Goal: Navigation & Orientation: Find specific page/section

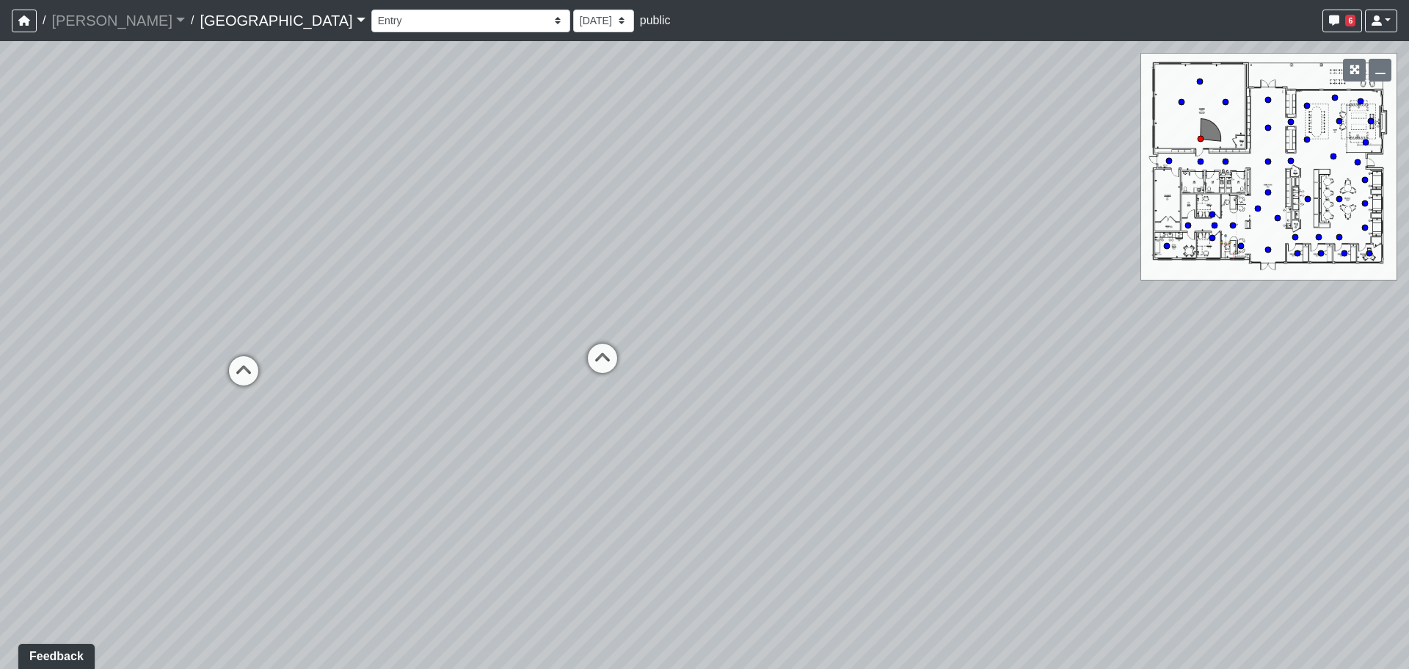
drag, startPoint x: 820, startPoint y: 304, endPoint x: 611, endPoint y: 302, distance: 209.9
click at [611, 302] on div "Loading... Cardio Loading... Machines Loading... Weights Loading... Lobby Mail …" at bounding box center [704, 354] width 1409 height 627
drag, startPoint x: 658, startPoint y: 283, endPoint x: 644, endPoint y: 344, distance: 62.5
click at [641, 352] on div "Loading... Cardio Loading... Machines Loading... Weights Loading... Lobby Mail …" at bounding box center [704, 354] width 1409 height 627
drag, startPoint x: 287, startPoint y: 255, endPoint x: 520, endPoint y: 261, distance: 232.7
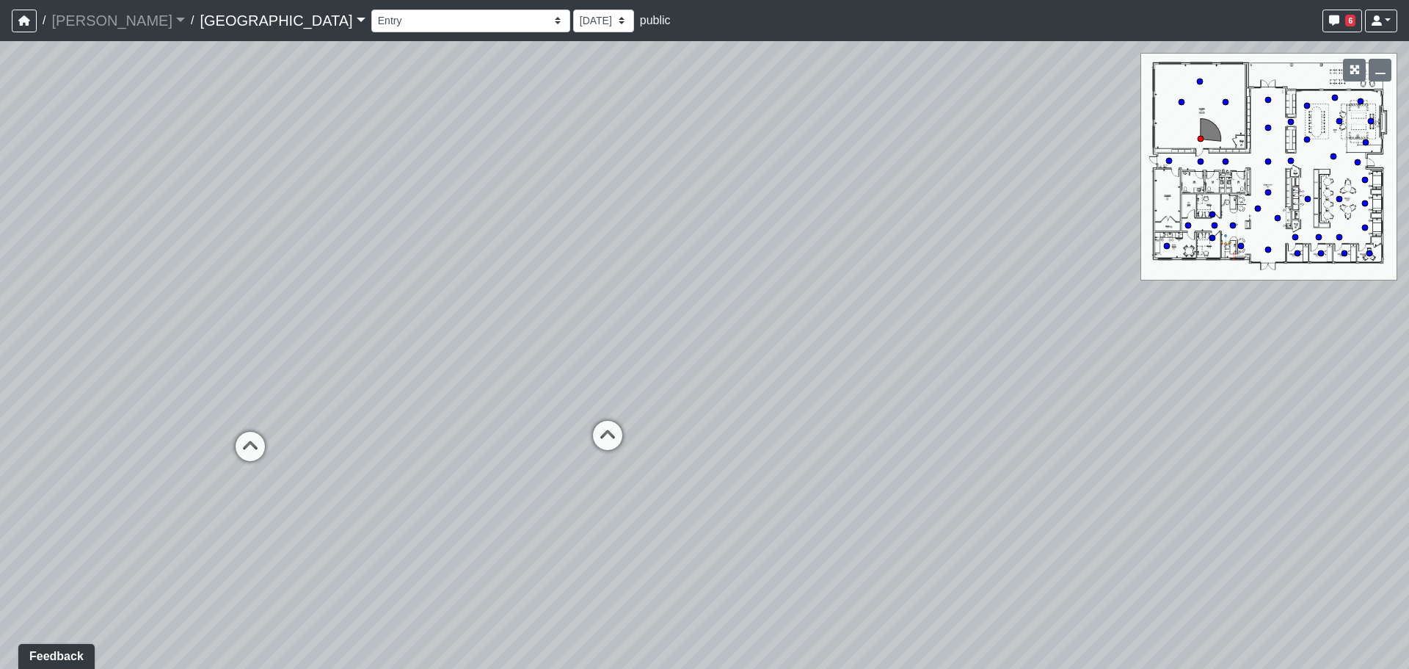
click at [532, 274] on div "Loading... Cardio Loading... Machines Loading... Weights Loading... Lobby Mail …" at bounding box center [704, 354] width 1409 height 627
drag, startPoint x: 290, startPoint y: 268, endPoint x: 819, endPoint y: 272, distance: 529.1
click at [819, 272] on div "Loading... Cardio Loading... Machines Loading... Weights Loading... Lobby Mail …" at bounding box center [704, 354] width 1409 height 627
drag, startPoint x: 399, startPoint y: 268, endPoint x: 720, endPoint y: 273, distance: 320.7
click at [720, 273] on div "Loading... Cardio Loading... Machines Loading... Weights Loading... Lobby Mail …" at bounding box center [704, 354] width 1409 height 627
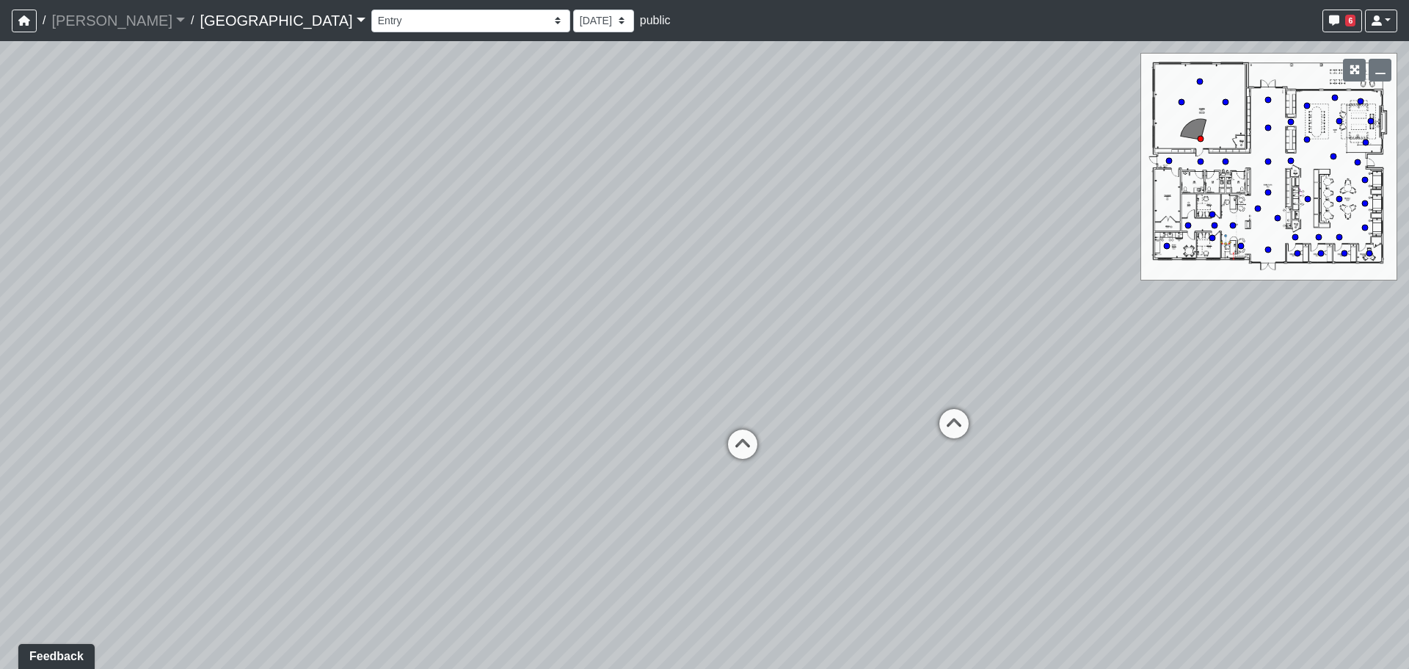
drag, startPoint x: 502, startPoint y: 332, endPoint x: 536, endPoint y: 330, distance: 34.5
click at [536, 330] on div "Loading... Cardio Loading... Machines Loading... Weights Loading... Lobby Mail …" at bounding box center [704, 354] width 1409 height 627
click at [1220, 159] on div "Loading... Cardio Loading... Machines Loading... Weights Loading... Lobby Mail …" at bounding box center [704, 354] width 1409 height 627
click at [1220, 161] on div "Loading... Cardio Loading... Machines Loading... Weights Loading... Lobby Mail …" at bounding box center [704, 354] width 1409 height 627
click at [1222, 161] on icon at bounding box center [1225, 161] width 7 height 7
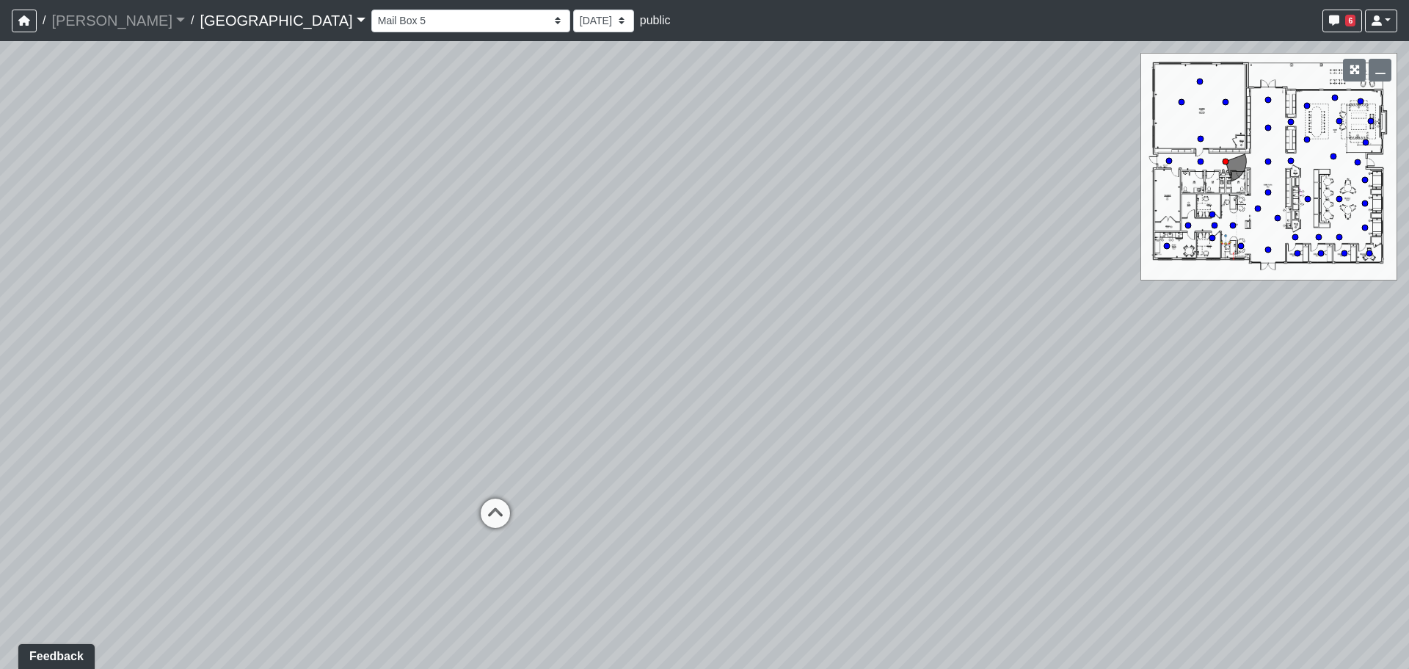
drag, startPoint x: 934, startPoint y: 235, endPoint x: 563, endPoint y: 251, distance: 371.7
click at [564, 252] on div "Loading... Cardio Loading... Machines Loading... Weights Loading... Lobby Mail …" at bounding box center [704, 354] width 1409 height 627
drag, startPoint x: 488, startPoint y: 432, endPoint x: 1095, endPoint y: 434, distance: 606.9
click at [1095, 434] on div "Loading... Cardio Loading... Machines Loading... Weights Loading... Lobby Mail …" at bounding box center [704, 354] width 1409 height 627
click at [669, 456] on icon at bounding box center [677, 474] width 44 height 44
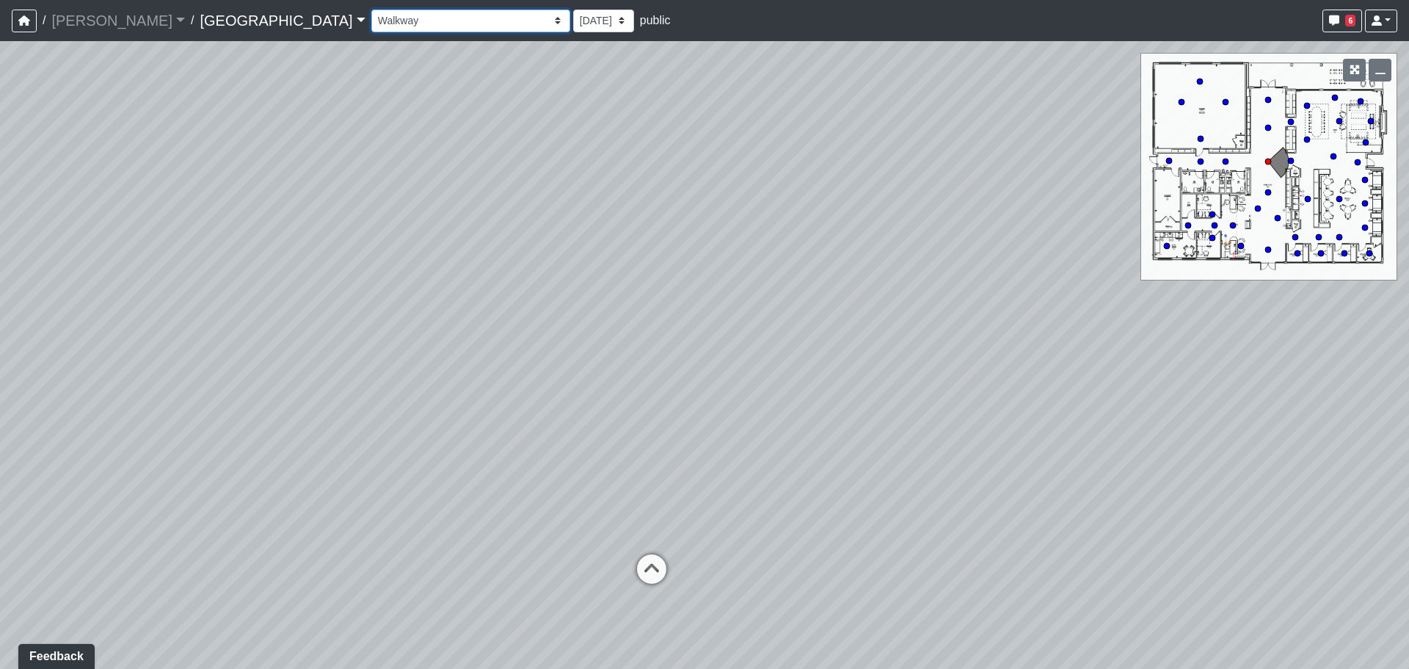
click at [371, 27] on select "Fire Place Fire Place Corner 1 Fire Place Corner 2 Hallway Lounge Mail Box 1 Ma…" at bounding box center [470, 21] width 199 height 23
click at [371, 10] on select "Fire Place Fire Place Corner 1 Fire Place Corner 2 Hallway Lounge Mail Box 1 Ma…" at bounding box center [470, 21] width 199 height 23
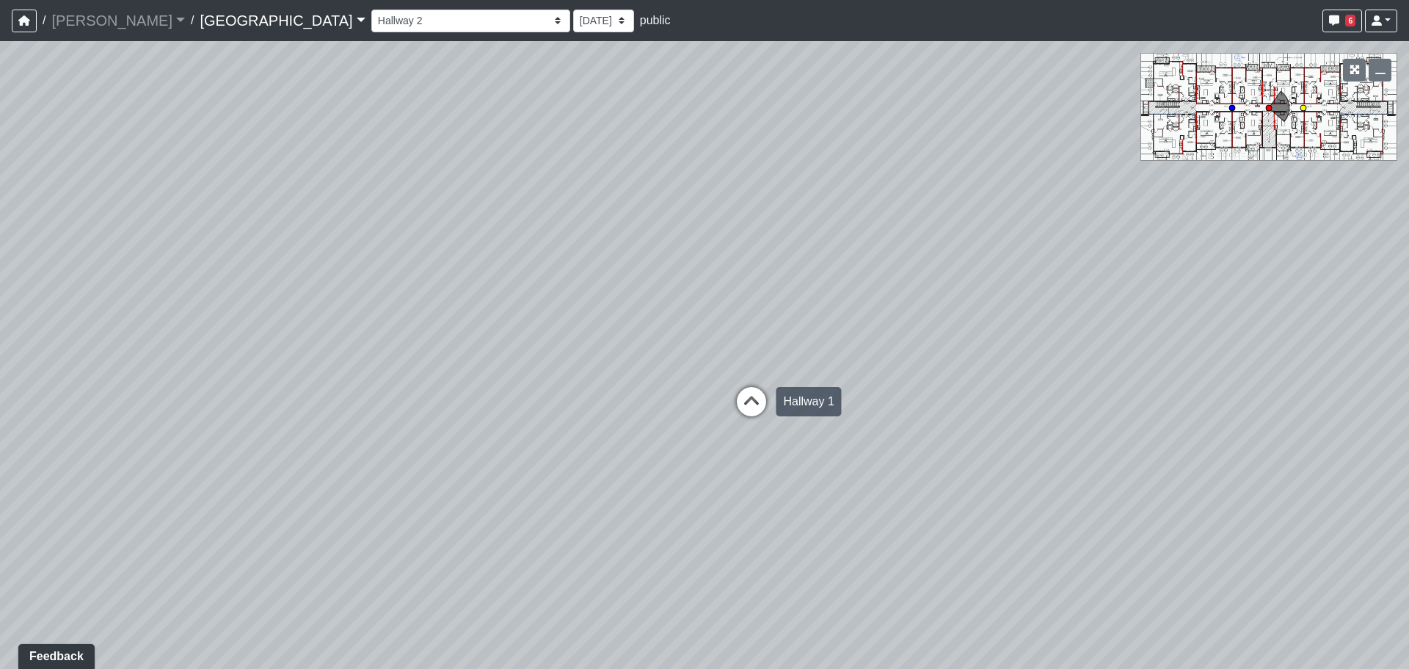
click at [760, 423] on icon at bounding box center [751, 409] width 44 height 44
drag, startPoint x: 751, startPoint y: 415, endPoint x: 683, endPoint y: 404, distance: 68.3
click at [683, 404] on div "Loading... Cardio Loading... Machines Loading... Weights Loading... Lobby Mail …" at bounding box center [704, 354] width 1409 height 627
drag, startPoint x: 690, startPoint y: 365, endPoint x: 234, endPoint y: 296, distance: 460.8
click at [194, 296] on div "Loading... Cardio Loading... Machines Loading... Weights Loading... Lobby Mail …" at bounding box center [704, 354] width 1409 height 627
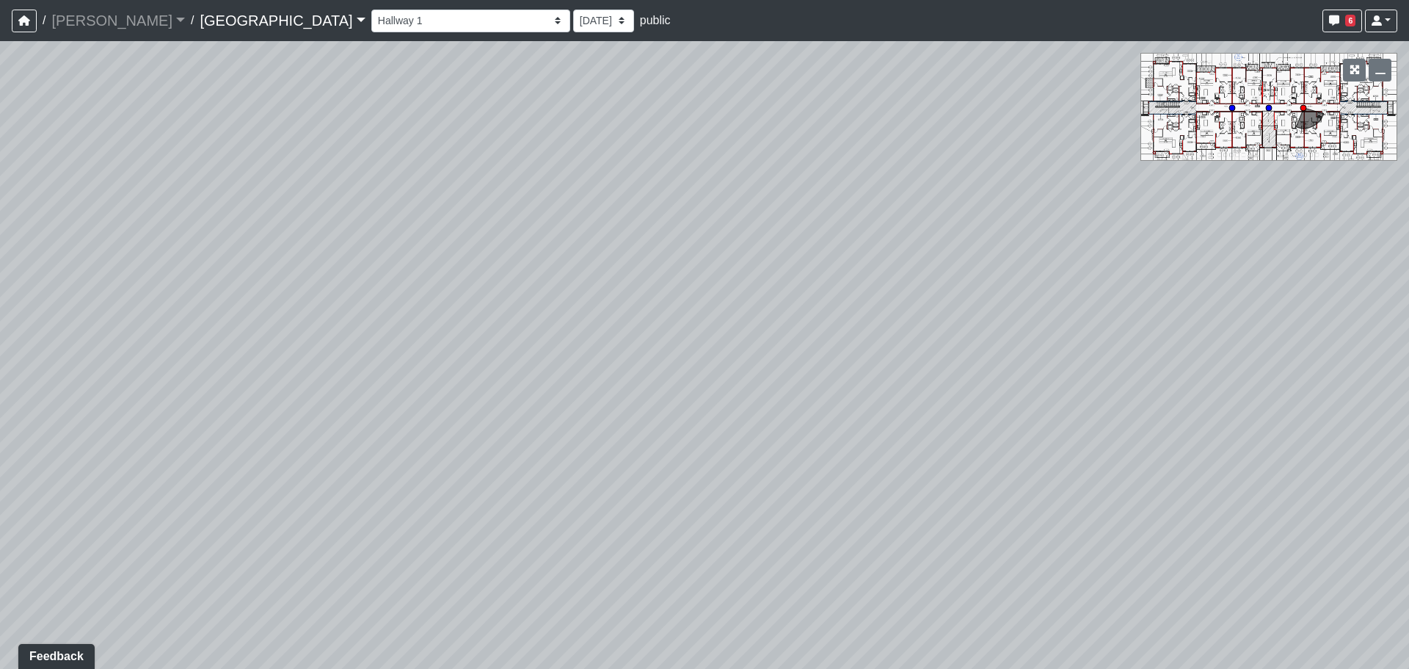
drag, startPoint x: 1057, startPoint y: 418, endPoint x: 512, endPoint y: 379, distance: 546.6
click at [611, 403] on div "Loading... Cardio Loading... Machines Loading... Weights Loading... Lobby Mail …" at bounding box center [704, 354] width 1409 height 627
click at [646, 434] on div "Loading... Cardio Loading... Machines Loading... Weights Loading... Lobby Mail …" at bounding box center [704, 354] width 1409 height 627
click at [767, 290] on div "Loading... Cardio Loading... Machines Loading... Weights Loading... Lobby Mail …" at bounding box center [704, 354] width 1409 height 627
click at [775, 267] on icon at bounding box center [779, 259] width 44 height 44
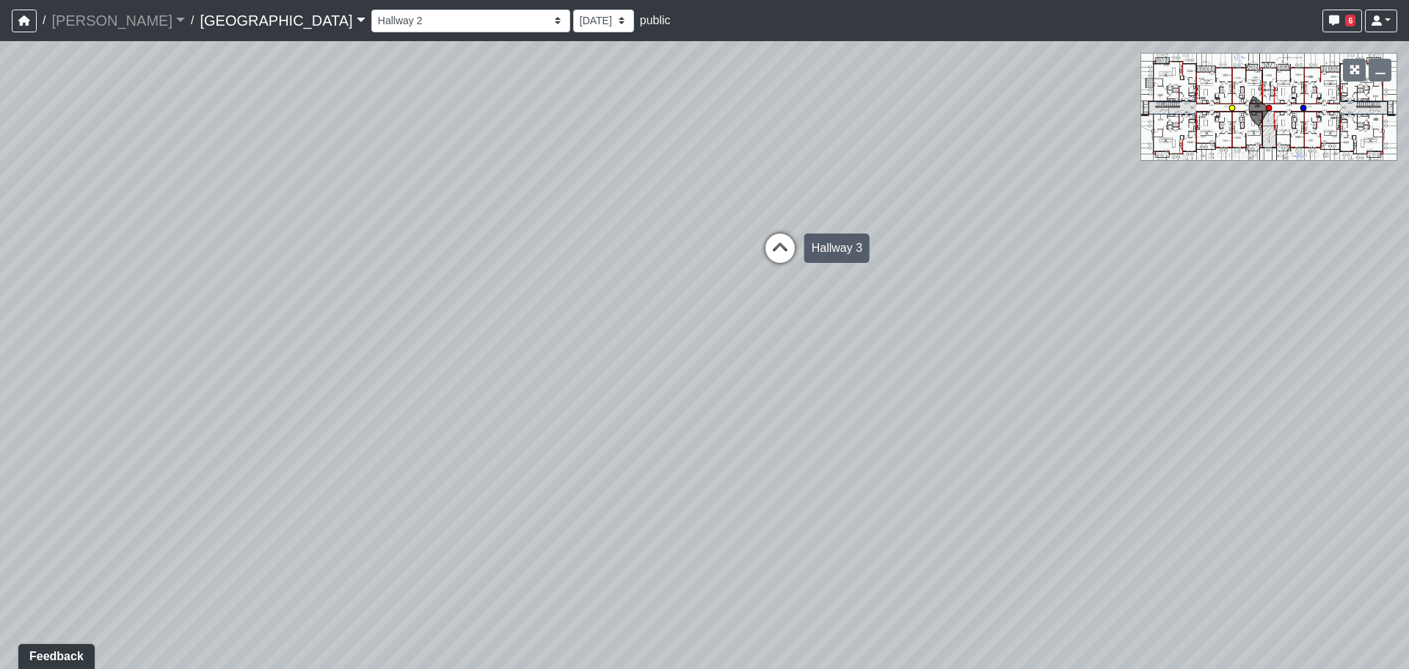
click at [785, 234] on icon at bounding box center [780, 255] width 44 height 44
drag, startPoint x: 737, startPoint y: 307, endPoint x: 243, endPoint y: 341, distance: 495.0
click at [202, 344] on div "Loading... Cardio Loading... Machines Loading... Weights Loading... Lobby Mail …" at bounding box center [704, 354] width 1409 height 627
drag, startPoint x: 1030, startPoint y: 365, endPoint x: 523, endPoint y: 372, distance: 507.9
click at [735, 394] on div "Loading... Cardio Loading... Machines Loading... Weights Loading... Lobby Mail …" at bounding box center [704, 354] width 1409 height 627
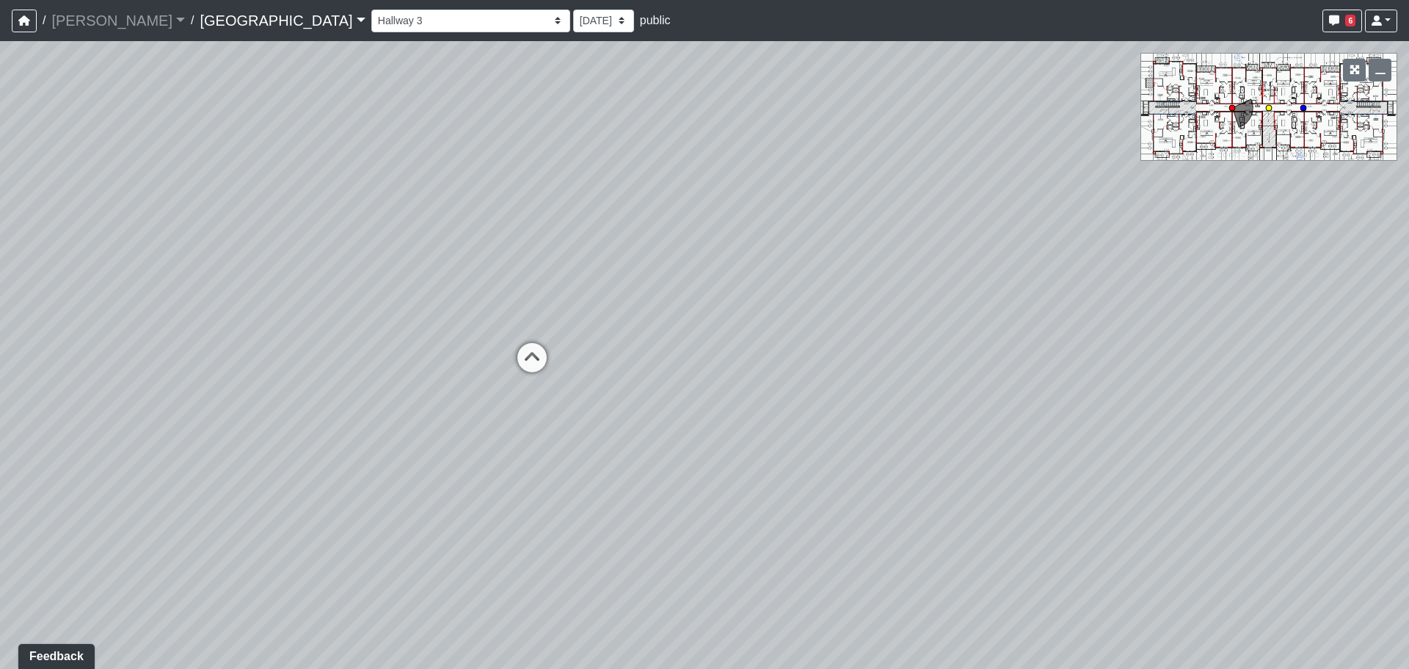
drag, startPoint x: 591, startPoint y: 363, endPoint x: 564, endPoint y: 365, distance: 27.2
click at [564, 365] on div "Hallway 2" at bounding box center [582, 357] width 65 height 29
click at [544, 350] on icon at bounding box center [533, 368] width 44 height 44
drag, startPoint x: 558, startPoint y: 222, endPoint x: 538, endPoint y: 280, distance: 61.3
click at [538, 280] on div "Loading... Cardio Loading... Machines Loading... Weights Loading... Lobby Mail …" at bounding box center [704, 354] width 1409 height 627
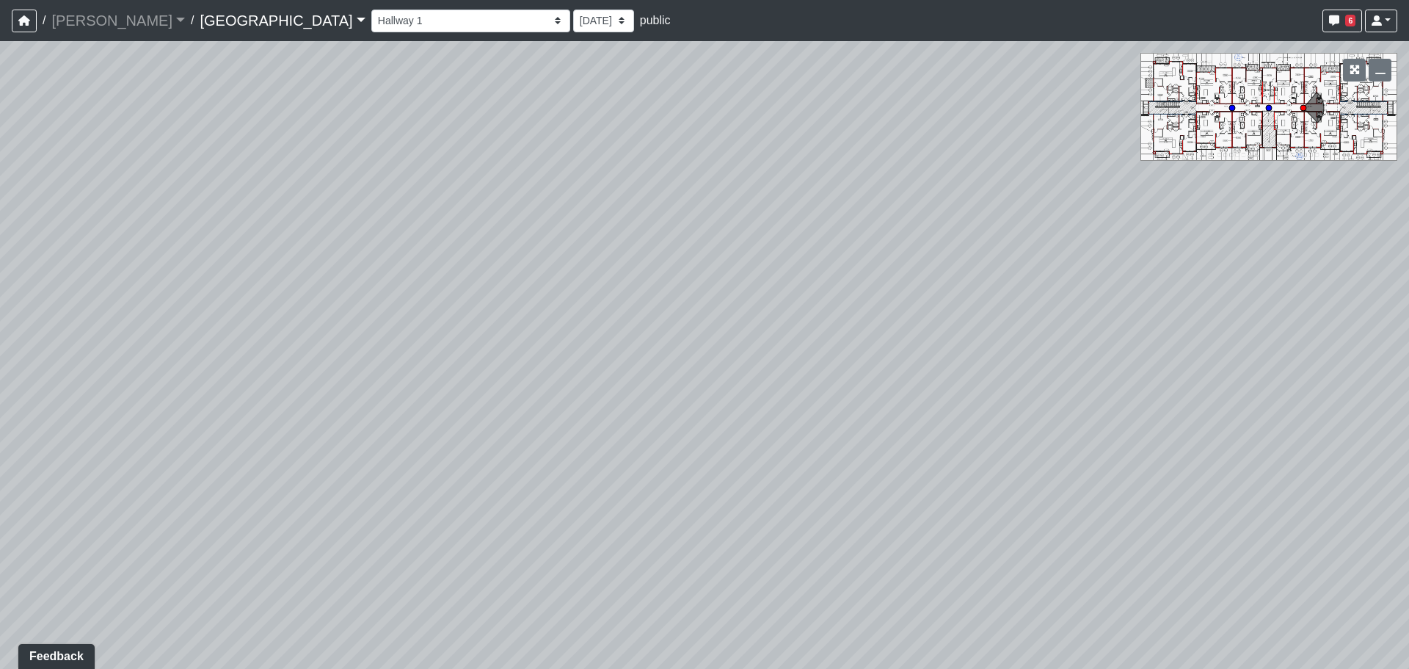
drag, startPoint x: 410, startPoint y: 357, endPoint x: 768, endPoint y: 349, distance: 357.5
click at [709, 352] on div "Loading... Cardio Loading... Machines Loading... Weights Loading... Lobby Mail …" at bounding box center [704, 354] width 1409 height 627
drag, startPoint x: 490, startPoint y: 329, endPoint x: 1008, endPoint y: 327, distance: 517.4
click at [1005, 326] on div "Loading... Cardio Loading... Machines Loading... Weights Loading... Lobby Mail …" at bounding box center [704, 354] width 1409 height 627
click at [444, 393] on icon at bounding box center [437, 394] width 44 height 44
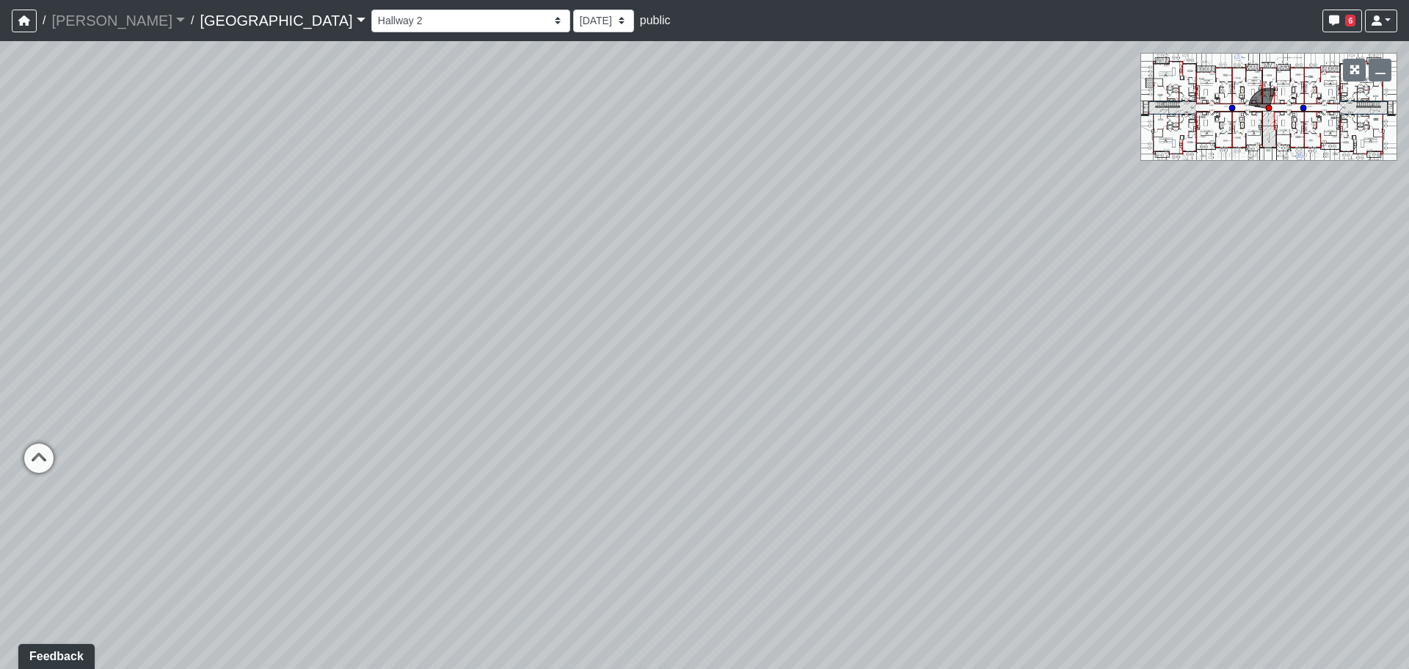
drag, startPoint x: 557, startPoint y: 294, endPoint x: 263, endPoint y: 334, distance: 296.2
click at [263, 334] on div "Loading... Cardio Loading... Machines Loading... Weights Loading... Lobby Mail …" at bounding box center [704, 354] width 1409 height 627
drag, startPoint x: 743, startPoint y: 333, endPoint x: 778, endPoint y: 102, distance: 233.8
click at [786, 87] on div "Loading... Cardio Loading... Machines Loading... Weights Loading... Lobby Mail …" at bounding box center [704, 354] width 1409 height 627
drag, startPoint x: 682, startPoint y: 423, endPoint x: 1027, endPoint y: 591, distance: 383.7
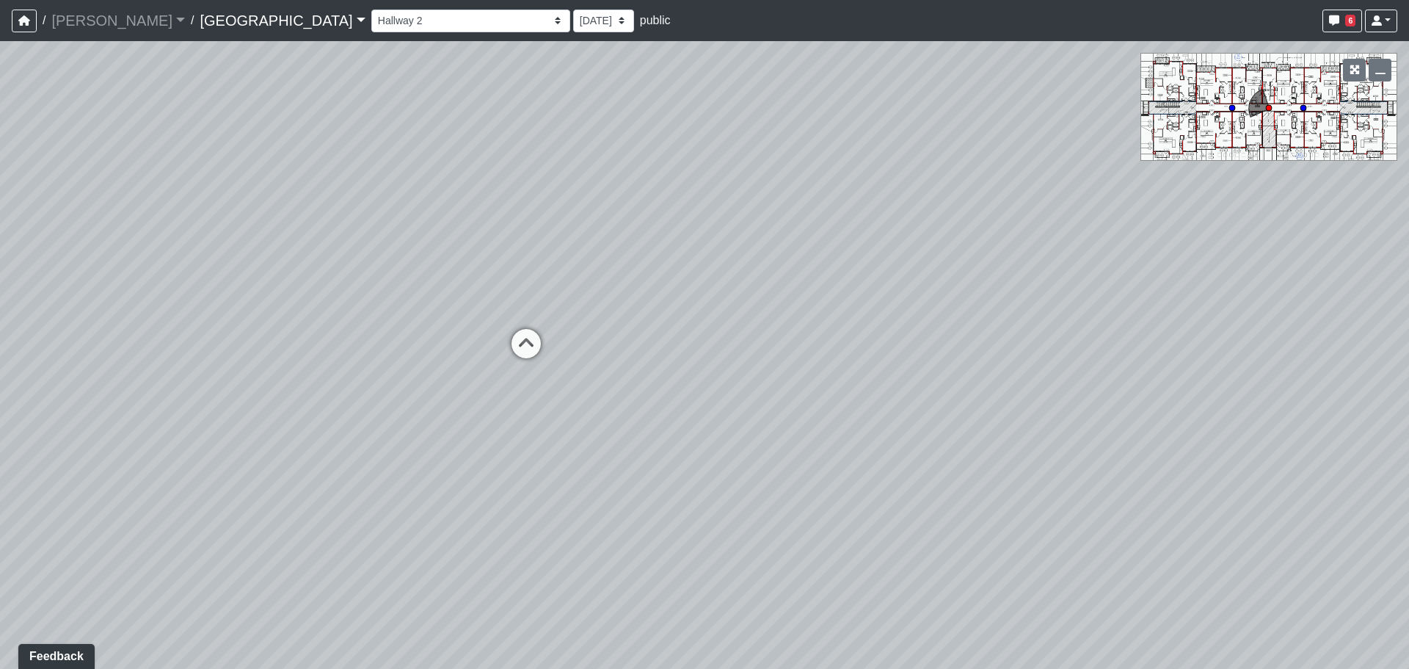
click at [1027, 591] on div "Loading... Cardio Loading... Machines Loading... Weights Loading... Lobby Mail …" at bounding box center [704, 354] width 1409 height 627
drag, startPoint x: 1002, startPoint y: 589, endPoint x: 643, endPoint y: 590, distance: 358.9
click at [643, 590] on div "Loading... Cardio Loading... Machines Loading... Weights Loading... Lobby Mail …" at bounding box center [704, 354] width 1409 height 627
click at [1232, 112] on div "Loading... Cardio Loading... Machines Loading... Weights Loading... Lobby Mail …" at bounding box center [704, 354] width 1409 height 627
click at [1231, 110] on circle at bounding box center [1232, 108] width 6 height 6
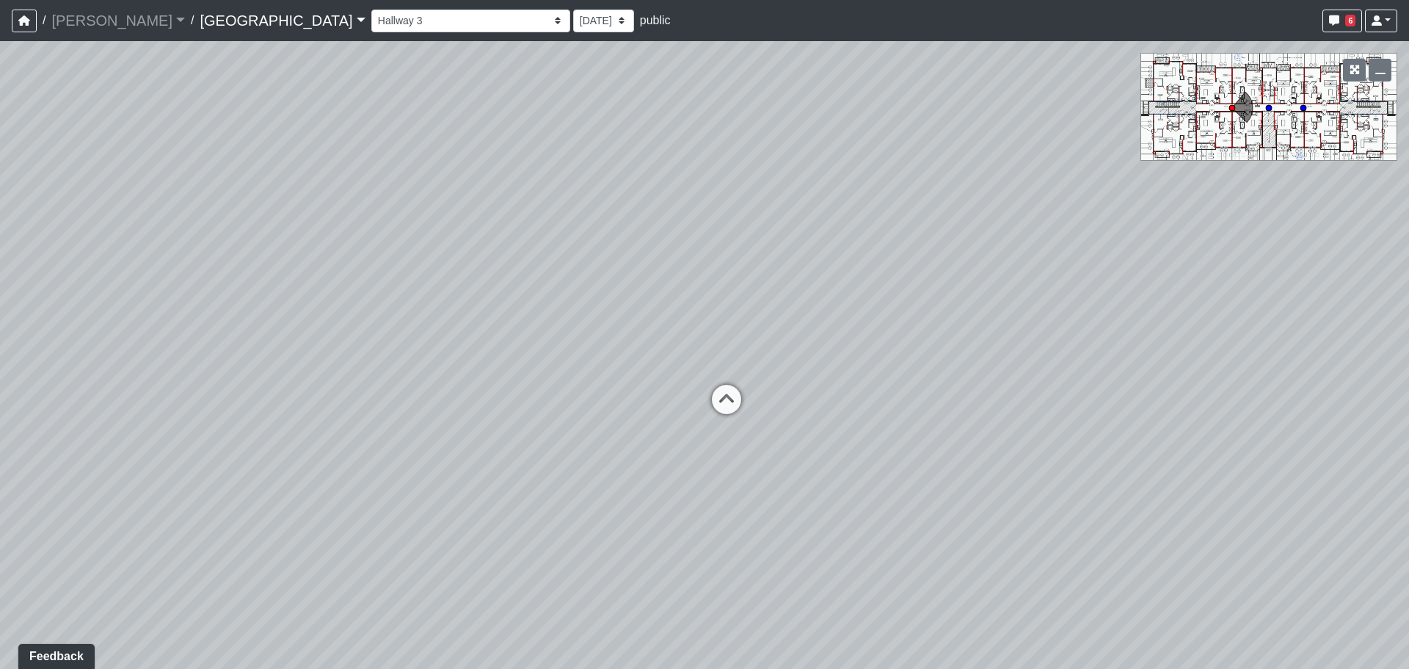
drag, startPoint x: 470, startPoint y: 321, endPoint x: 456, endPoint y: 327, distance: 15.4
click at [457, 327] on div "Loading... Cardio Loading... Machines Loading... Weights Loading... Lobby Mail …" at bounding box center [704, 354] width 1409 height 627
drag, startPoint x: 368, startPoint y: 305, endPoint x: 438, endPoint y: 364, distance: 91.6
click at [344, 302] on div "Loading... Cardio Loading... Machines Loading... Weights Loading... Lobby Mail …" at bounding box center [704, 354] width 1409 height 627
click at [612, 373] on div "Loading... Cardio Loading... Machines Loading... Weights Loading... Lobby Mail …" at bounding box center [704, 354] width 1409 height 627
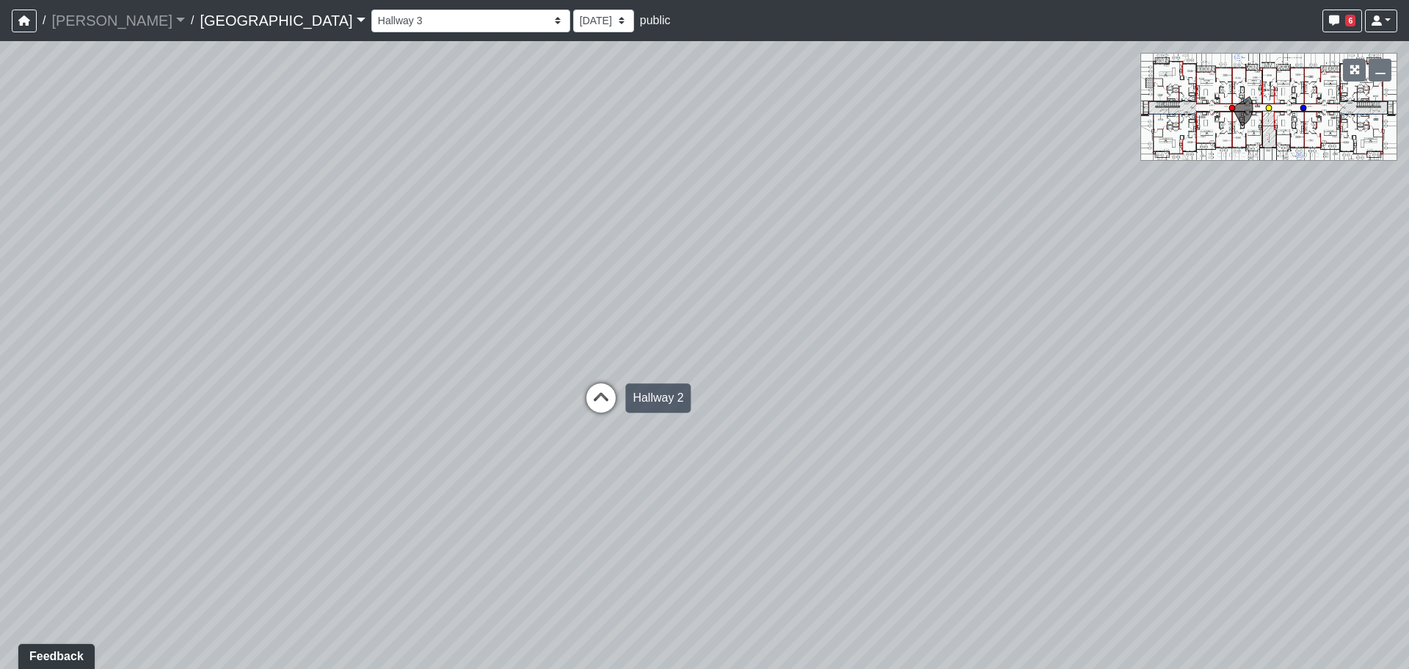
click at [608, 385] on icon at bounding box center [601, 405] width 44 height 44
click at [614, 406] on icon at bounding box center [601, 409] width 44 height 44
drag, startPoint x: 674, startPoint y: 445, endPoint x: 647, endPoint y: 440, distance: 28.5
click at [647, 440] on div "Loading... Cardio Loading... Machines Loading... Weights Loading... Lobby Mail …" at bounding box center [704, 354] width 1409 height 627
click at [371, 21] on select "Fire Place Fire Place Corner 1 Fire Place Corner 2 Hallway Lounge Mail Box 1 Ma…" at bounding box center [470, 21] width 199 height 23
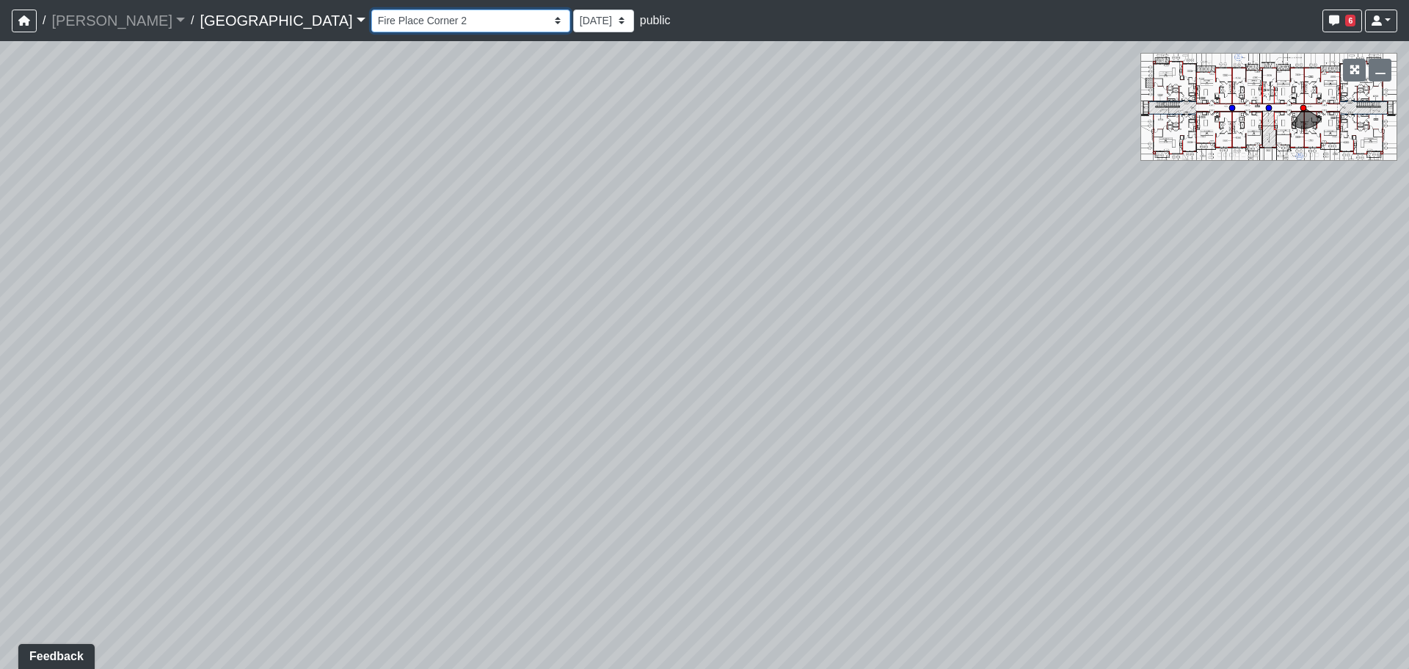
click at [371, 10] on select "Fire Place Fire Place Corner 1 Fire Place Corner 2 Hallway Lounge Mail Box 1 Ma…" at bounding box center [470, 21] width 199 height 23
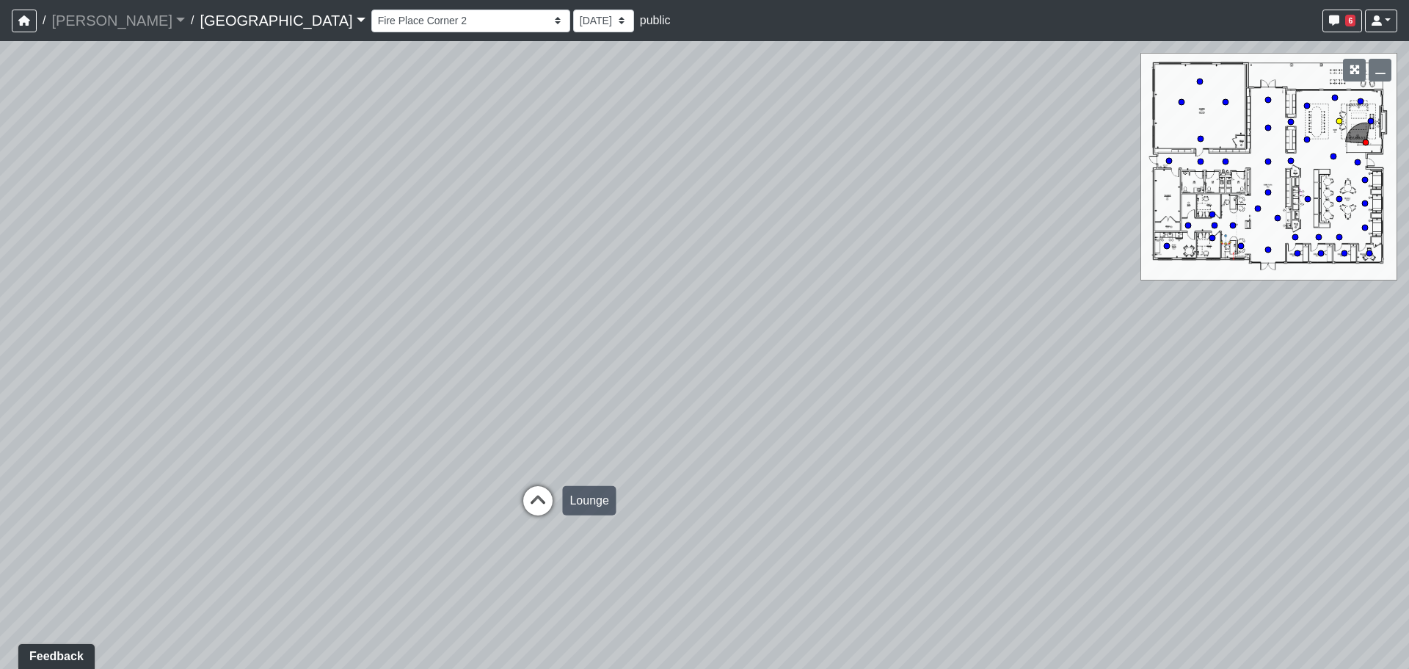
click at [539, 502] on icon at bounding box center [538, 508] width 44 height 44
click at [503, 510] on icon at bounding box center [495, 506] width 44 height 44
drag, startPoint x: 619, startPoint y: 542, endPoint x: 746, endPoint y: 554, distance: 127.5
click at [746, 554] on div "Loading... Cardio Loading... Machines Loading... Weights Loading... Lobby Mail …" at bounding box center [704, 354] width 1409 height 627
drag, startPoint x: 621, startPoint y: 471, endPoint x: 634, endPoint y: 468, distance: 13.5
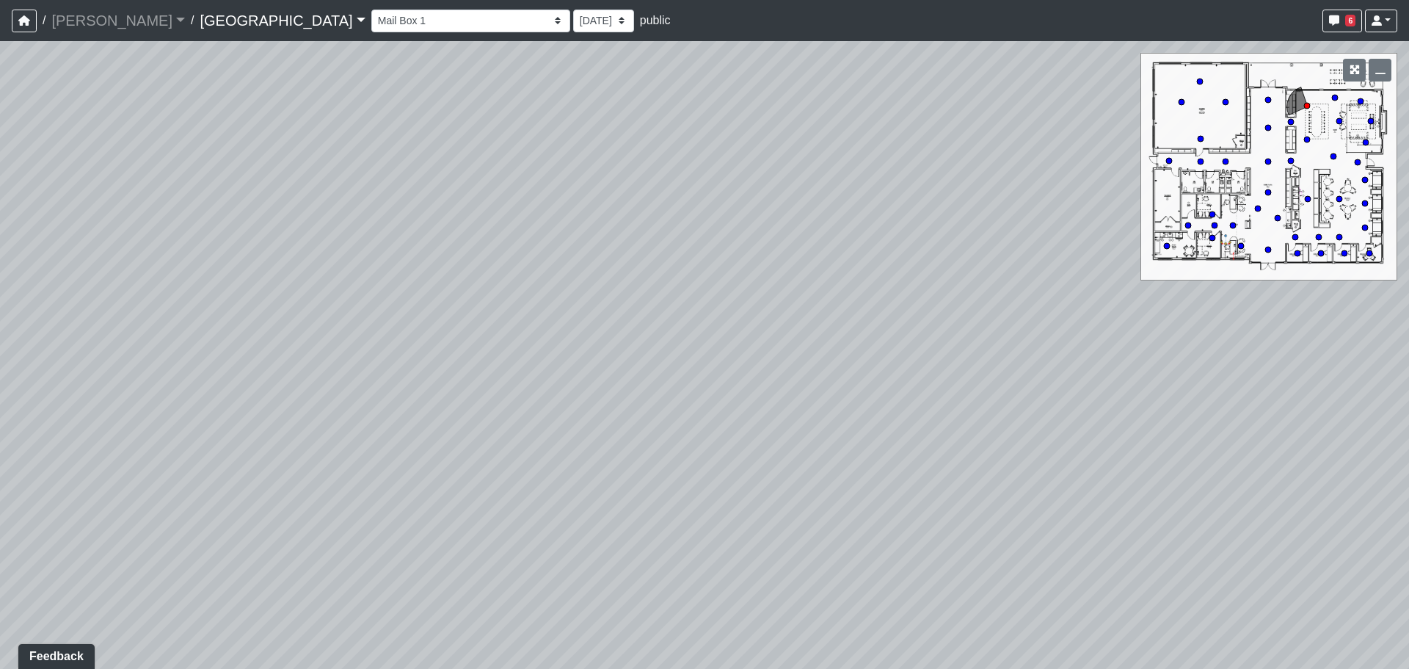
click at [645, 471] on div "Loading... Cardio Loading... Machines Loading... Weights Loading... Lobby Mail …" at bounding box center [704, 354] width 1409 height 627
drag, startPoint x: 634, startPoint y: 468, endPoint x: 645, endPoint y: 464, distance: 11.9
click at [645, 464] on div "Loading... Cardio Loading... Machines Loading... Weights Loading... Lobby Mail …" at bounding box center [704, 354] width 1409 height 627
click at [895, 347] on div "Loading... Cardio Loading... Machines Loading... Weights Loading... Lobby Mail …" at bounding box center [704, 354] width 1409 height 627
click at [877, 344] on icon at bounding box center [872, 337] width 44 height 44
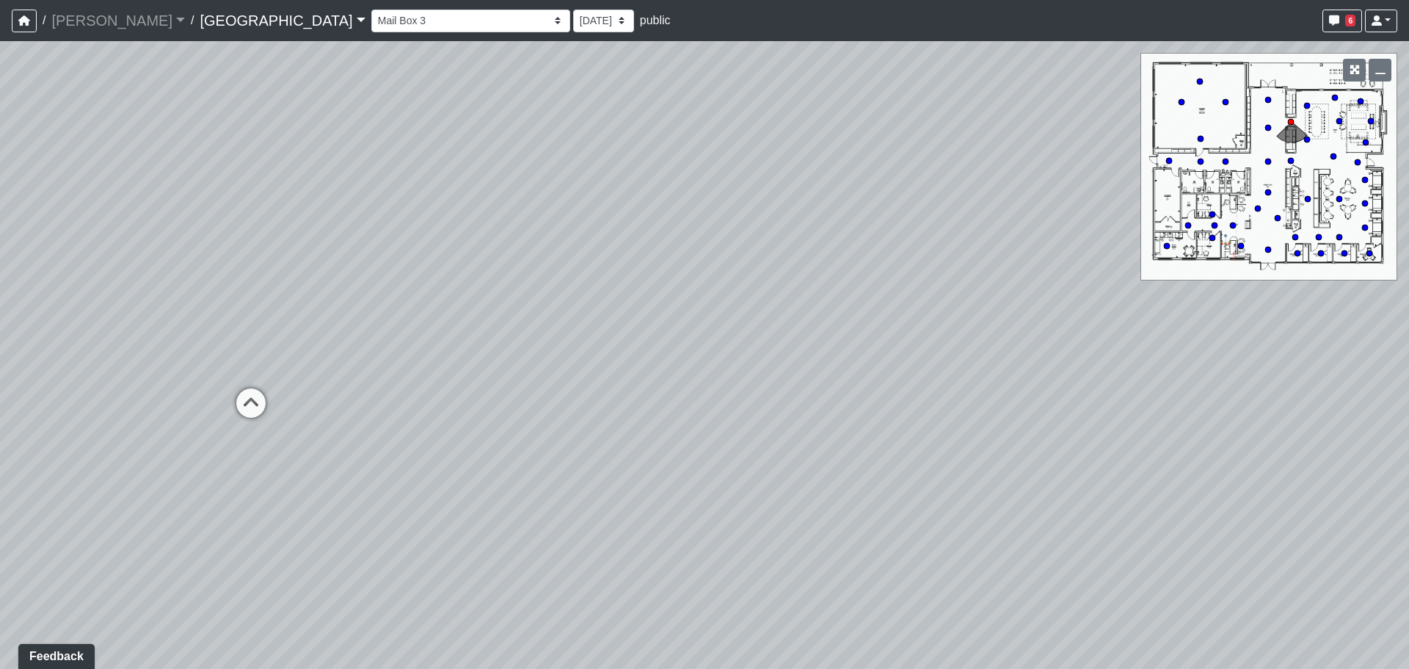
drag, startPoint x: 840, startPoint y: 498, endPoint x: 1196, endPoint y: 561, distance: 361.5
click at [1196, 561] on div "Loading... Cardio Loading... Machines Loading... Weights Loading... Lobby Mail …" at bounding box center [704, 354] width 1409 height 627
drag, startPoint x: 644, startPoint y: 451, endPoint x: 318, endPoint y: 393, distance: 330.1
click at [305, 388] on div "Loading... Cardio Loading... Machines Loading... Weights Loading... Lobby Mail …" at bounding box center [704, 354] width 1409 height 627
drag, startPoint x: 390, startPoint y: 407, endPoint x: 307, endPoint y: 381, distance: 87.0
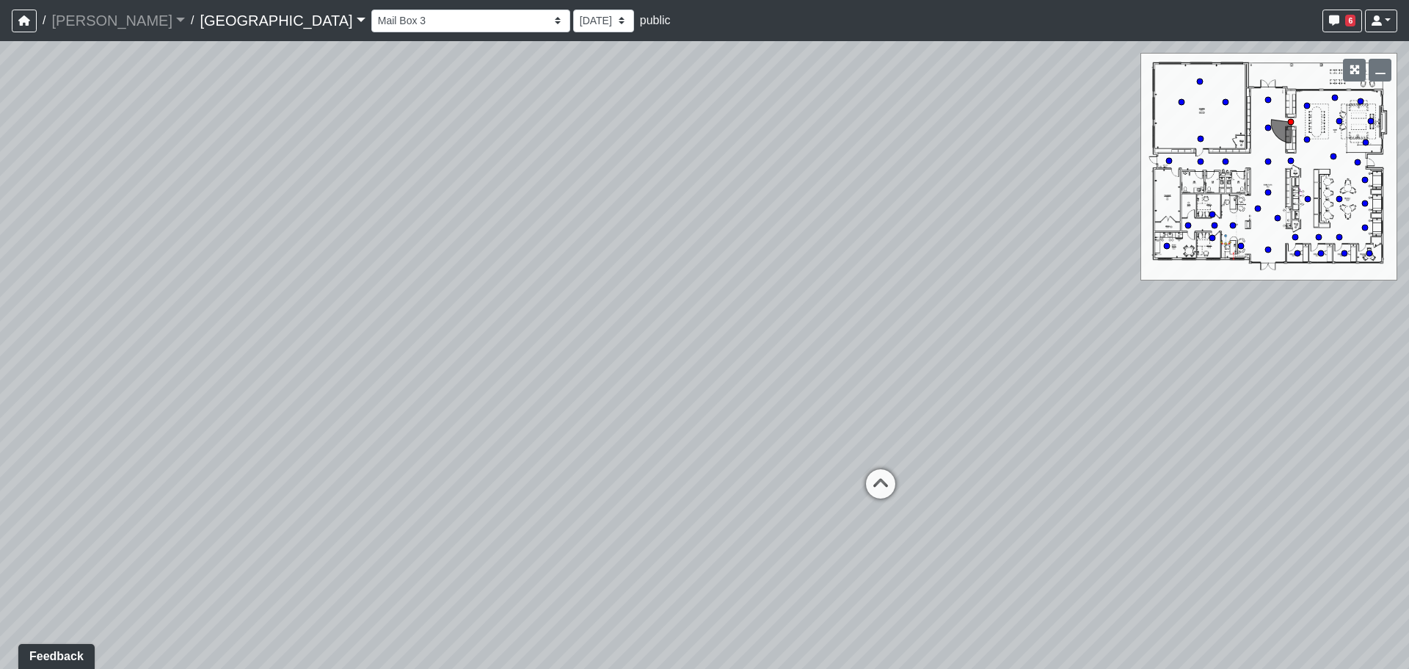
click at [303, 381] on div "Loading... Cardio Loading... Machines Loading... Weights Loading... Lobby Mail …" at bounding box center [704, 354] width 1409 height 627
click at [886, 467] on div "Mail Box 2" at bounding box center [919, 470] width 70 height 29
drag, startPoint x: 1079, startPoint y: 518, endPoint x: 1181, endPoint y: 528, distance: 101.7
click at [1181, 530] on div "Loading... Cardio Loading... Machines Loading... Weights Loading... Lobby Mail …" at bounding box center [704, 354] width 1409 height 627
click at [441, 450] on icon at bounding box center [438, 455] width 44 height 44
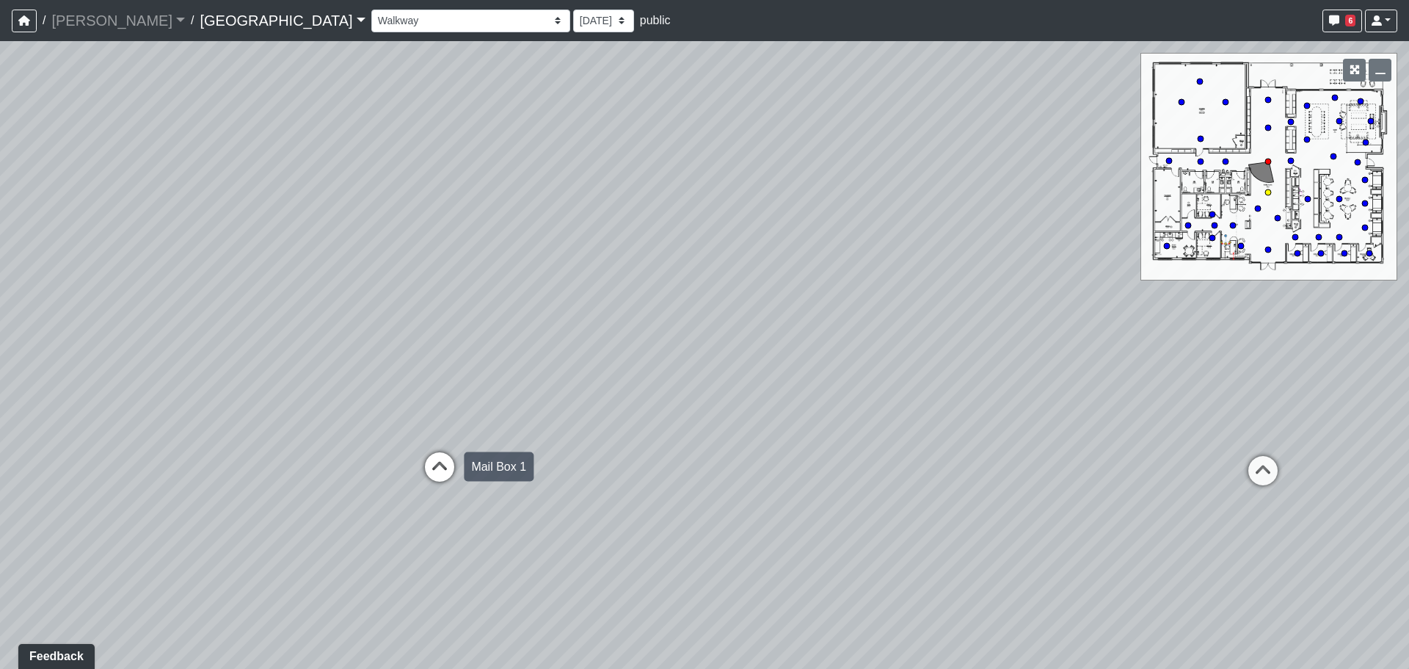
click at [442, 452] on icon at bounding box center [440, 474] width 44 height 44
drag, startPoint x: 680, startPoint y: 504, endPoint x: 655, endPoint y: 500, distance: 24.6
click at [678, 505] on icon at bounding box center [688, 524] width 44 height 44
drag, startPoint x: 416, startPoint y: 424, endPoint x: 7, endPoint y: 294, distance: 429.6
click at [37, 301] on div "Loading... Cardio Loading... Machines Loading... Weights Loading... Lobby Mail …" at bounding box center [704, 354] width 1409 height 627
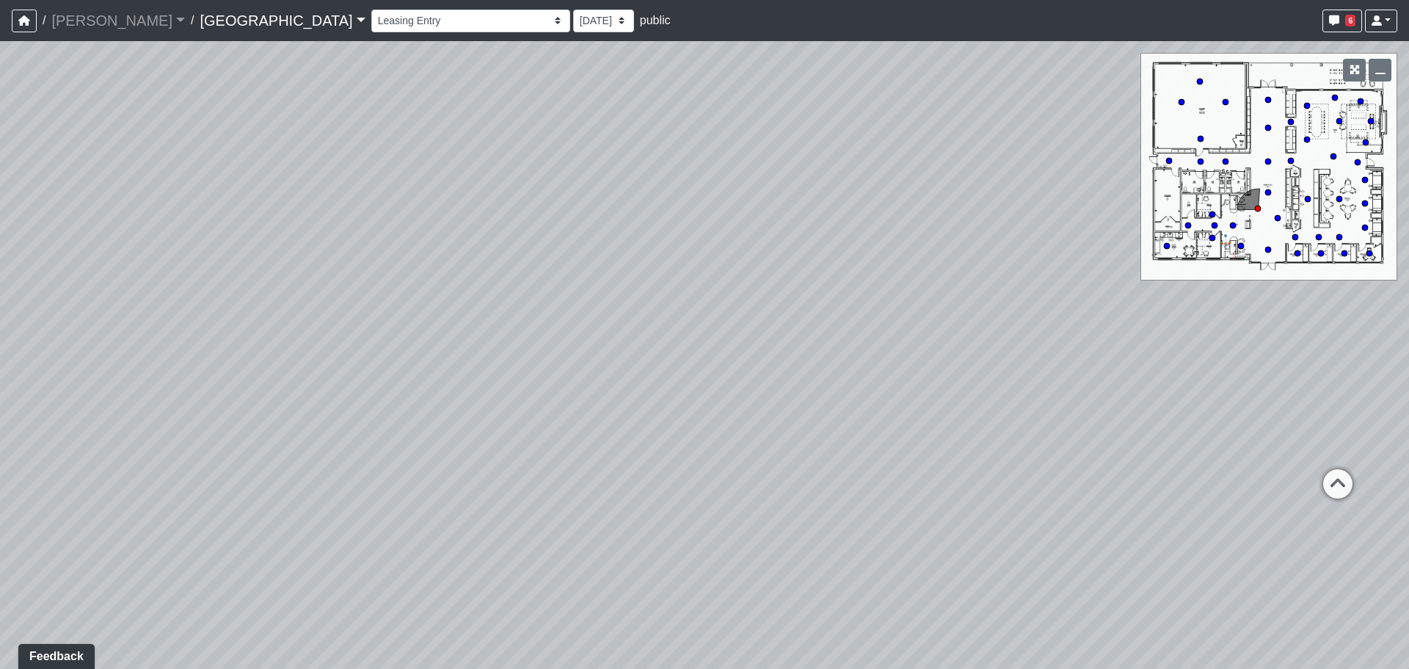
drag, startPoint x: 299, startPoint y: 412, endPoint x: 41, endPoint y: 381, distance: 260.2
click at [58, 385] on div "Loading... Cardio Loading... Machines Loading... Weights Loading... Lobby Mail …" at bounding box center [704, 354] width 1409 height 627
drag, startPoint x: 412, startPoint y: 414, endPoint x: 475, endPoint y: 470, distance: 84.7
click at [418, 462] on div "Loading... Cardio Loading... Machines Loading... Weights Loading... Lobby Mail …" at bounding box center [704, 354] width 1409 height 627
drag, startPoint x: 474, startPoint y: 256, endPoint x: 420, endPoint y: 402, distance: 155.6
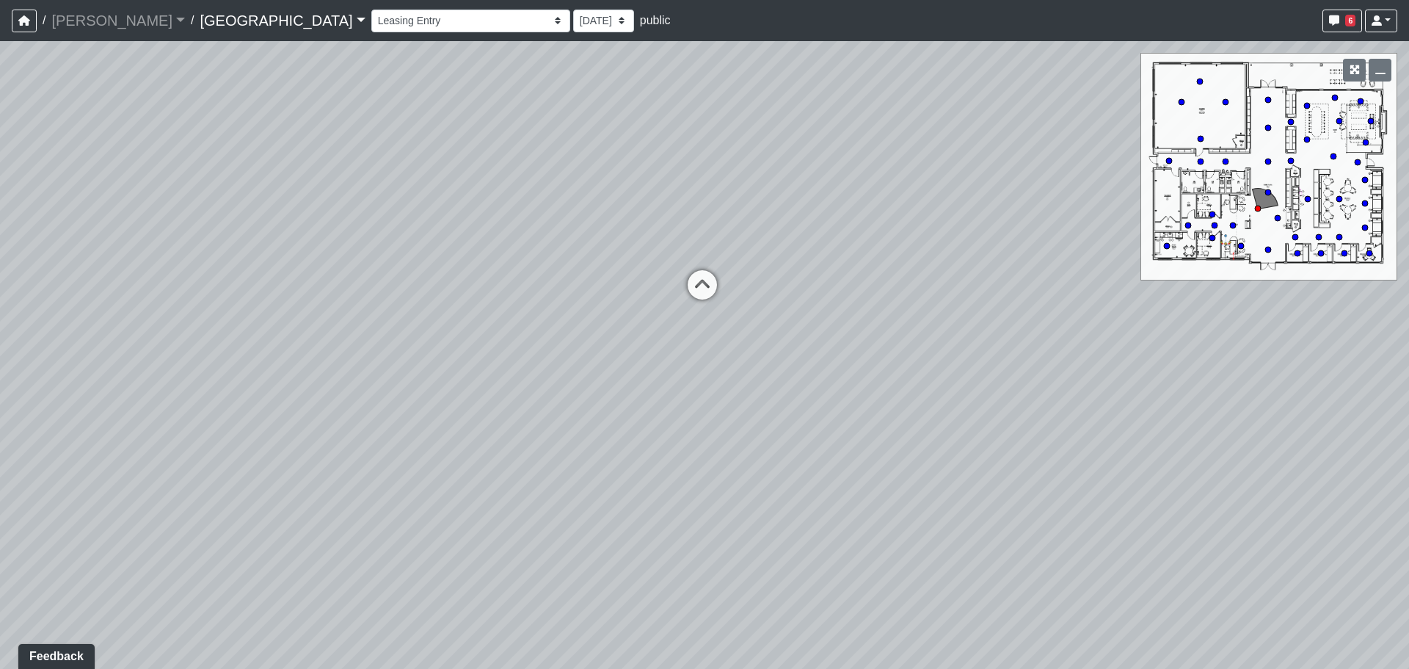
click at [427, 414] on div "Loading... Cardio Loading... Machines Loading... Weights Loading... Lobby Mail …" at bounding box center [704, 354] width 1409 height 627
drag, startPoint x: 382, startPoint y: 457, endPoint x: 376, endPoint y: 445, distance: 13.8
click at [380, 457] on div "Loading... Cardio Loading... Machines Loading... Weights Loading... Lobby Mail …" at bounding box center [704, 354] width 1409 height 627
click at [665, 437] on icon at bounding box center [655, 452] width 44 height 44
drag, startPoint x: 757, startPoint y: 425, endPoint x: 767, endPoint y: 424, distance: 9.6
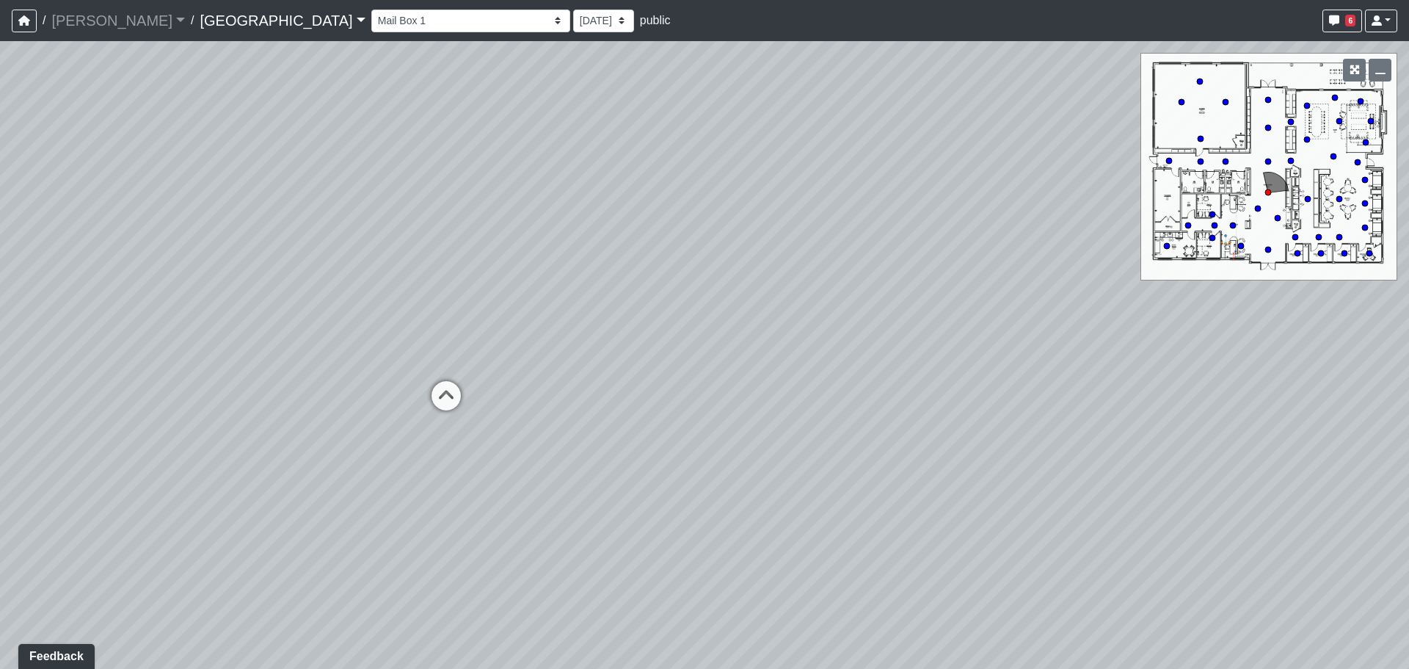
click at [767, 424] on div "Loading... Cardio Loading... Machines Loading... Weights Loading... Lobby Mail …" at bounding box center [704, 354] width 1409 height 627
drag, startPoint x: 639, startPoint y: 428, endPoint x: 900, endPoint y: 478, distance: 266.0
click at [900, 478] on div "Loading... Cardio Loading... Machines Loading... Weights Loading... Lobby Mail …" at bounding box center [704, 354] width 1409 height 627
drag, startPoint x: 349, startPoint y: 24, endPoint x: 342, endPoint y: 29, distance: 8.6
click at [371, 24] on select "Fire Place Fire Place Corner 1 Fire Place Corner 2 Hallway Lounge Mail Box 1 Ma…" at bounding box center [470, 21] width 199 height 23
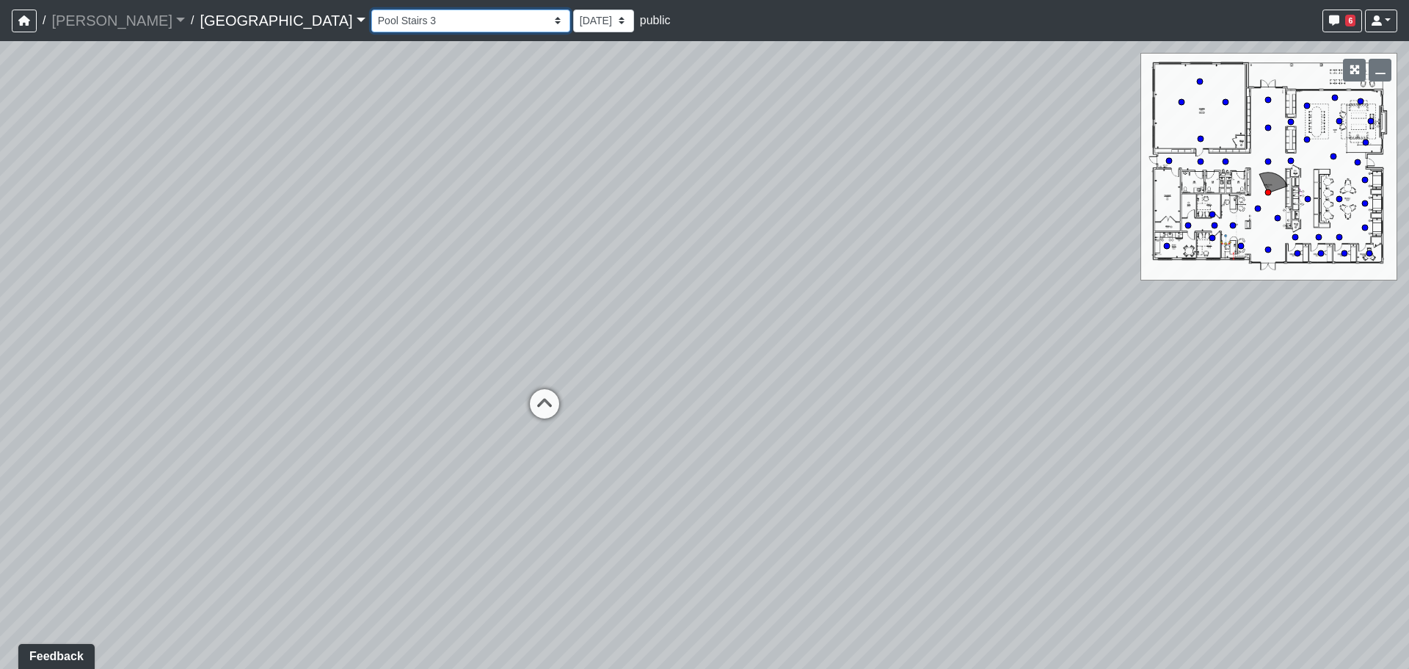
click at [371, 10] on select "Fire Place Fire Place Corner 1 Fire Place Corner 2 Hallway Lounge Mail Box 1 Ma…" at bounding box center [470, 21] width 199 height 23
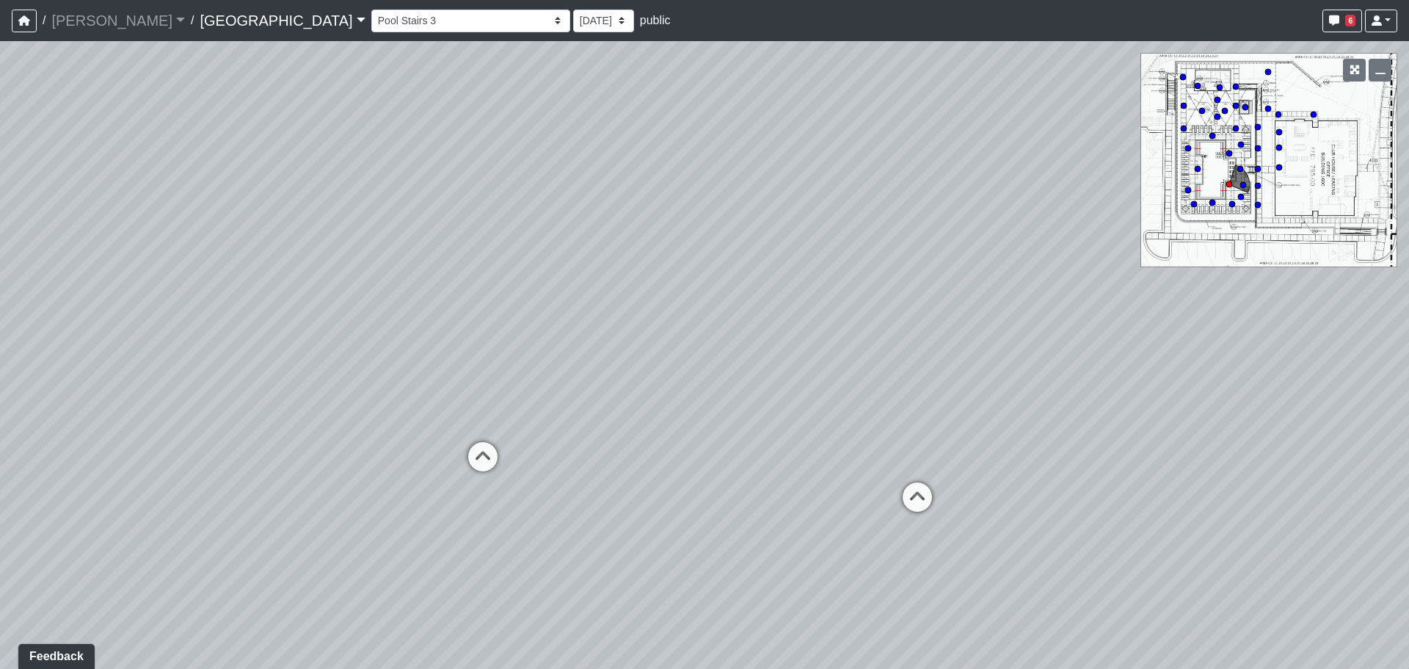
click at [1009, 365] on div "Loading... Cardio Loading... Machines Loading... Weights Loading... Lobby Mail …" at bounding box center [704, 354] width 1409 height 627
drag, startPoint x: 559, startPoint y: 353, endPoint x: 1044, endPoint y: 359, distance: 485.1
click at [1041, 359] on div "Loading... Cardio Loading... Machines Loading... Weights Loading... Lobby Mail …" at bounding box center [704, 354] width 1409 height 627
drag, startPoint x: 520, startPoint y: 393, endPoint x: 812, endPoint y: 403, distance: 291.5
click at [943, 398] on div "Loading... Cardio Loading... Machines Loading... Weights Loading... Lobby Mail …" at bounding box center [704, 354] width 1409 height 627
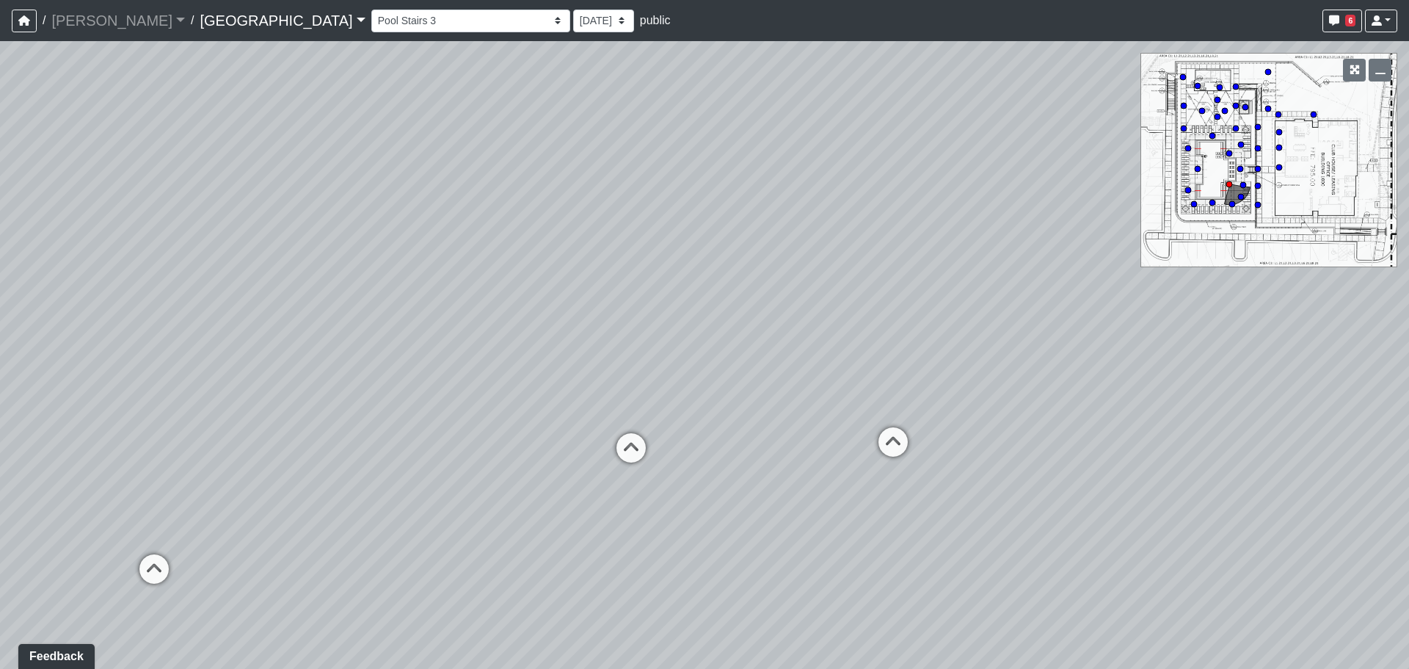
drag, startPoint x: 1008, startPoint y: 406, endPoint x: 765, endPoint y: 410, distance: 242.9
click at [1027, 406] on div "Loading... Cardio Loading... Machines Loading... Weights Loading... Lobby Mail …" at bounding box center [704, 354] width 1409 height 627
drag, startPoint x: 498, startPoint y: 407, endPoint x: 1058, endPoint y: 412, distance: 560.7
click at [1063, 412] on div "Loading... Cardio Loading... Machines Loading... Weights Loading... Lobby Mail …" at bounding box center [704, 354] width 1409 height 627
drag, startPoint x: 656, startPoint y: 404, endPoint x: 412, endPoint y: 505, distance: 264.5
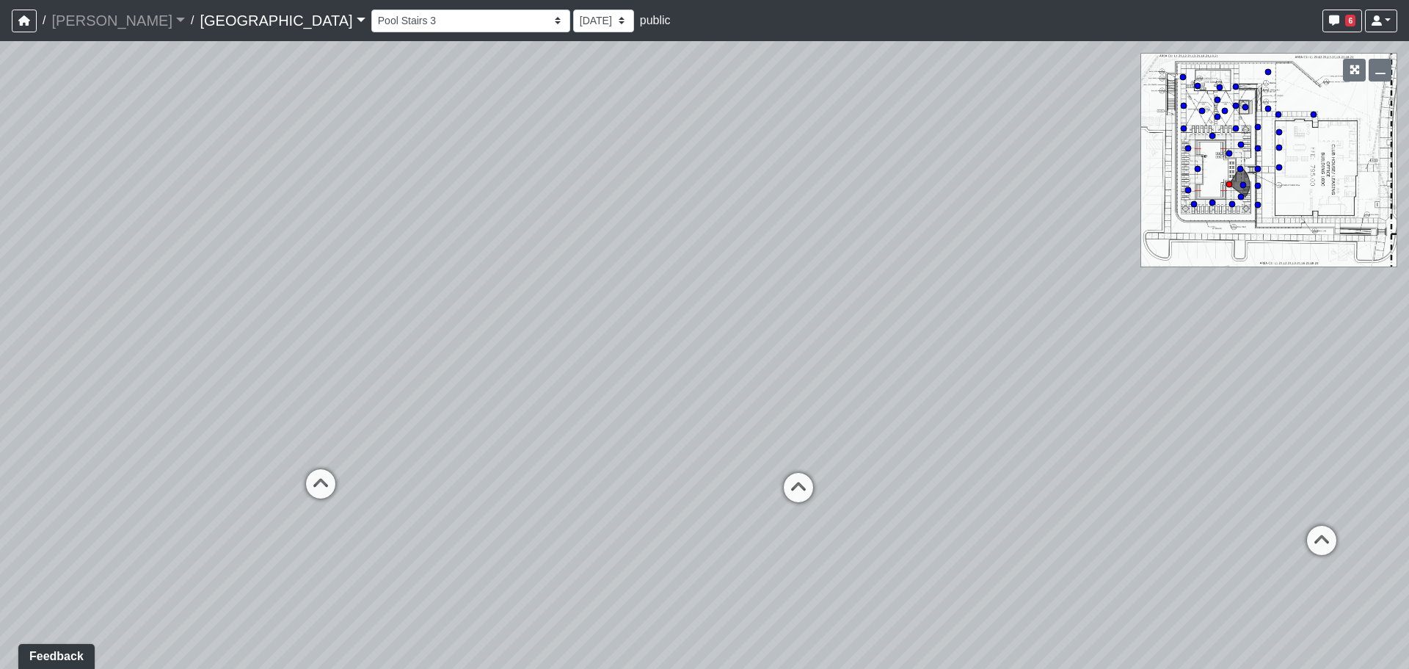
click at [848, 413] on div "Loading... Cardio Loading... Machines Loading... Weights Loading... Lobby Mail …" at bounding box center [704, 354] width 1409 height 627
click at [430, 477] on icon at bounding box center [430, 479] width 44 height 44
drag, startPoint x: 793, startPoint y: 492, endPoint x: 705, endPoint y: 502, distance: 87.8
click at [705, 502] on div "Loading... Cardio Loading... Machines Loading... Weights Loading... Lobby Mail …" at bounding box center [704, 354] width 1409 height 627
click at [793, 393] on icon at bounding box center [795, 388] width 44 height 44
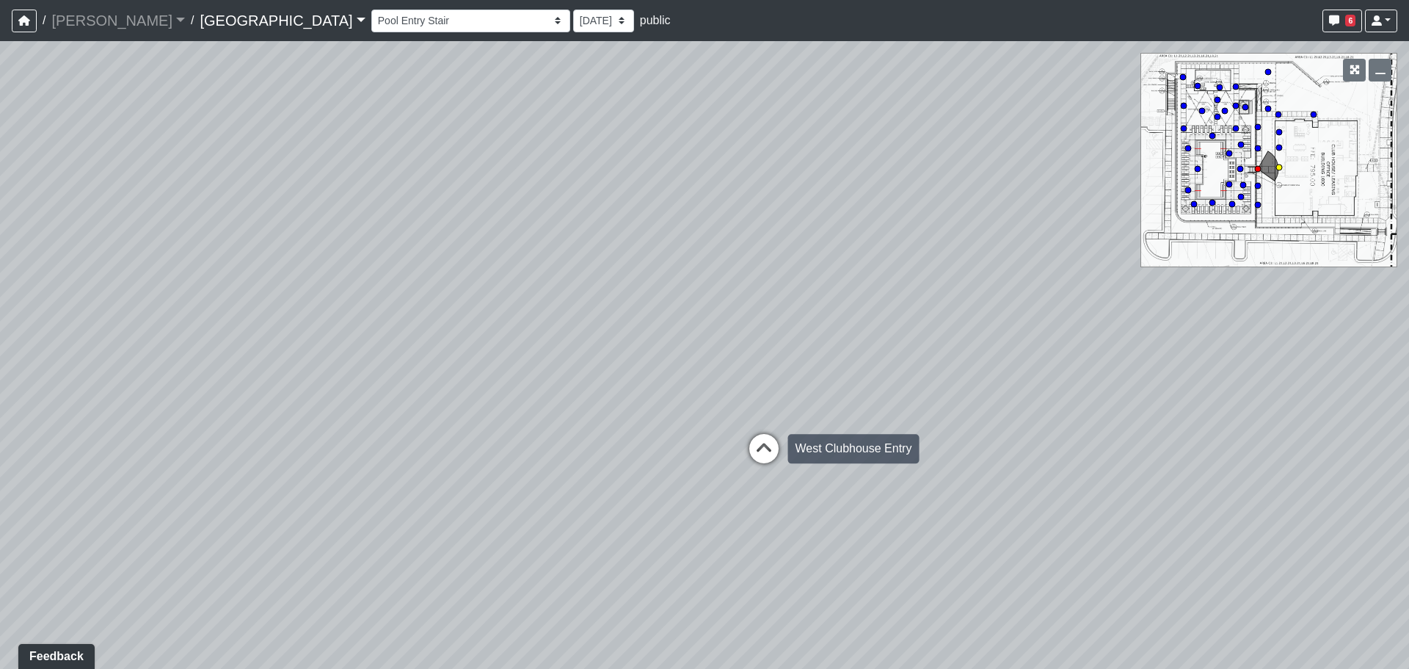
click at [747, 472] on icon at bounding box center [764, 456] width 44 height 44
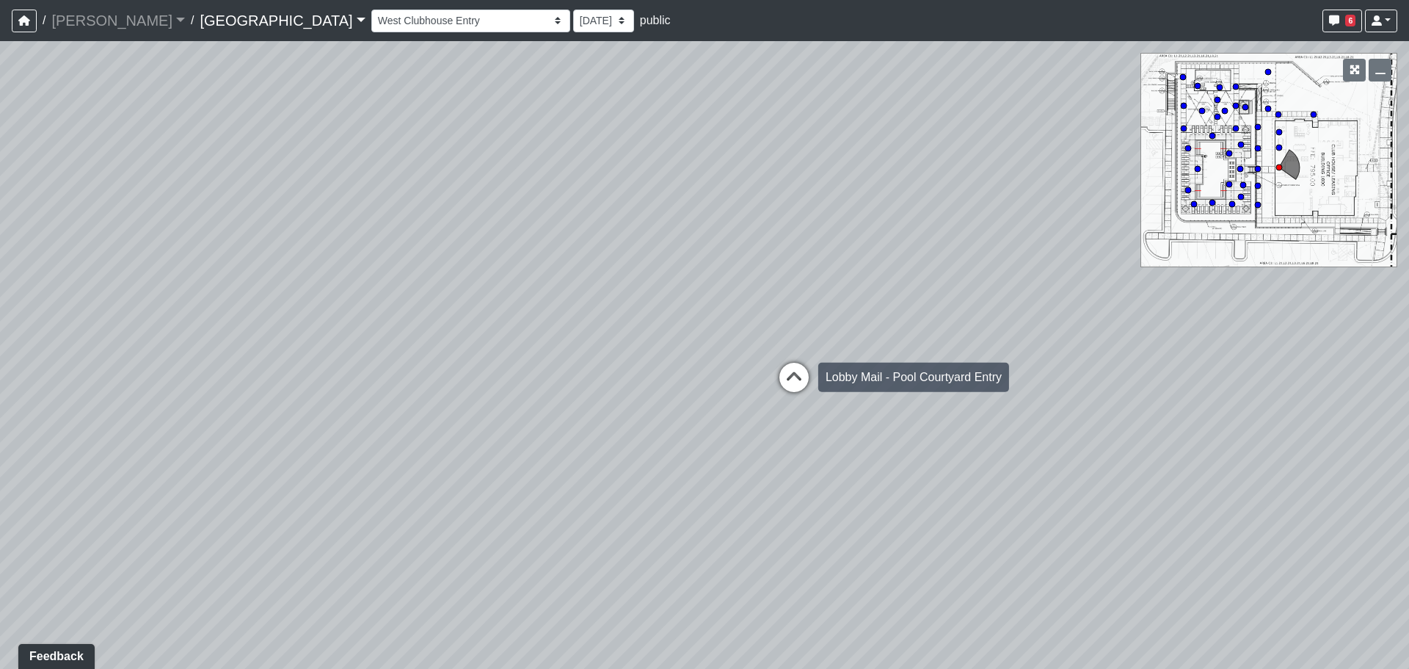
click at [822, 377] on div "Lobby Mail - Pool Courtyard Entry" at bounding box center [913, 377] width 191 height 29
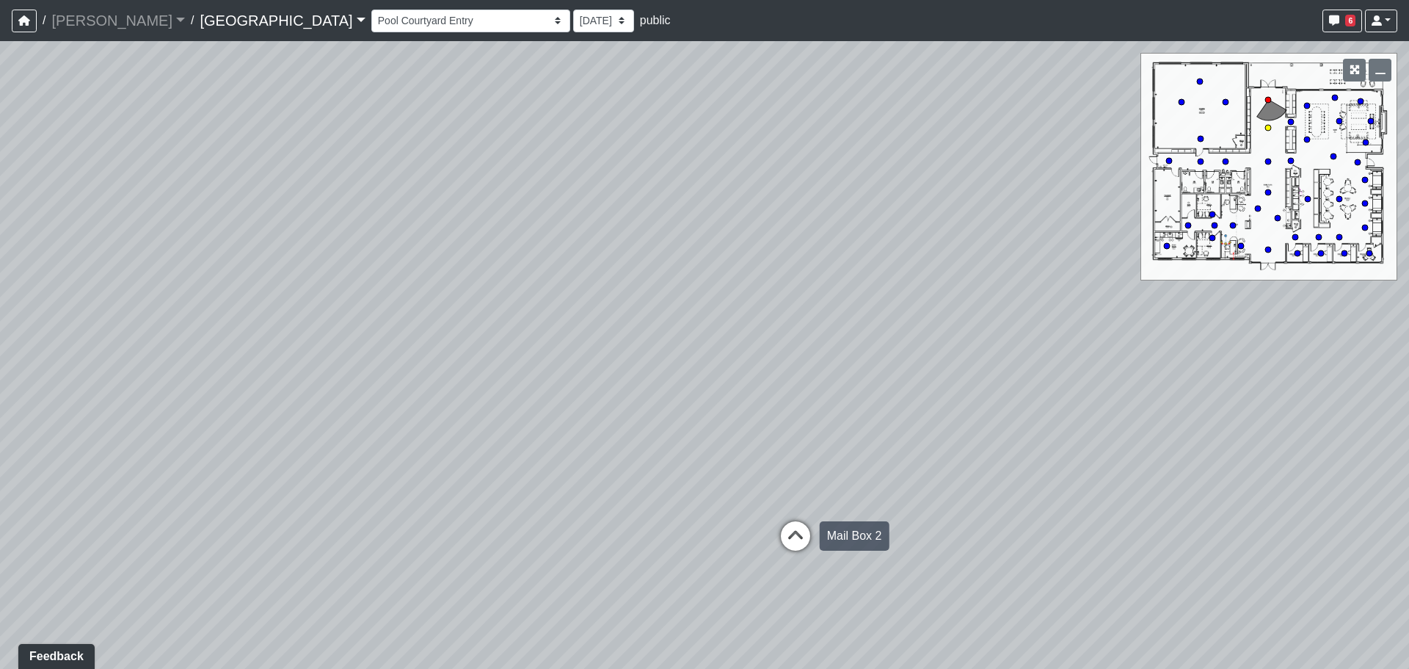
click at [801, 549] on icon at bounding box center [795, 543] width 44 height 44
click at [796, 518] on icon at bounding box center [795, 509] width 44 height 44
click at [795, 518] on icon at bounding box center [795, 526] width 44 height 44
click at [670, 507] on div "Loading... Cardio Loading... Machines Loading... Weights Loading... Lobby Mail …" at bounding box center [704, 354] width 1409 height 627
drag, startPoint x: 649, startPoint y: 560, endPoint x: 652, endPoint y: 547, distance: 13.7
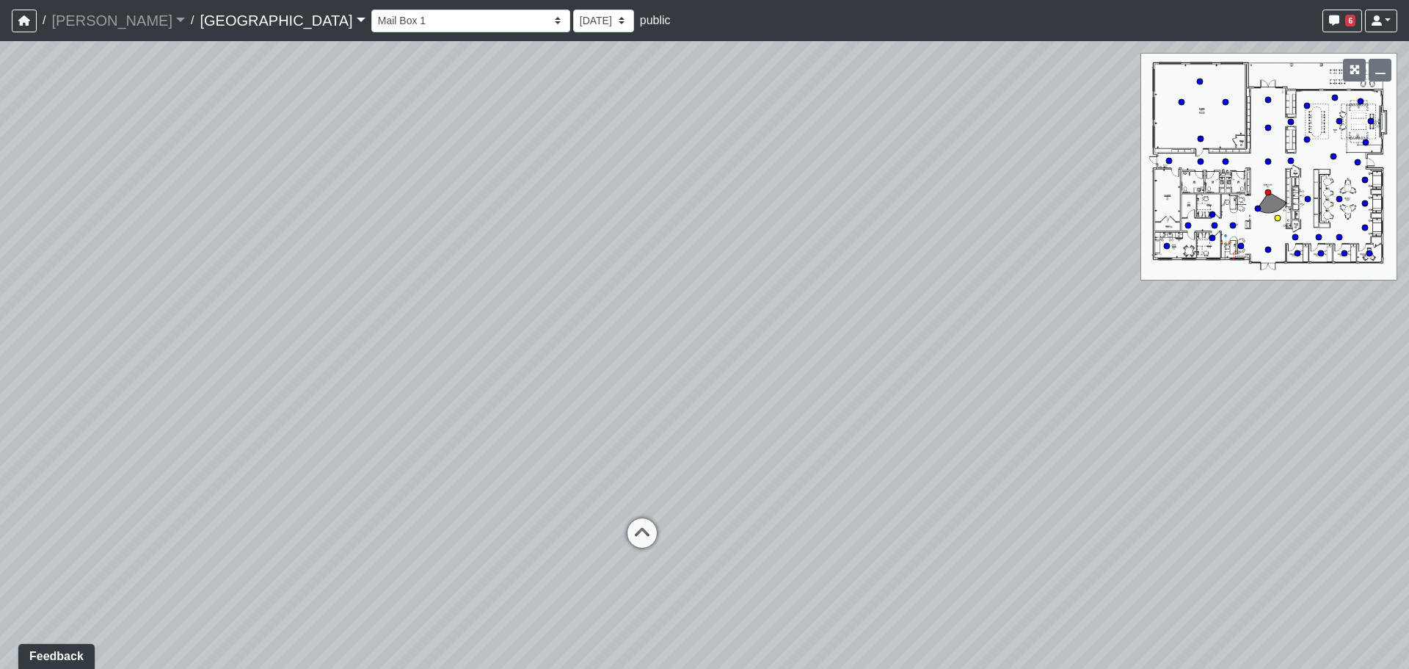
click at [649, 558] on icon at bounding box center [642, 540] width 44 height 44
click at [562, 597] on icon at bounding box center [564, 597] width 44 height 44
drag, startPoint x: 338, startPoint y: 538, endPoint x: 1089, endPoint y: 591, distance: 753.3
click at [1089, 591] on div "Loading... Cardio Loading... Machines Loading... Weights Loading... Lobby Mail …" at bounding box center [704, 354] width 1409 height 627
drag, startPoint x: 448, startPoint y: 507, endPoint x: 801, endPoint y: 532, distance: 353.9
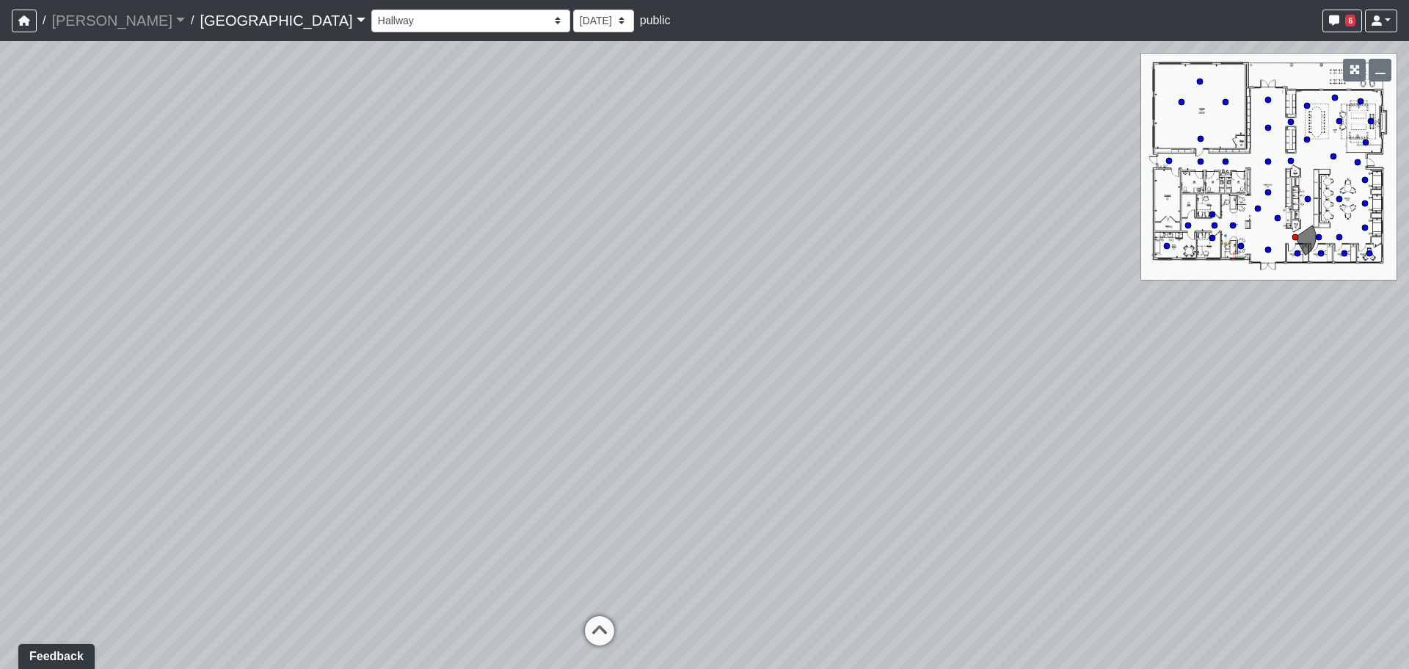
click at [835, 535] on div "Loading... Cardio Loading... Machines Loading... Weights Loading... Lobby Mail …" at bounding box center [704, 354] width 1409 height 627
click at [765, 467] on div "Loading... Cardio Loading... Machines Loading... Weights Loading... Lobby Mail …" at bounding box center [704, 354] width 1409 height 627
drag, startPoint x: 1182, startPoint y: 482, endPoint x: 528, endPoint y: 333, distance: 670.6
click at [528, 333] on div "Loading... Cardio Loading... Machines Loading... Weights Loading... Lobby Mail …" at bounding box center [704, 354] width 1409 height 627
click at [922, 517] on div "Loading... Cardio Loading... Machines Loading... Weights Loading... Lobby Mail …" at bounding box center [704, 354] width 1409 height 627
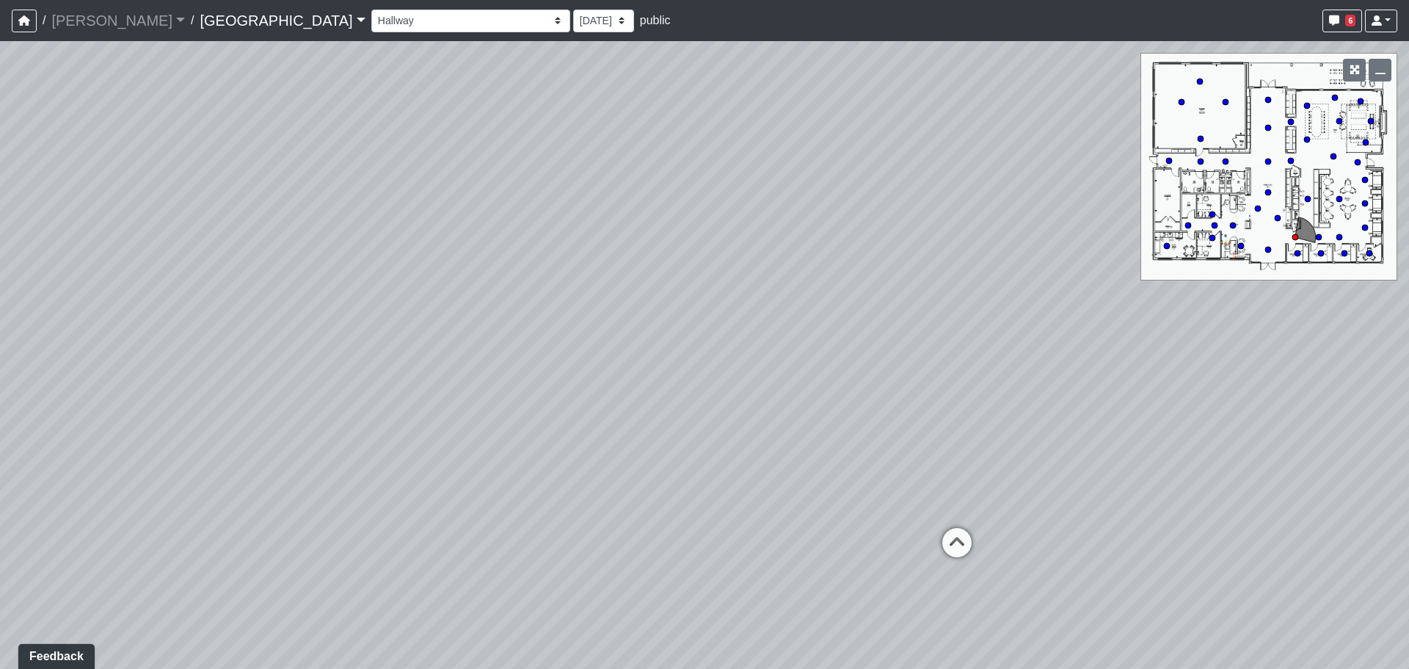
click at [969, 543] on icon at bounding box center [957, 550] width 44 height 44
click at [497, 436] on icon at bounding box center [495, 437] width 44 height 44
click at [482, 437] on icon at bounding box center [473, 448] width 44 height 44
click at [387, 474] on icon at bounding box center [382, 457] width 44 height 44
drag, startPoint x: 387, startPoint y: 474, endPoint x: 1063, endPoint y: 496, distance: 676.2
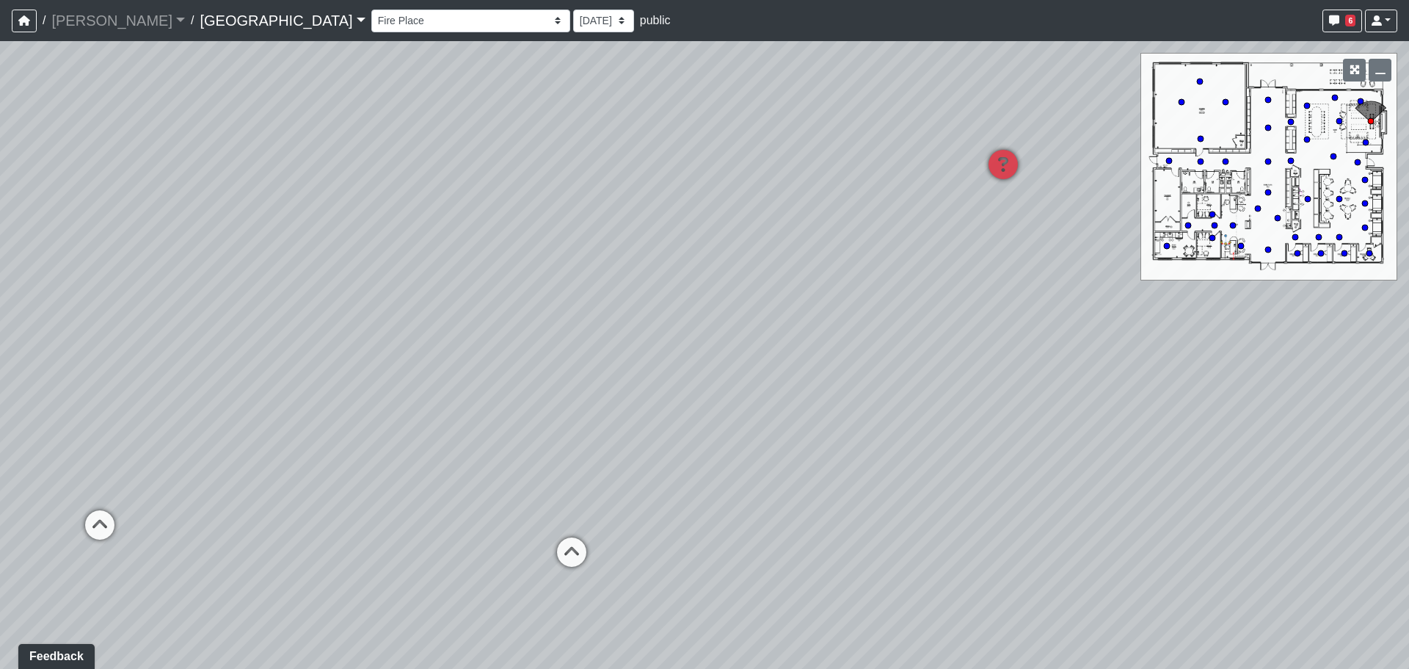
click at [1063, 496] on div "Loading... Cardio Loading... Machines Loading... Weights Loading... Lobby Mail …" at bounding box center [704, 354] width 1409 height 627
click at [581, 564] on icon at bounding box center [572, 558] width 44 height 44
drag, startPoint x: 902, startPoint y: 572, endPoint x: 1157, endPoint y: 586, distance: 255.8
click at [1156, 589] on div "Loading... Cardio Loading... Machines Loading... Weights Loading... Lobby Mail …" at bounding box center [704, 354] width 1409 height 627
drag, startPoint x: 649, startPoint y: 503, endPoint x: 817, endPoint y: 238, distance: 313.7
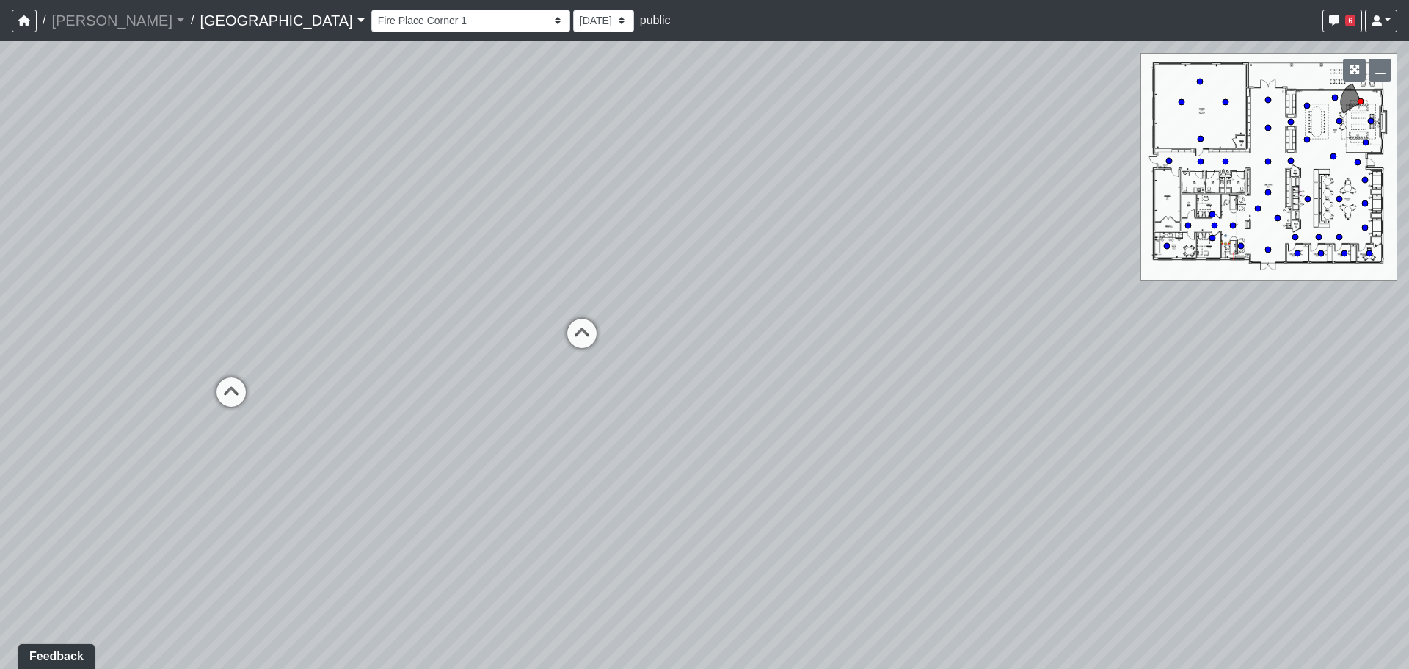
click at [817, 238] on div "Loading... Cardio Loading... Machines Loading... Weights Loading... Lobby Mail …" at bounding box center [704, 354] width 1409 height 627
click at [605, 329] on div "Storefront" at bounding box center [638, 321] width 66 height 29
drag, startPoint x: 660, startPoint y: 337, endPoint x: 1126, endPoint y: 392, distance: 469.2
click at [1170, 382] on div "Loading... Cardio Loading... Machines Loading... Weights Loading... Lobby Mail …" at bounding box center [704, 354] width 1409 height 627
click at [503, 313] on div "Loading... Cardio Loading... Machines Loading... Weights Loading... Lobby Mail …" at bounding box center [704, 354] width 1409 height 627
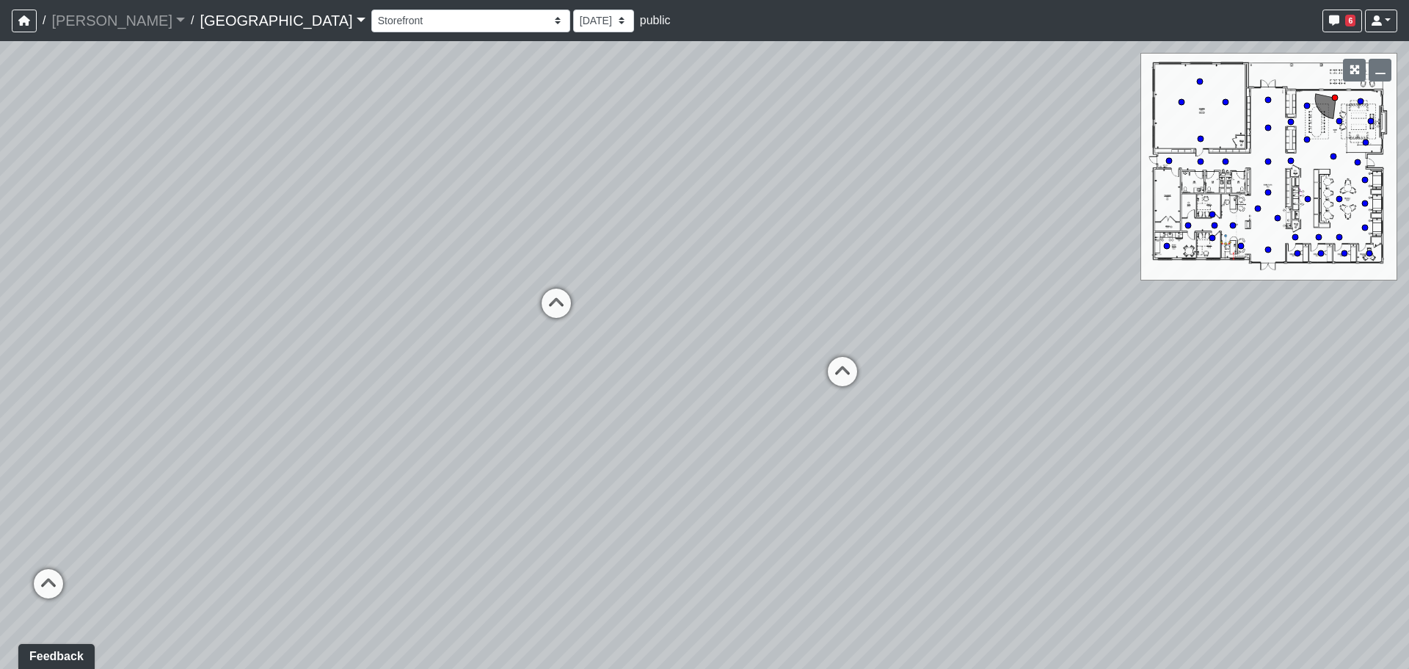
drag, startPoint x: 527, startPoint y: 317, endPoint x: 521, endPoint y: 325, distance: 10.0
click at [528, 320] on div "Loading... Cardio Loading... Machines Loading... Weights Loading... Lobby Mail …" at bounding box center [704, 354] width 1409 height 627
drag, startPoint x: 485, startPoint y: 401, endPoint x: 644, endPoint y: 433, distance: 162.5
click at [658, 431] on div "Loading... Cardio Loading... Machines Loading... Weights Loading... Lobby Mail …" at bounding box center [704, 354] width 1409 height 627
click at [454, 478] on icon at bounding box center [459, 483] width 44 height 44
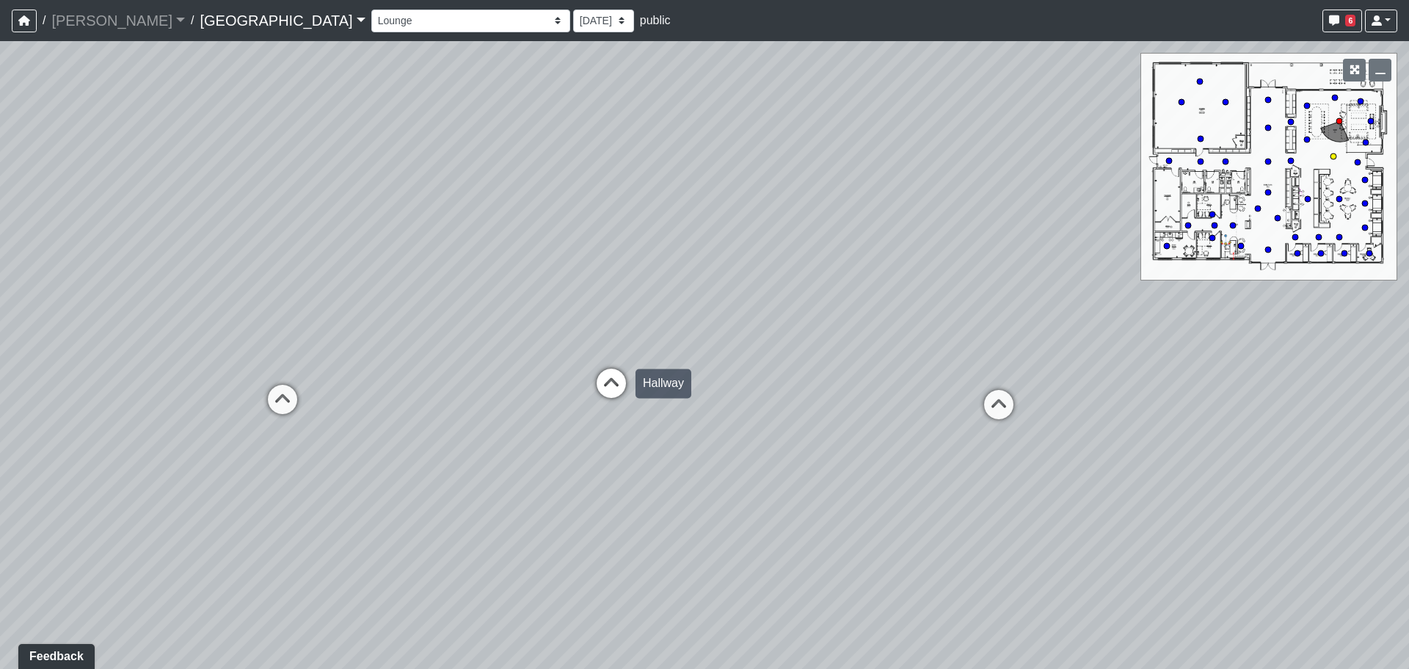
click at [596, 387] on icon at bounding box center [611, 390] width 44 height 44
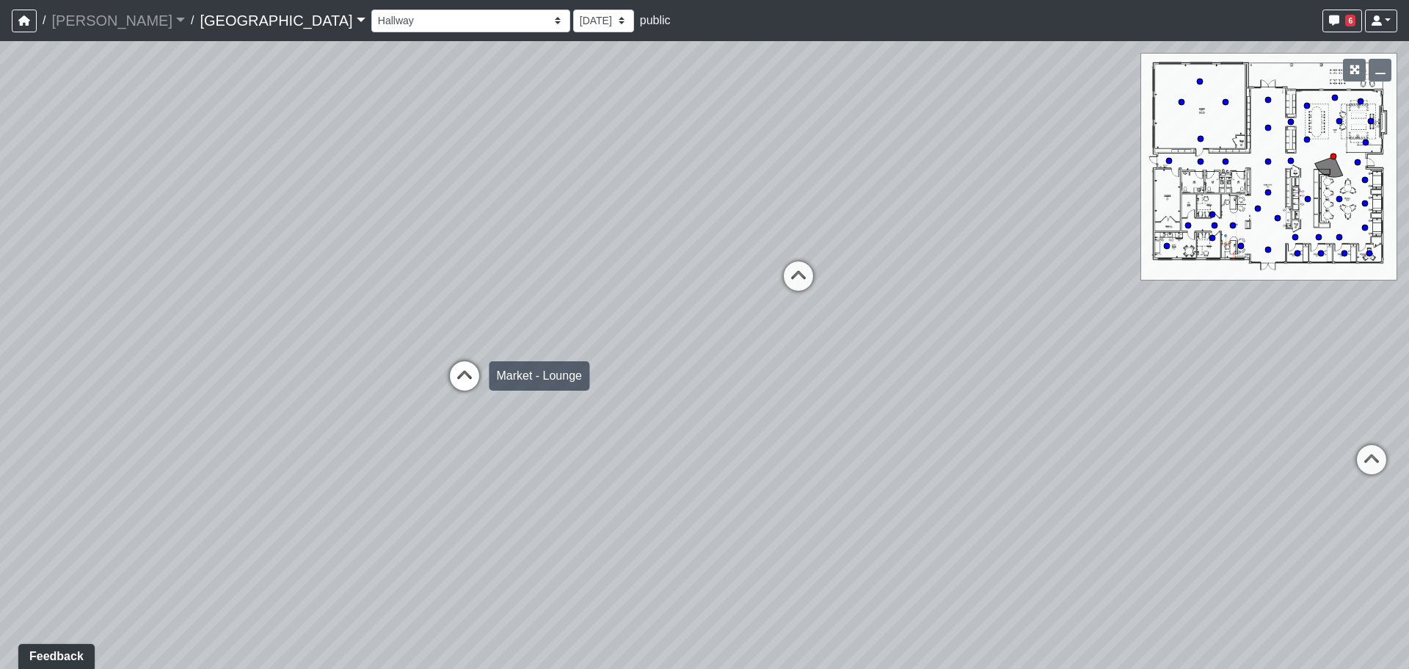
click at [449, 395] on icon at bounding box center [465, 383] width 44 height 44
click at [781, 263] on div "Loading... Cardio Loading... Machines Loading... Weights Loading... Lobby Mail …" at bounding box center [704, 354] width 1409 height 627
click at [756, 263] on icon at bounding box center [751, 276] width 44 height 44
drag, startPoint x: 743, startPoint y: 449, endPoint x: 688, endPoint y: 560, distance: 124.1
click at [351, 464] on div "Loading... Cardio Loading... Machines Loading... Weights Loading... Lobby Mail …" at bounding box center [704, 354] width 1409 height 627
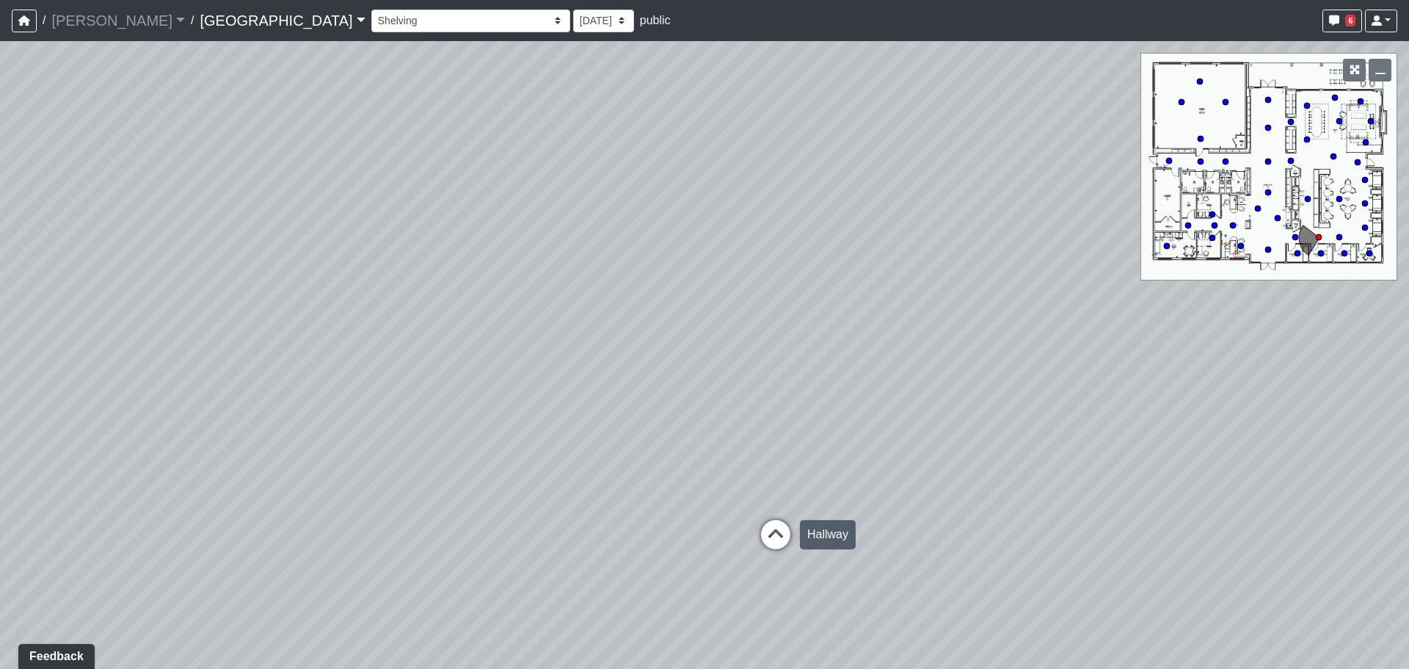
click at [768, 556] on icon at bounding box center [776, 542] width 44 height 44
drag, startPoint x: 620, startPoint y: 531, endPoint x: 599, endPoint y: 524, distance: 22.3
click at [612, 528] on div "Loading... Cardio Loading... Machines Loading... Weights Loading... Lobby Mail …" at bounding box center [704, 354] width 1409 height 627
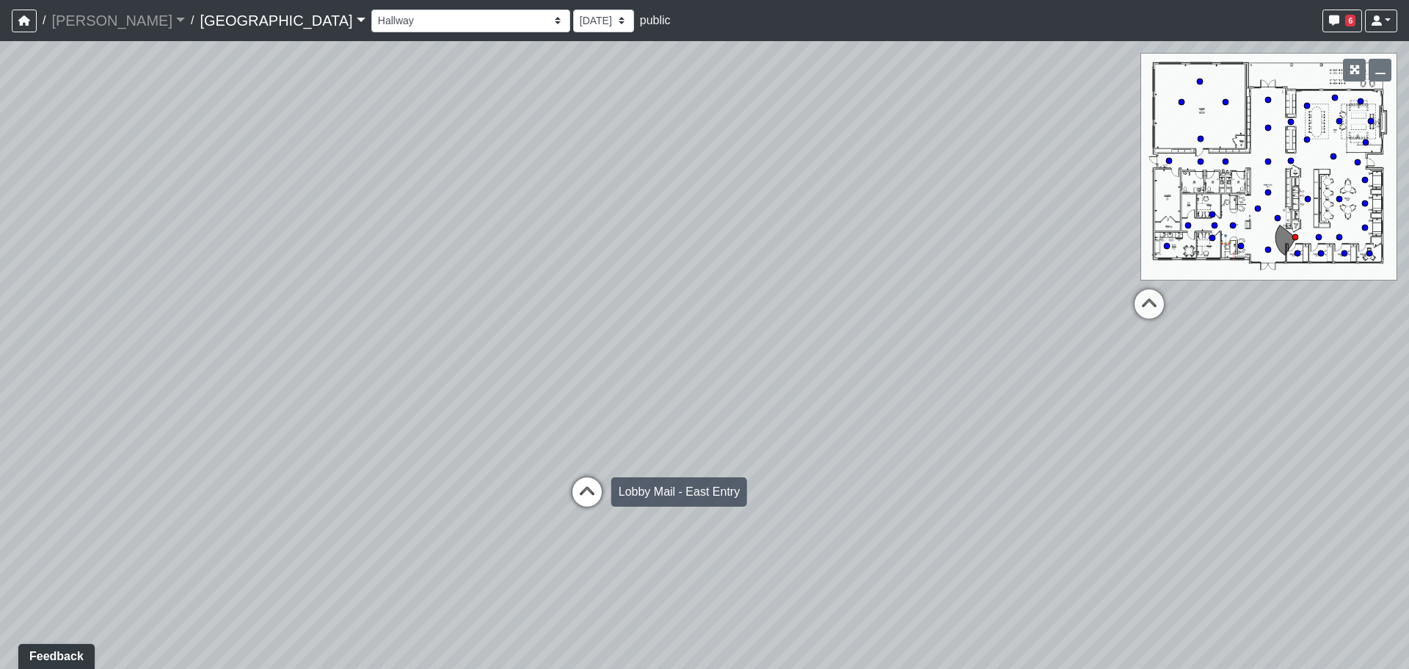
click at [589, 517] on icon at bounding box center [587, 499] width 44 height 44
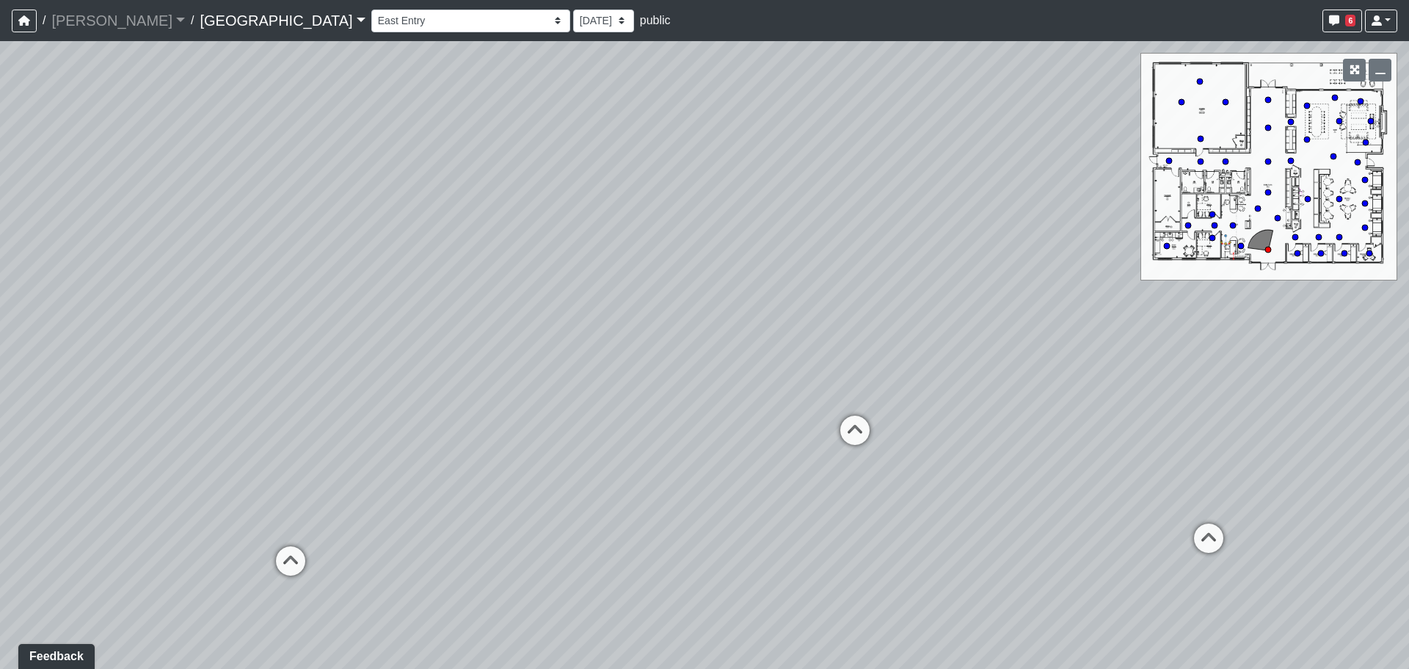
drag, startPoint x: 738, startPoint y: 474, endPoint x: 157, endPoint y: 462, distance: 580.6
click at [157, 462] on div "Loading... Cardio Loading... Machines Loading... Weights Loading... Lobby Mail …" at bounding box center [704, 354] width 1409 height 627
drag, startPoint x: 886, startPoint y: 465, endPoint x: 1456, endPoint y: 418, distance: 572.2
click at [1408, 418] on html "/ Flournoy Flournoy Loading... / Huntersville Huntersville Loading... Huntersvi…" at bounding box center [704, 334] width 1409 height 669
click at [638, 471] on div "Loading... Cardio Loading... Machines Loading... Weights Loading... Lobby Mail …" at bounding box center [704, 354] width 1409 height 627
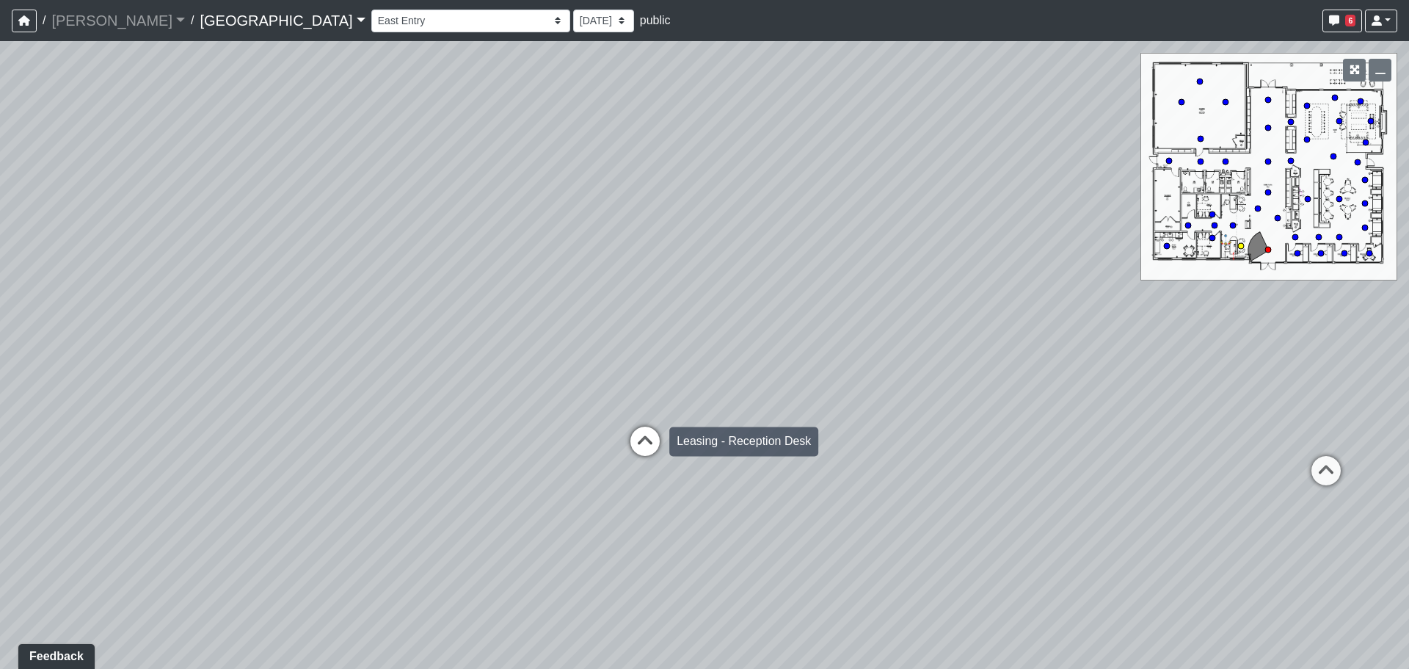
click at [641, 467] on icon at bounding box center [645, 448] width 44 height 44
drag, startPoint x: 982, startPoint y: 524, endPoint x: 203, endPoint y: 437, distance: 784.1
click at [203, 437] on div "Loading... Cardio Loading... Machines Loading... Weights Loading... Lobby Mail …" at bounding box center [704, 354] width 1409 height 627
drag, startPoint x: 983, startPoint y: 473, endPoint x: 888, endPoint y: 496, distance: 98.1
click at [888, 496] on div "Loading... Cardio Loading... Machines Loading... Weights Loading... Lobby Mail …" at bounding box center [704, 354] width 1409 height 627
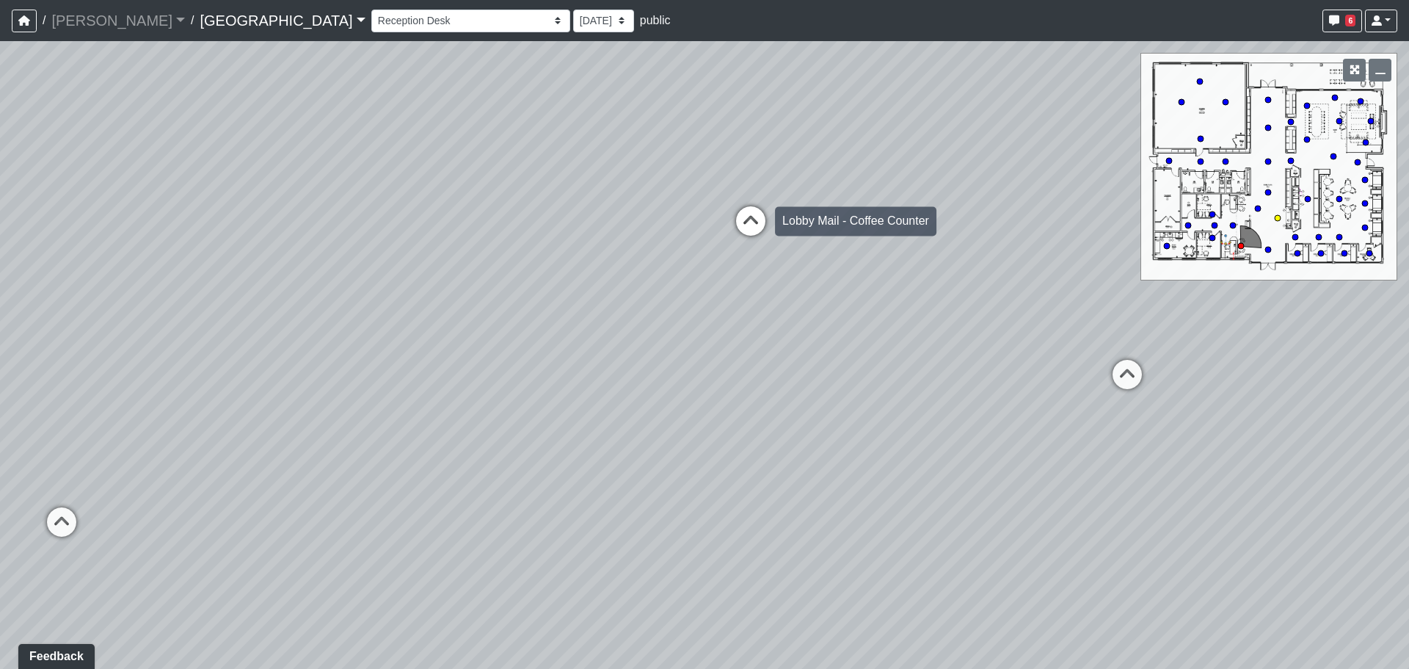
click at [739, 232] on icon at bounding box center [751, 228] width 44 height 44
drag, startPoint x: 470, startPoint y: 252, endPoint x: 890, endPoint y: 285, distance: 421.9
click at [890, 285] on div "Loading... Cardio Loading... Machines Loading... Weights Loading... Lobby Mail …" at bounding box center [704, 354] width 1409 height 627
drag, startPoint x: 762, startPoint y: 324, endPoint x: 809, endPoint y: 496, distance: 178.7
click at [818, 495] on div "Loading... Cardio Loading... Machines Loading... Weights Loading... Lobby Mail …" at bounding box center [704, 354] width 1409 height 627
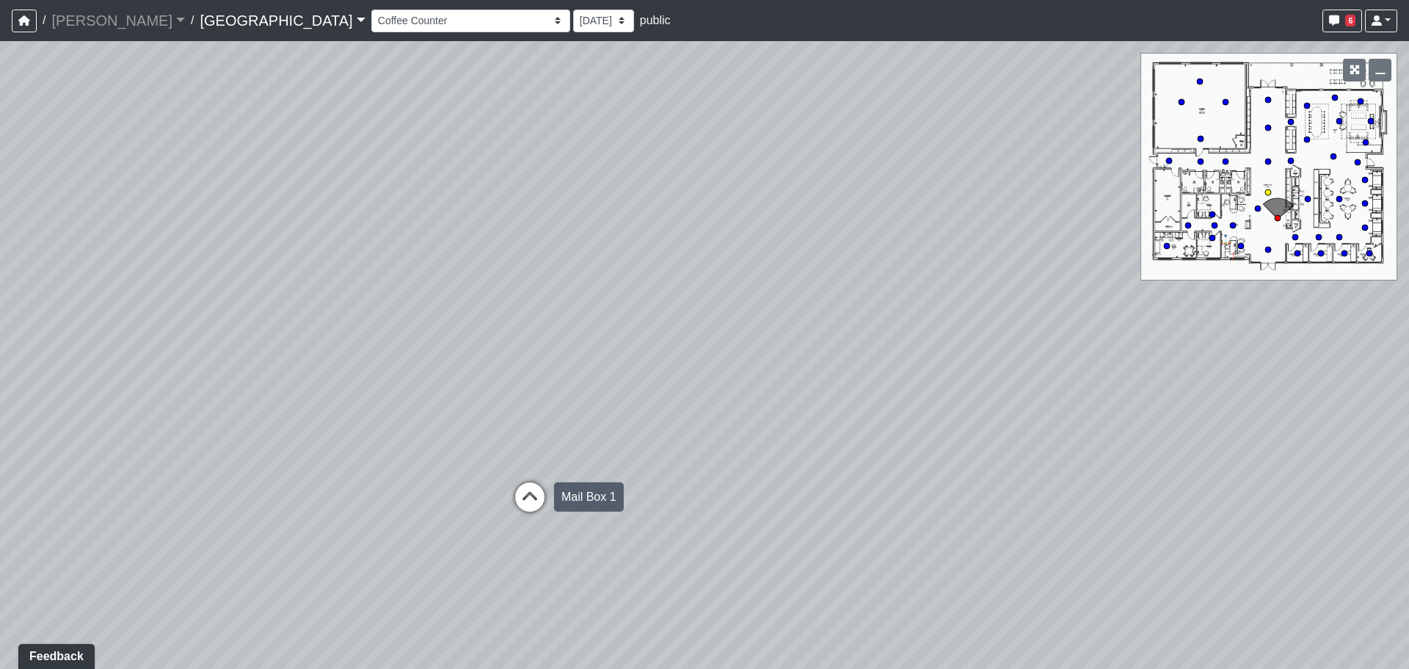
click at [521, 509] on icon at bounding box center [530, 504] width 44 height 44
click at [684, 481] on icon at bounding box center [685, 475] width 44 height 44
click at [688, 481] on div "Loading... Cardio Loading... Machines Loading... Weights Loading... Lobby Mail …" at bounding box center [704, 354] width 1409 height 627
click at [691, 465] on icon at bounding box center [685, 459] width 44 height 44
drag, startPoint x: 754, startPoint y: 378, endPoint x: 715, endPoint y: 387, distance: 39.9
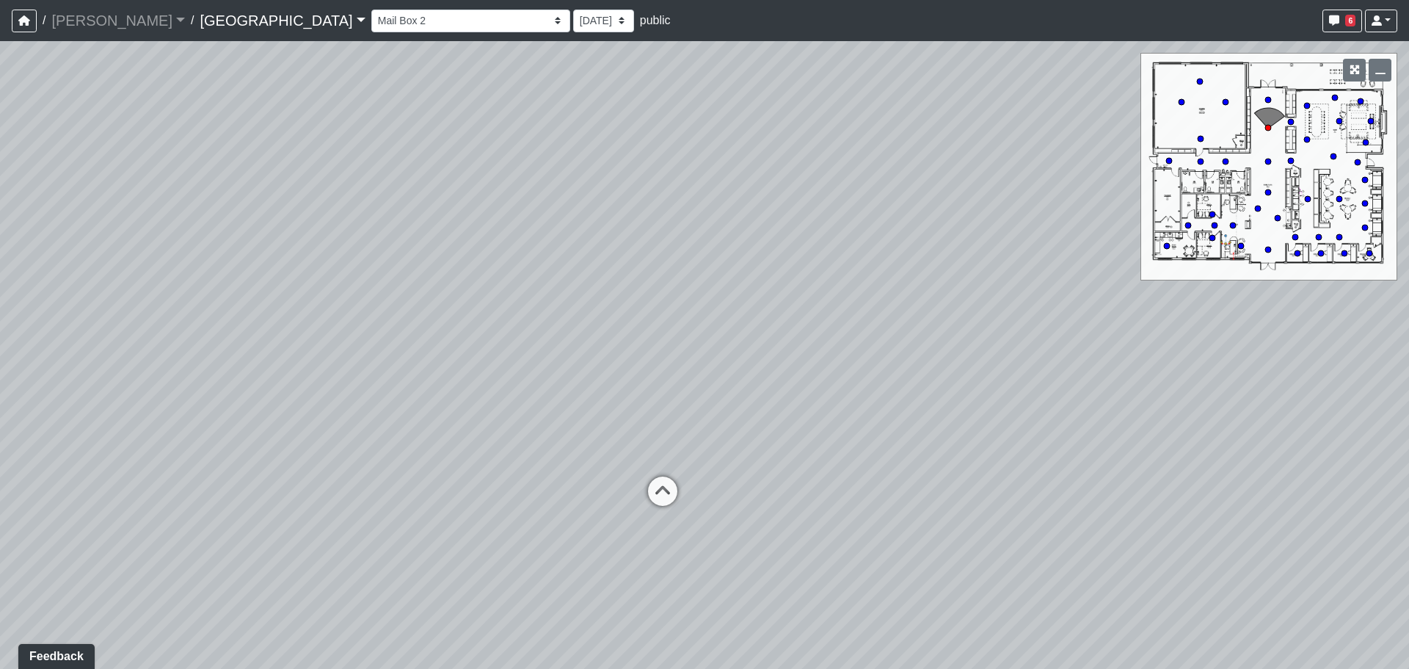
click at [715, 387] on div "Loading... Cardio Loading... Machines Loading... Weights Loading... Lobby Mail …" at bounding box center [704, 354] width 1409 height 627
drag, startPoint x: 680, startPoint y: 259, endPoint x: 671, endPoint y: 388, distance: 129.5
click at [669, 390] on div "Loading... Cardio Loading... Machines Loading... Weights Loading... Lobby Mail …" at bounding box center [704, 354] width 1409 height 627
drag, startPoint x: 772, startPoint y: 247, endPoint x: 990, endPoint y: 591, distance: 407.4
click at [1053, 599] on div "Loading... Cardio Loading... Machines Loading... Weights Loading... Lobby Mail …" at bounding box center [704, 354] width 1409 height 627
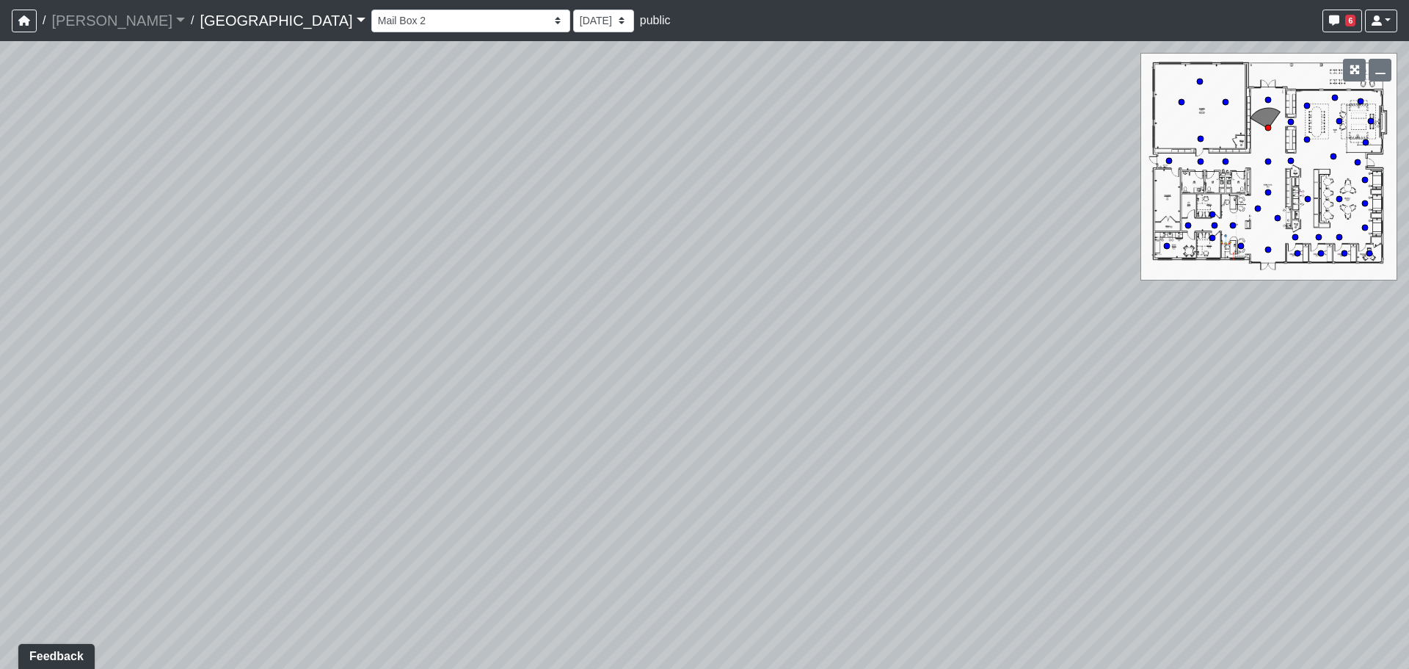
drag, startPoint x: 460, startPoint y: 464, endPoint x: 1191, endPoint y: 522, distance: 733.2
click at [1173, 519] on div "Loading... Cardio Loading... Machines Loading... Weights Loading... Lobby Mail …" at bounding box center [704, 354] width 1409 height 627
drag, startPoint x: 702, startPoint y: 475, endPoint x: 808, endPoint y: 324, distance: 183.8
click at [791, 355] on div "Loading... Cardio Loading... Machines Loading... Weights Loading... Lobby Mail …" at bounding box center [704, 354] width 1409 height 627
drag, startPoint x: 711, startPoint y: 425, endPoint x: 713, endPoint y: 316, distance: 109.4
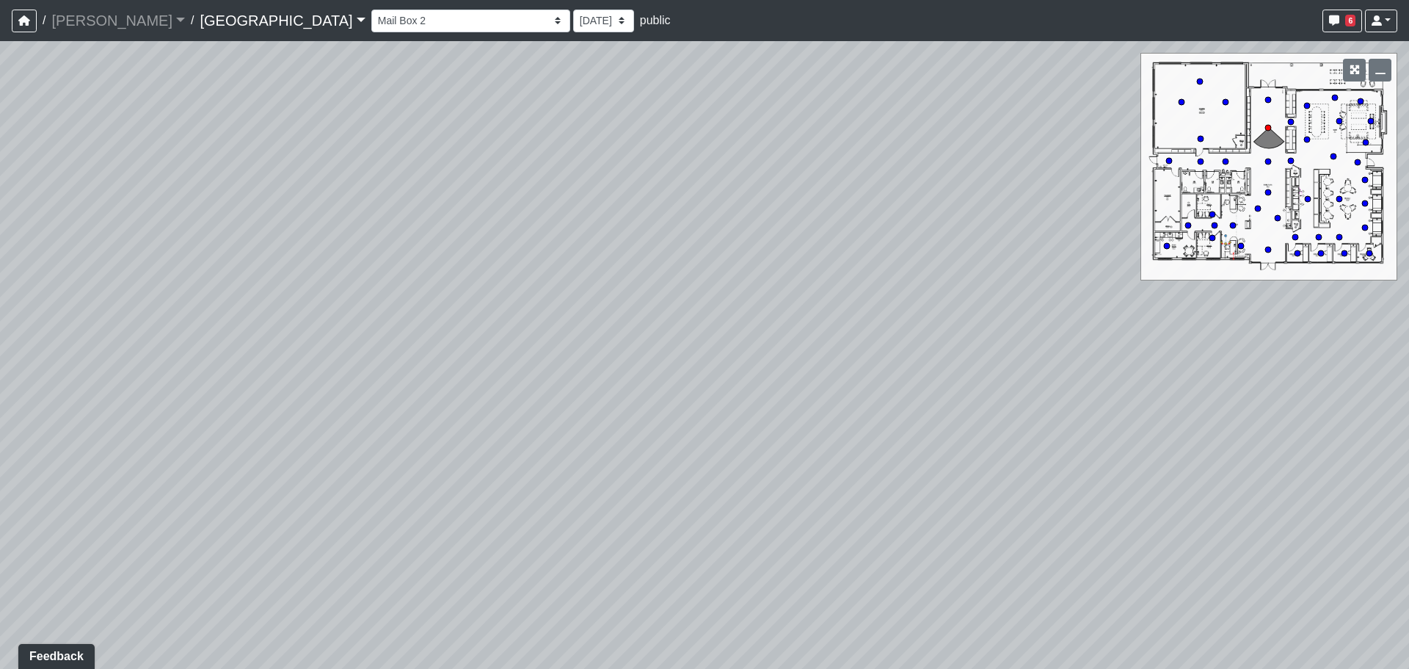
click at [711, 345] on div "Loading... Cardio Loading... Machines Loading... Weights Loading... Lobby Mail …" at bounding box center [704, 354] width 1409 height 627
click at [714, 320] on div "Loading... Cardio Loading... Machines Loading... Weights Loading... Lobby Mail …" at bounding box center [704, 354] width 1409 height 627
click at [714, 455] on div "Loading... Walkway" at bounding box center [707, 471] width 44 height 44
click at [718, 470] on div "Loading... Mail Box 1" at bounding box center [707, 488] width 44 height 44
click at [585, 511] on div "Loading... Cardio Loading... Machines Loading... Weights Loading... Lobby Mail …" at bounding box center [704, 354] width 1409 height 627
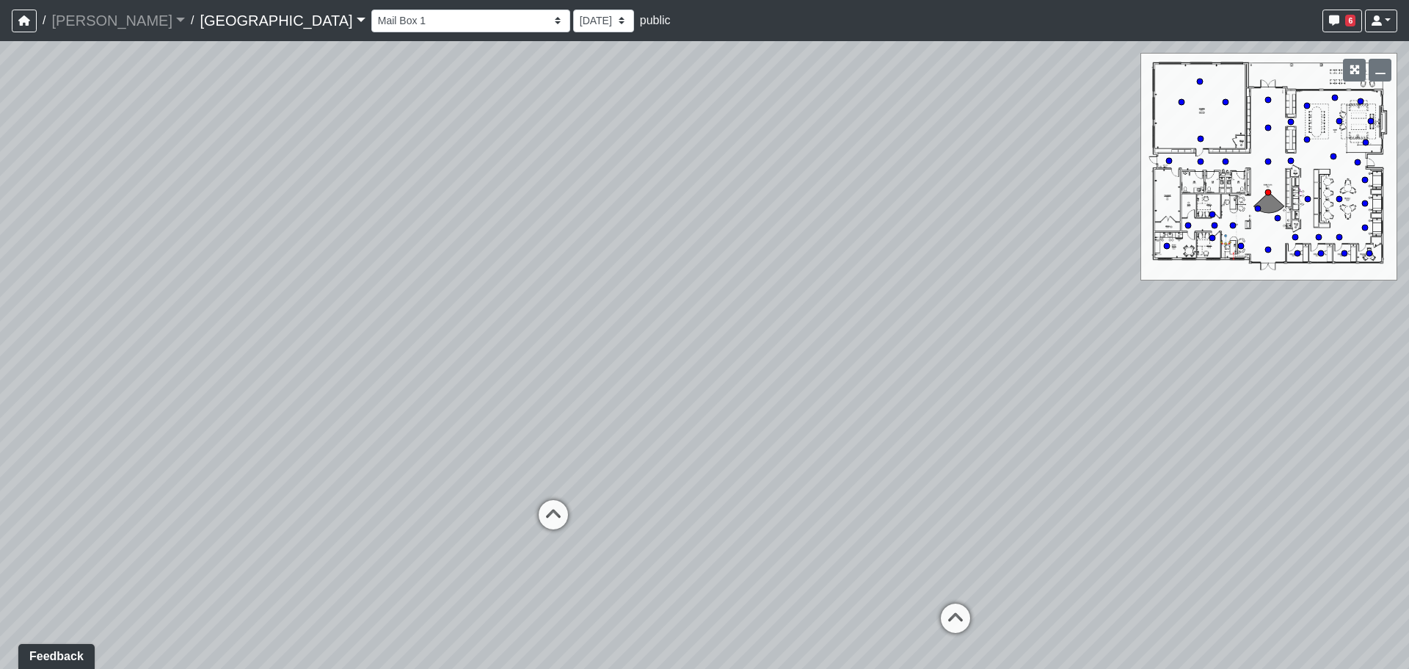
click at [579, 511] on div "Loading... Cardio Loading... Machines Loading... Weights Loading... Lobby Mail …" at bounding box center [704, 354] width 1409 height 627
click at [564, 506] on icon at bounding box center [553, 522] width 44 height 44
click at [859, 483] on div "East Entry" at bounding box center [893, 482] width 69 height 29
drag, startPoint x: 646, startPoint y: 461, endPoint x: 242, endPoint y: 401, distance: 408.0
click at [281, 407] on div "Loading... Cardio Loading... Machines Loading... Weights Loading... Lobby Mail …" at bounding box center [704, 354] width 1409 height 627
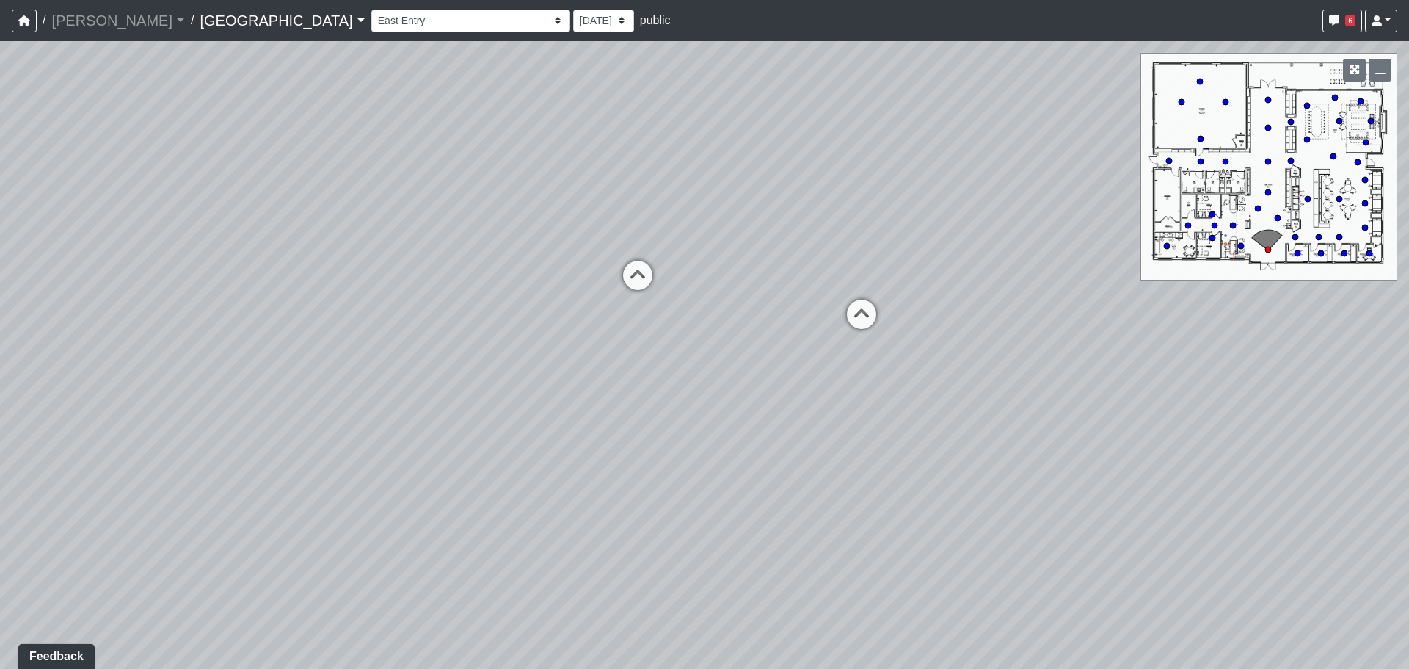
drag, startPoint x: 794, startPoint y: 484, endPoint x: 644, endPoint y: 528, distance: 155.8
click at [645, 534] on div "Loading... Cardio Loading... Machines Loading... Weights Loading... Lobby Mail …" at bounding box center [704, 354] width 1409 height 627
drag, startPoint x: 724, startPoint y: 466, endPoint x: 719, endPoint y: 546, distance: 80.1
click at [719, 546] on div "Loading... Cardio Loading... Machines Loading... Weights Loading... Lobby Mail …" at bounding box center [704, 354] width 1409 height 627
drag, startPoint x: 710, startPoint y: 131, endPoint x: 488, endPoint y: 176, distance: 226.1
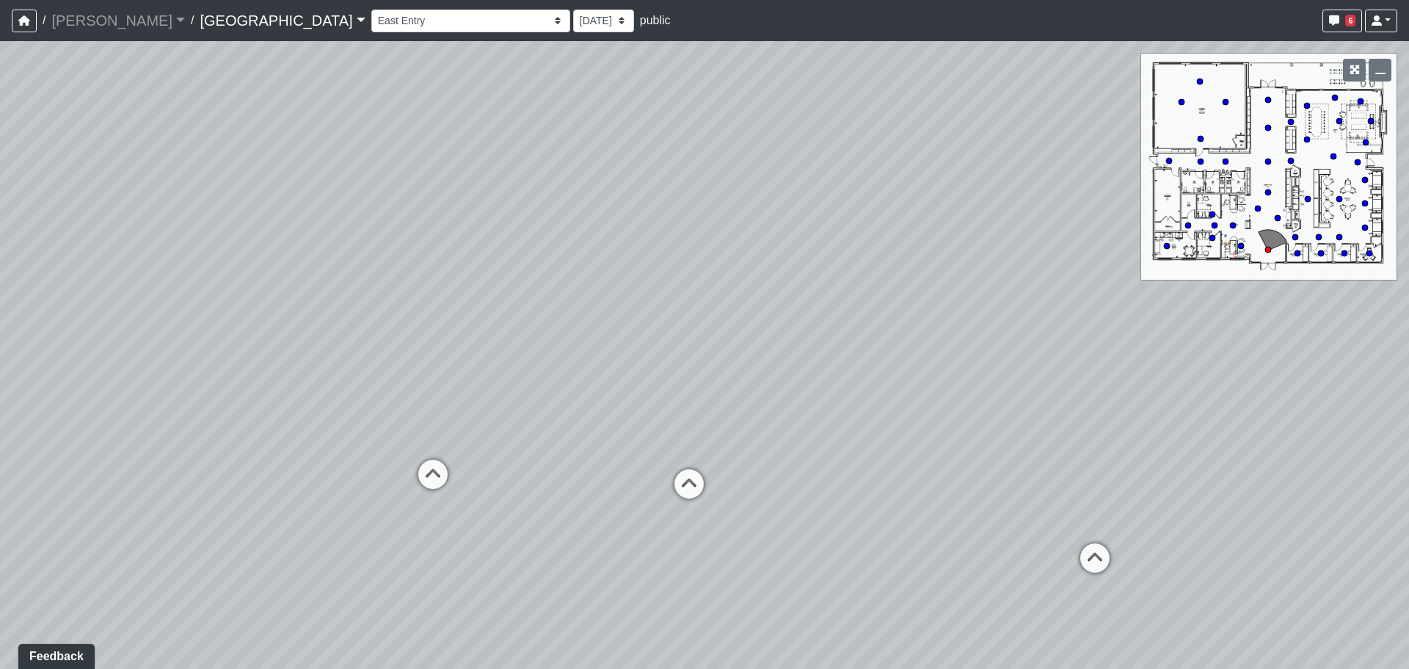
click at [488, 176] on div "Loading... Cardio Loading... Machines Loading... Weights Loading... Lobby Mail …" at bounding box center [704, 354] width 1409 height 627
click at [1102, 565] on icon at bounding box center [1095, 565] width 44 height 44
drag, startPoint x: 782, startPoint y: 462, endPoint x: 720, endPoint y: 445, distance: 63.9
click at [720, 445] on div "Loading... Cardio Loading... Machines Loading... Weights Loading... Lobby Mail …" at bounding box center [704, 354] width 1409 height 627
click at [1000, 458] on div "Loading... Cardio Loading... Machines Loading... Weights Loading... Lobby Mail …" at bounding box center [704, 354] width 1409 height 627
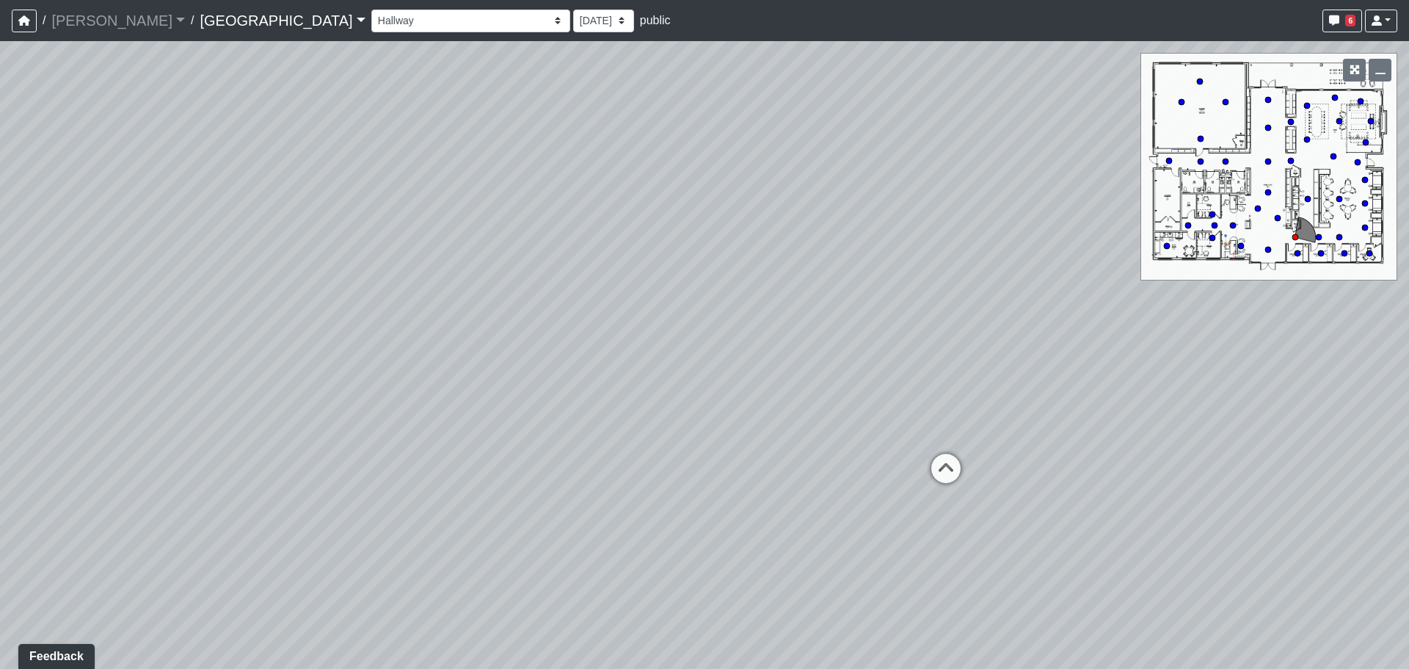
click at [973, 462] on div "Loading... Cardio Loading... Machines Loading... Weights Loading... Lobby Mail …" at bounding box center [704, 354] width 1409 height 627
click at [948, 469] on icon at bounding box center [946, 476] width 44 height 44
click at [944, 483] on icon at bounding box center [942, 498] width 44 height 44
drag, startPoint x: 773, startPoint y: 331, endPoint x: 1018, endPoint y: 294, distance: 247.8
click at [1018, 294] on div "Loading... Cardio Loading... Machines Loading... Weights Loading... Lobby Mail …" at bounding box center [704, 354] width 1409 height 627
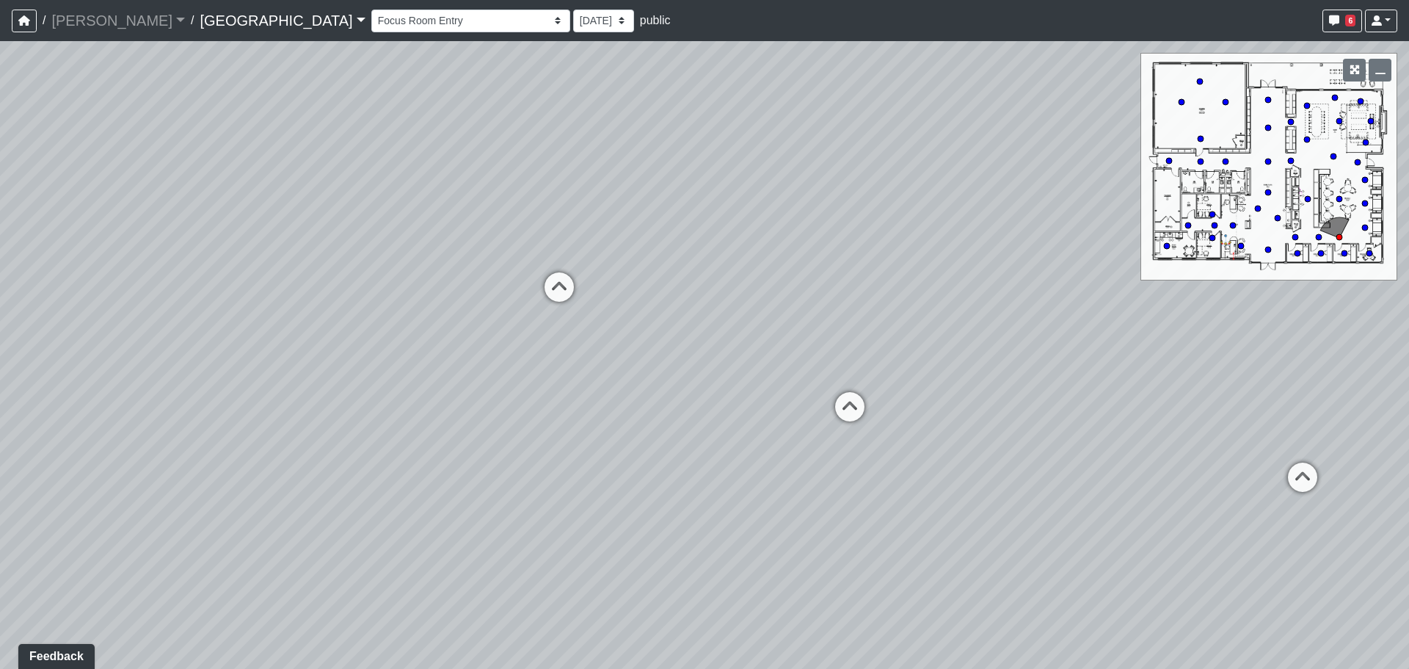
drag, startPoint x: 506, startPoint y: 228, endPoint x: 631, endPoint y: 250, distance: 126.7
click at [631, 250] on div "Loading... Cardio Loading... Machines Loading... Weights Loading... Lobby Mail …" at bounding box center [704, 354] width 1409 height 627
click at [834, 376] on div "Loading... Cardio Loading... Machines Loading... Weights Loading... Lobby Mail …" at bounding box center [704, 354] width 1409 height 627
click at [842, 406] on icon at bounding box center [838, 411] width 44 height 44
click at [1200, 84] on circle at bounding box center [1200, 82] width 6 height 6
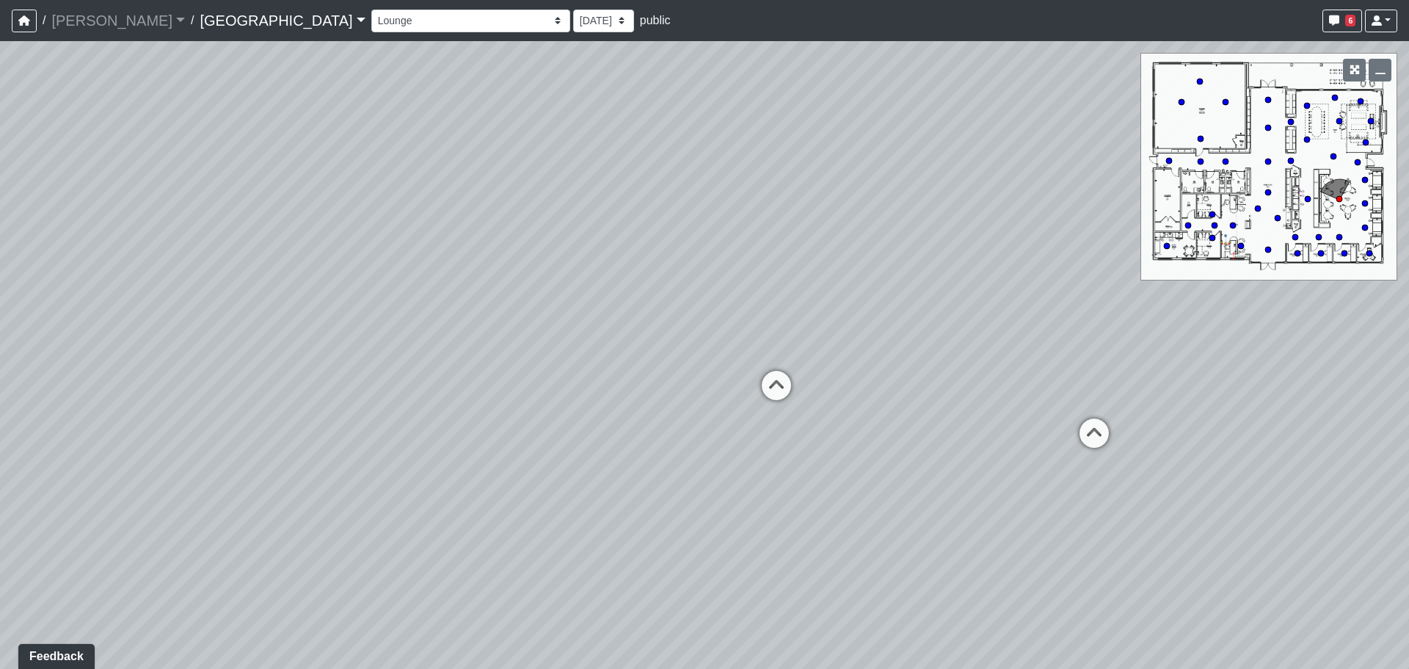
select select "aFRBzsWwj28i2AJWx7UhKn"
click at [919, 292] on div "Loading... Cardio Loading... Machines Loading... Weights Loading... Lobby Mail …" at bounding box center [704, 354] width 1409 height 627
drag, startPoint x: 845, startPoint y: 324, endPoint x: 410, endPoint y: 306, distance: 435.6
click at [412, 307] on div "Loading... Cardio Loading... Machines Loading... Weights Loading... Lobby Mail …" at bounding box center [704, 354] width 1409 height 627
drag, startPoint x: 807, startPoint y: 320, endPoint x: 561, endPoint y: 284, distance: 249.2
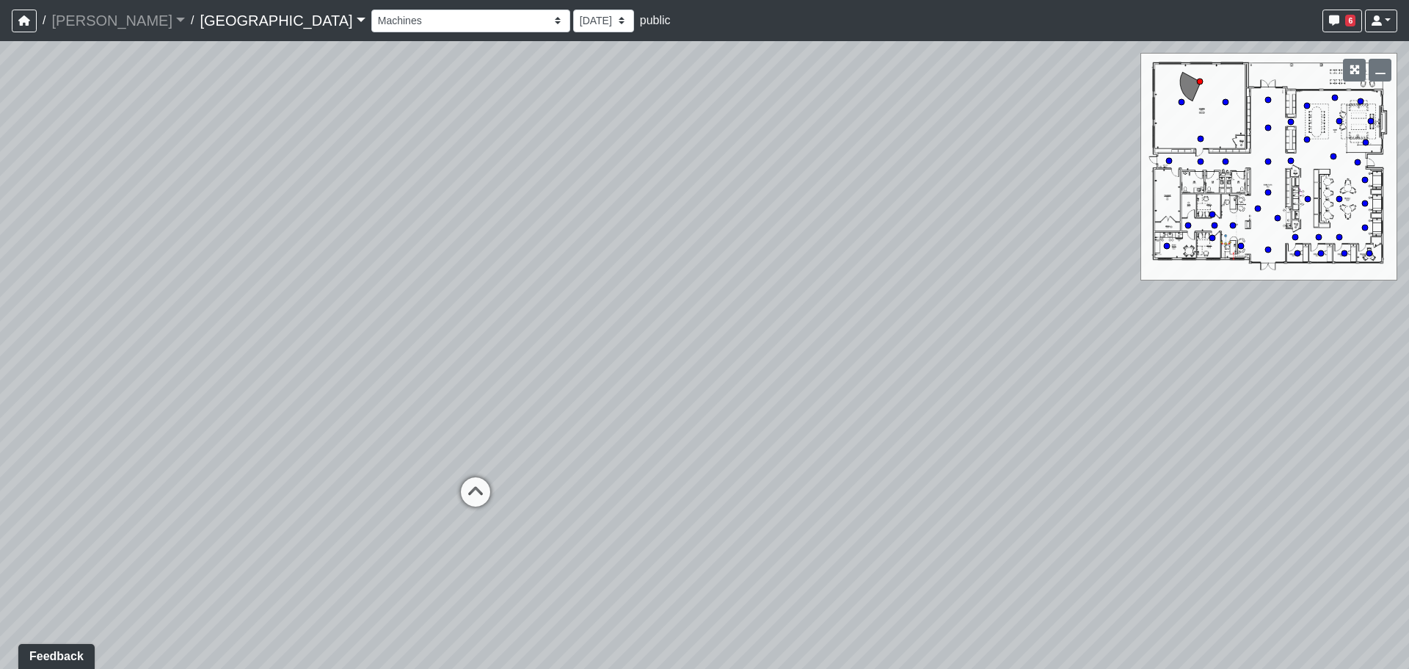
click at [451, 277] on div "Loading... Cardio Loading... Machines Loading... Weights Loading... Lobby Mail …" at bounding box center [704, 354] width 1409 height 627
drag, startPoint x: 877, startPoint y: 360, endPoint x: 1194, endPoint y: 575, distance: 383.5
click at [1194, 575] on div "Loading... Cardio Loading... Machines Loading... Weights Loading... Lobby Mail …" at bounding box center [704, 354] width 1409 height 627
drag, startPoint x: 420, startPoint y: 423, endPoint x: 863, endPoint y: 132, distance: 530.4
click at [863, 132] on div "Loading... Cardio Loading... Machines Loading... Weights Loading... Lobby Mail …" at bounding box center [704, 354] width 1409 height 627
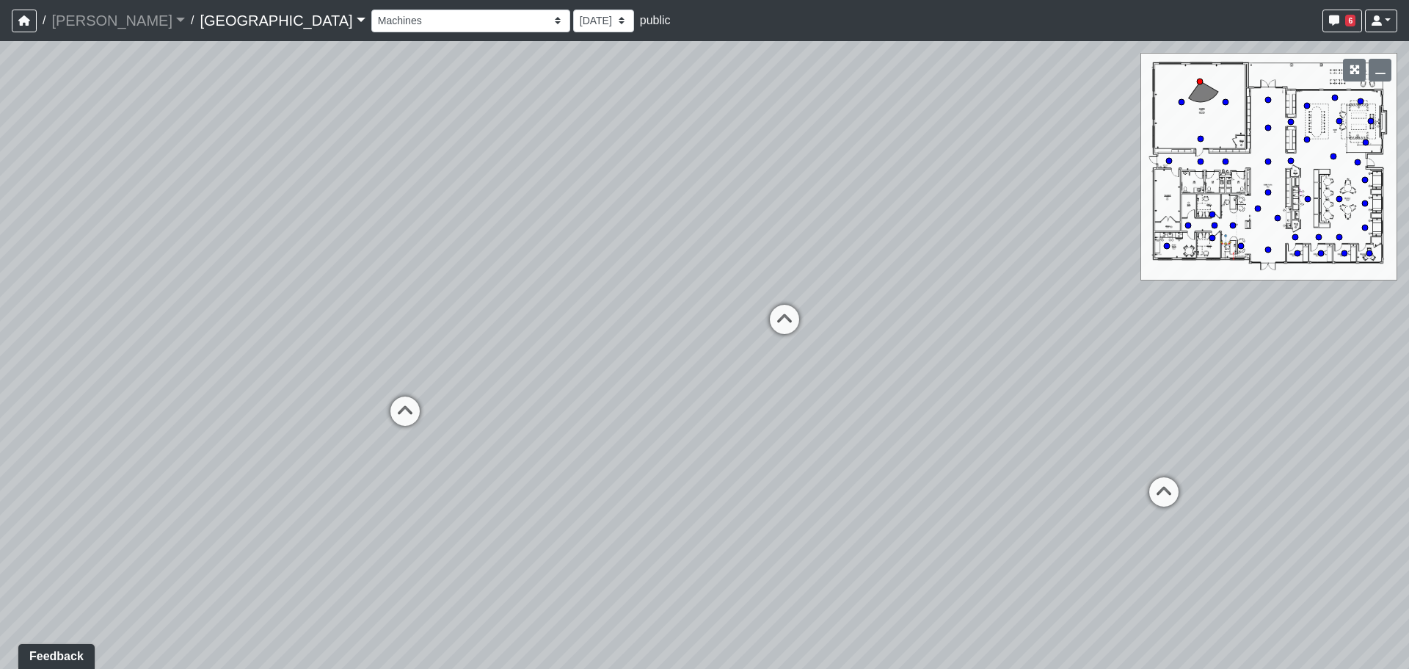
drag, startPoint x: 957, startPoint y: 232, endPoint x: 996, endPoint y: 232, distance: 38.9
click at [996, 232] on div "Loading... Cardio Loading... Machines Loading... Weights Loading... Lobby Mail …" at bounding box center [704, 354] width 1409 height 627
drag, startPoint x: 783, startPoint y: 169, endPoint x: 768, endPoint y: 181, distance: 19.3
click at [768, 181] on div "Loading... Cardio Loading... Machines Loading... Weights Loading... Lobby Mail …" at bounding box center [704, 354] width 1409 height 627
click at [765, 186] on div "Loading... Cardio Loading... Machines Loading... Weights Loading... Lobby Mail …" at bounding box center [704, 354] width 1409 height 627
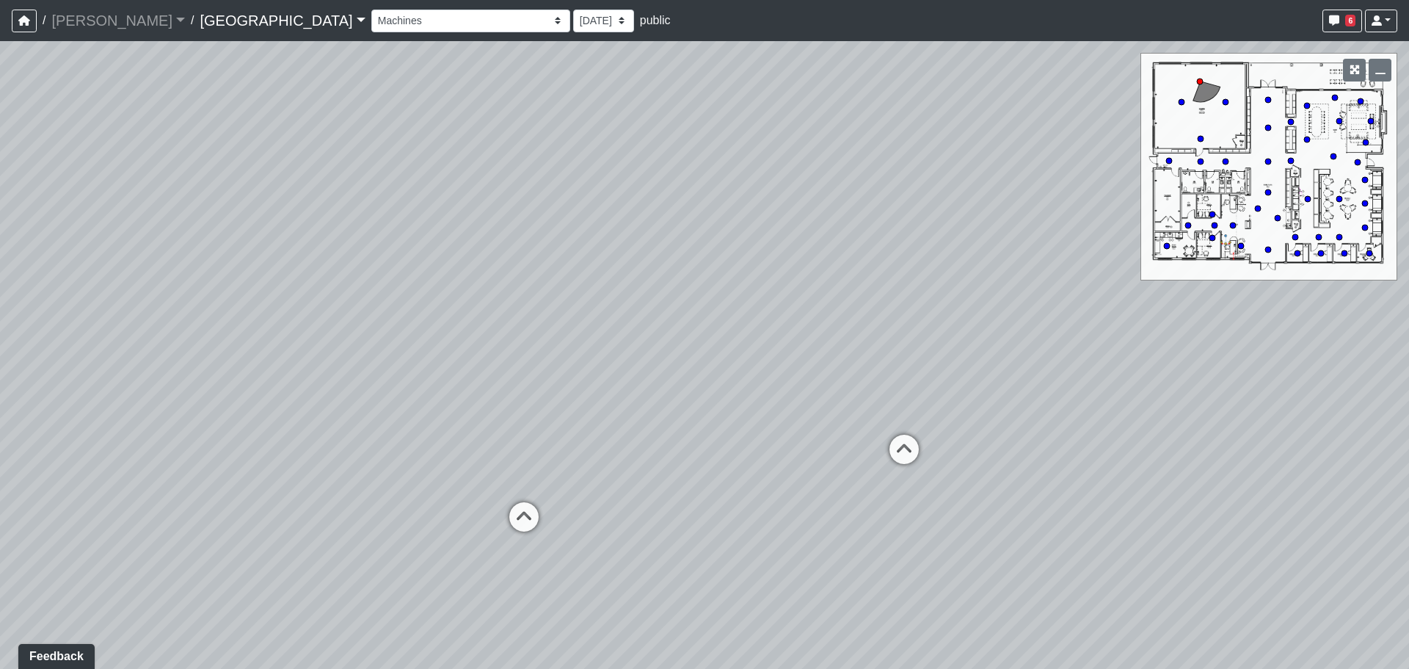
drag, startPoint x: 765, startPoint y: 186, endPoint x: 791, endPoint y: 304, distance: 120.9
click at [1036, 310] on div "Loading... Cardio Loading... Machines Loading... Weights Loading... Lobby Mail …" at bounding box center [704, 354] width 1409 height 627
drag, startPoint x: 346, startPoint y: 302, endPoint x: 292, endPoint y: 230, distance: 90.7
click at [274, 226] on div "Loading... Cardio Loading... Machines Loading... Weights Loading... Lobby Mail …" at bounding box center [704, 354] width 1409 height 627
drag, startPoint x: 668, startPoint y: 220, endPoint x: 443, endPoint y: 204, distance: 225.9
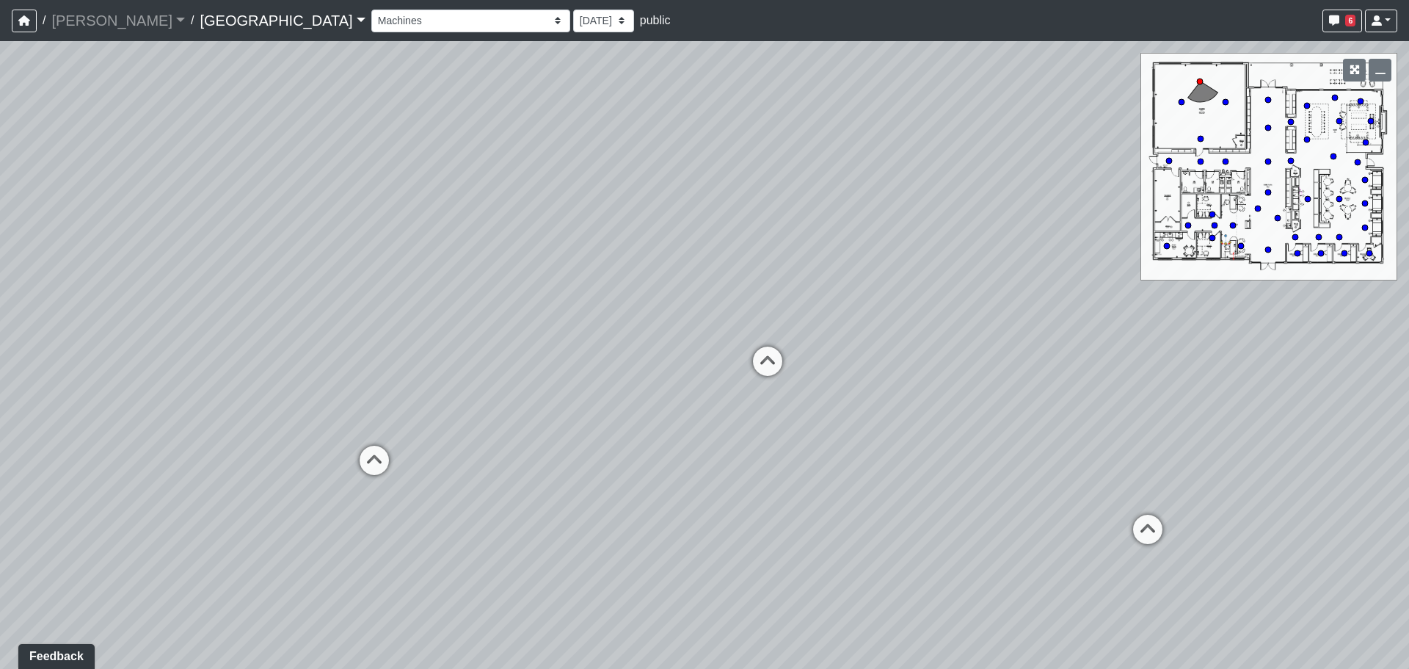
click at [443, 204] on div "Loading... Cardio Loading... Machines Loading... Weights Loading... Lobby Mail …" at bounding box center [704, 354] width 1409 height 627
drag, startPoint x: 744, startPoint y: 275, endPoint x: 203, endPoint y: 246, distance: 542.4
click at [203, 246] on div "Loading... Cardio Loading... Machines Loading... Weights Loading... Lobby Mail …" at bounding box center [704, 354] width 1409 height 627
click at [200, 33] on link "Huntersville" at bounding box center [282, 20] width 165 height 29
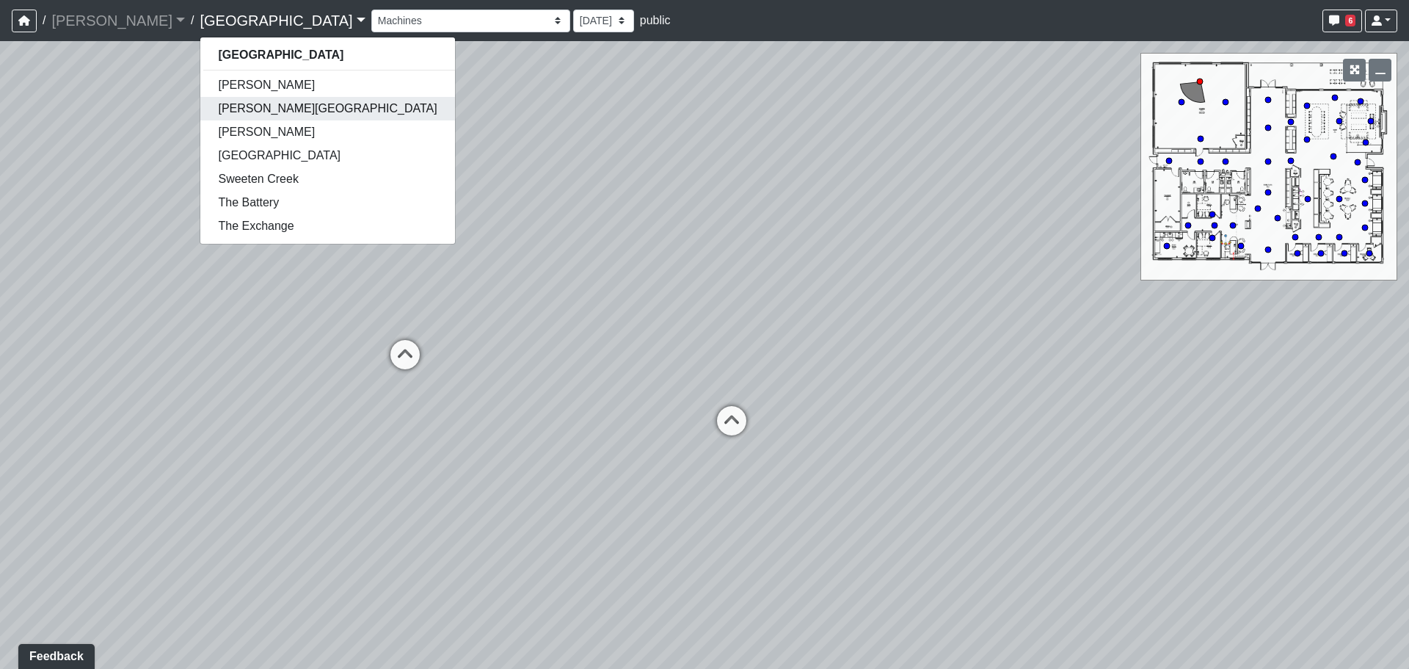
click at [200, 100] on link "[PERSON_NAME][GEOGRAPHIC_DATA]" at bounding box center [327, 108] width 254 height 23
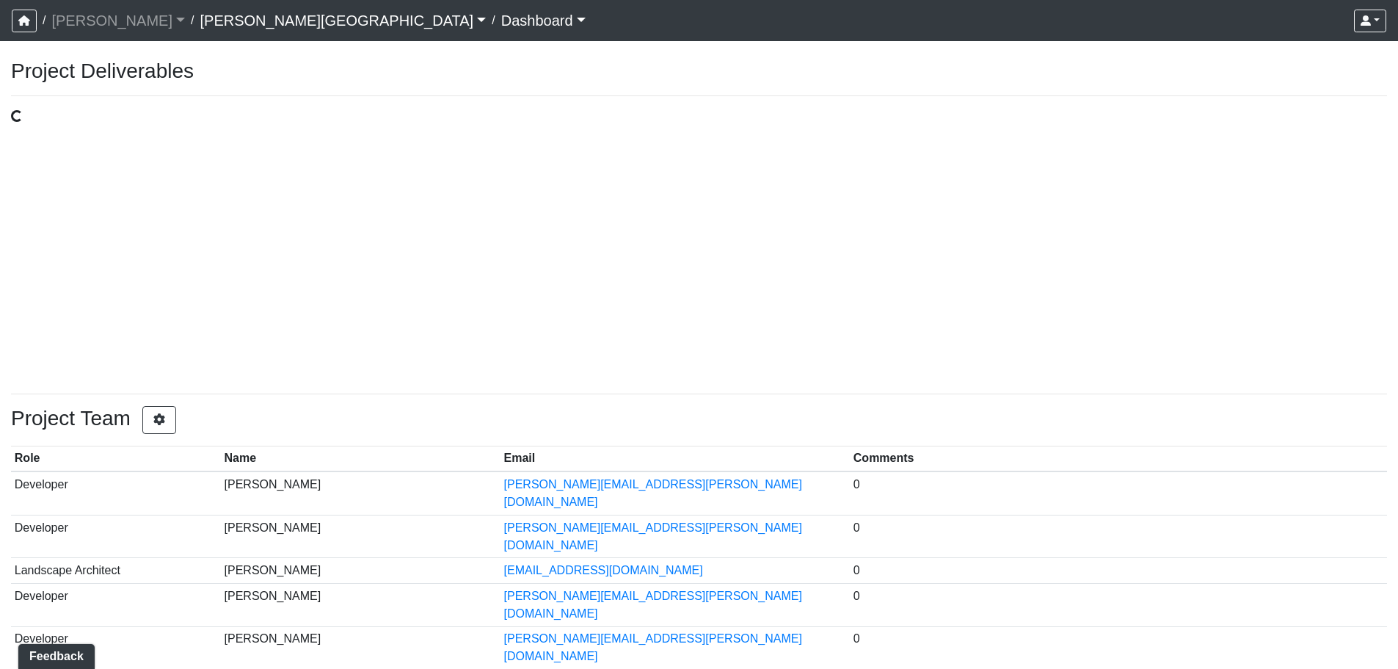
select select "public"
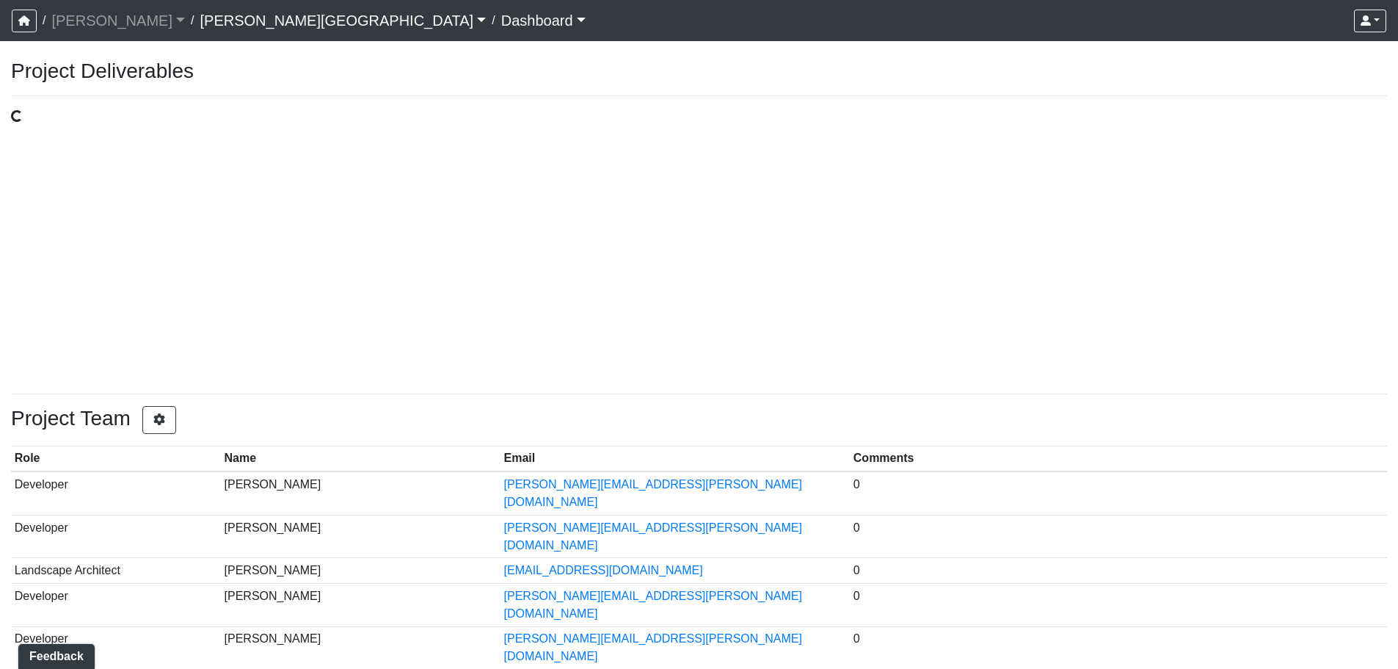
select select "public"
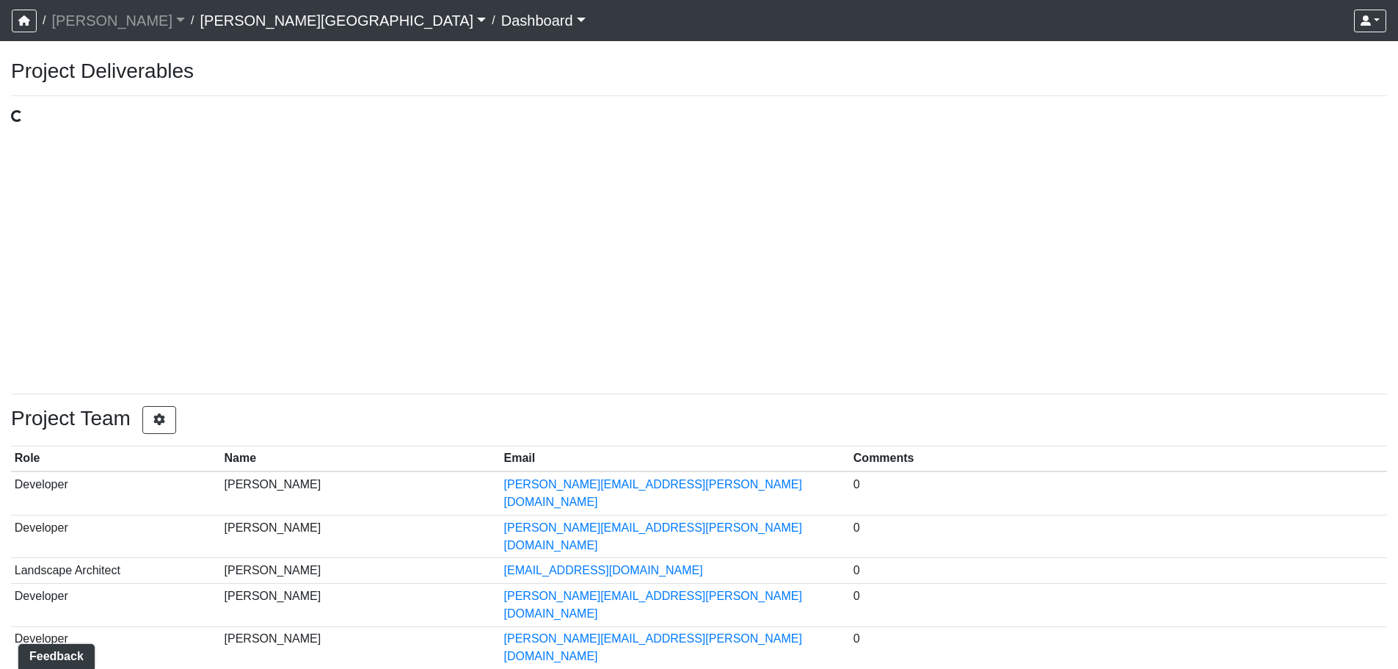
select select "public"
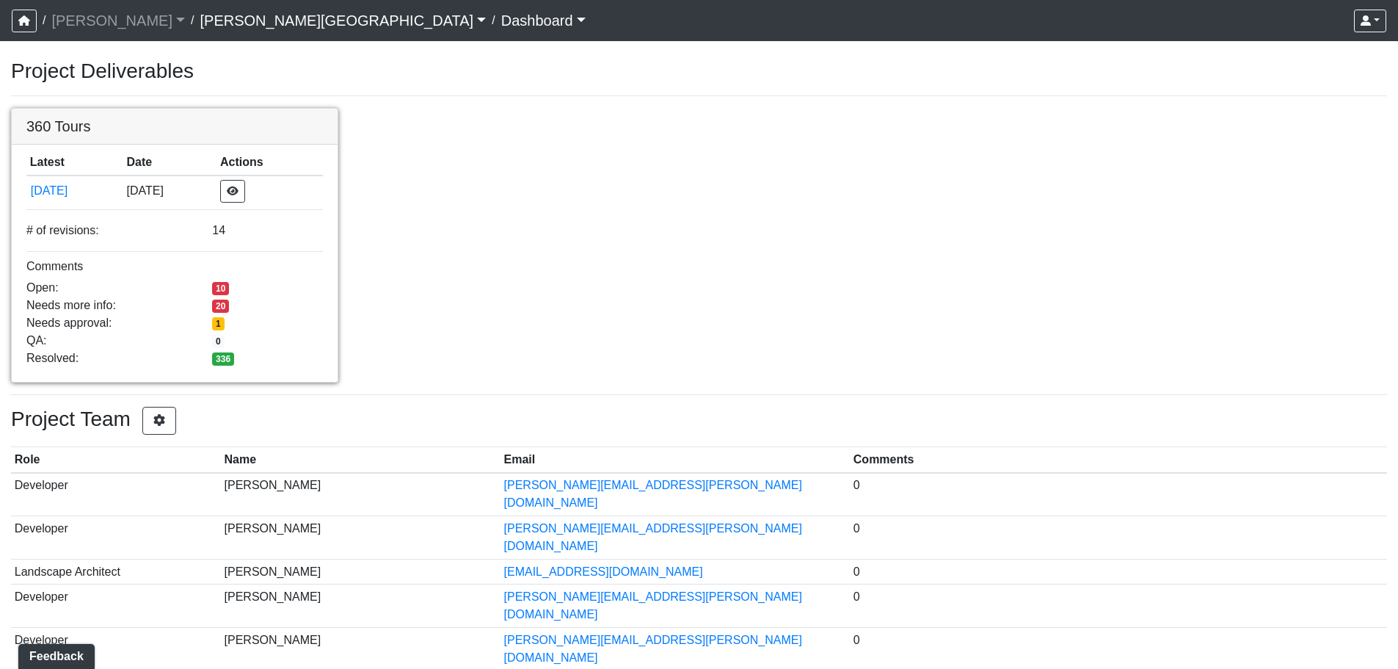
click at [98, 109] on link at bounding box center [175, 109] width 326 height 0
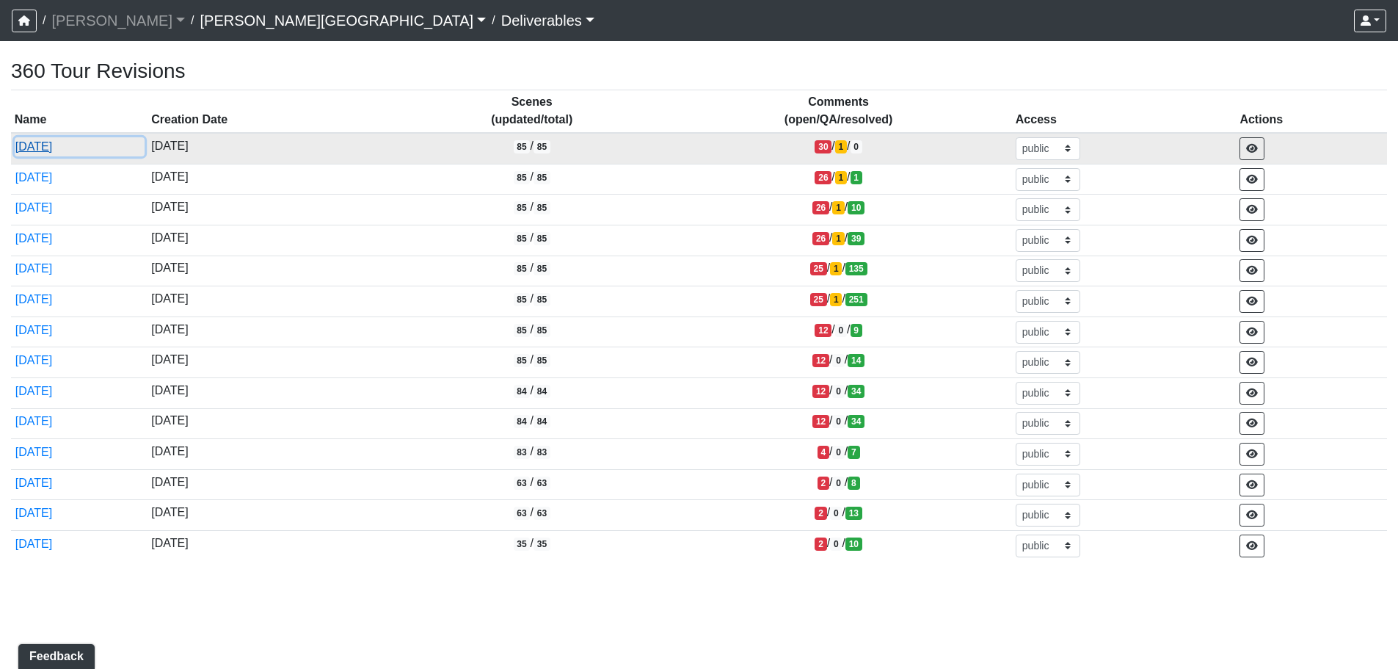
click at [67, 150] on button "[DATE]" at bounding box center [80, 146] width 130 height 19
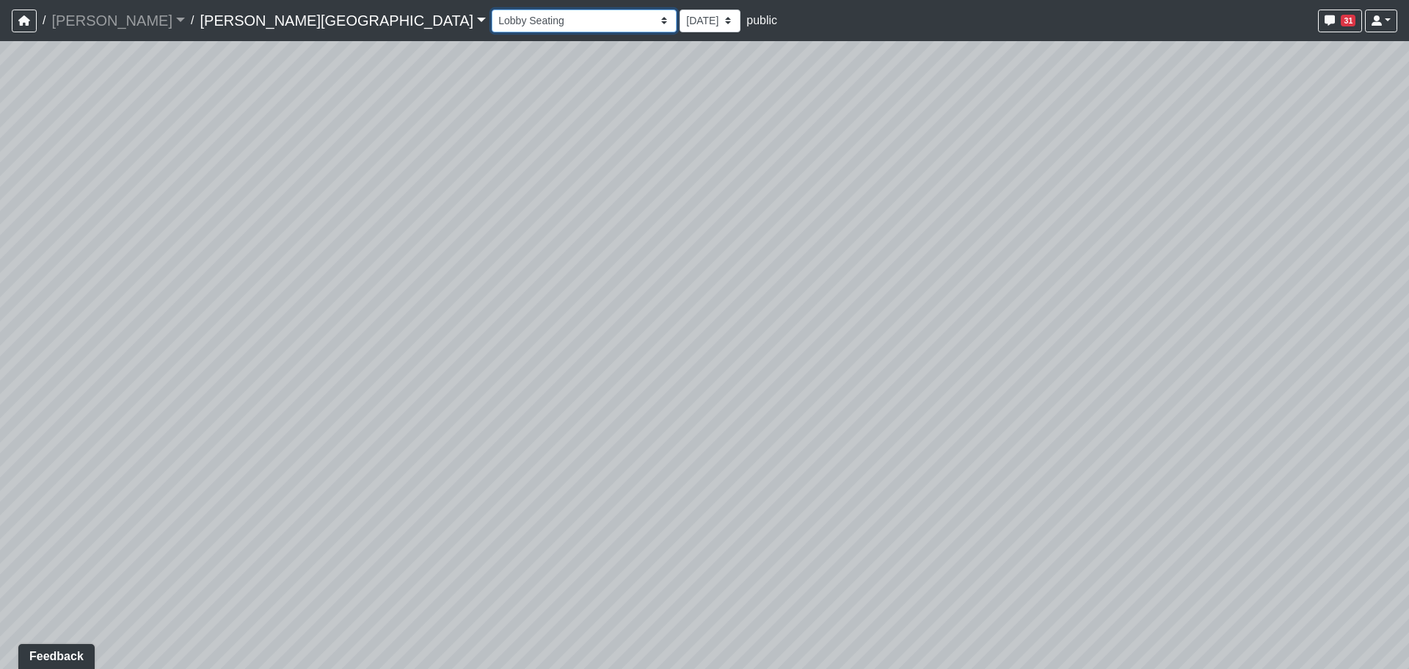
click at [492, 15] on select "Banquette Seating 1 Banquette Seating 2 Billards Lounge Billards Lounge Hallway…" at bounding box center [584, 21] width 185 height 23
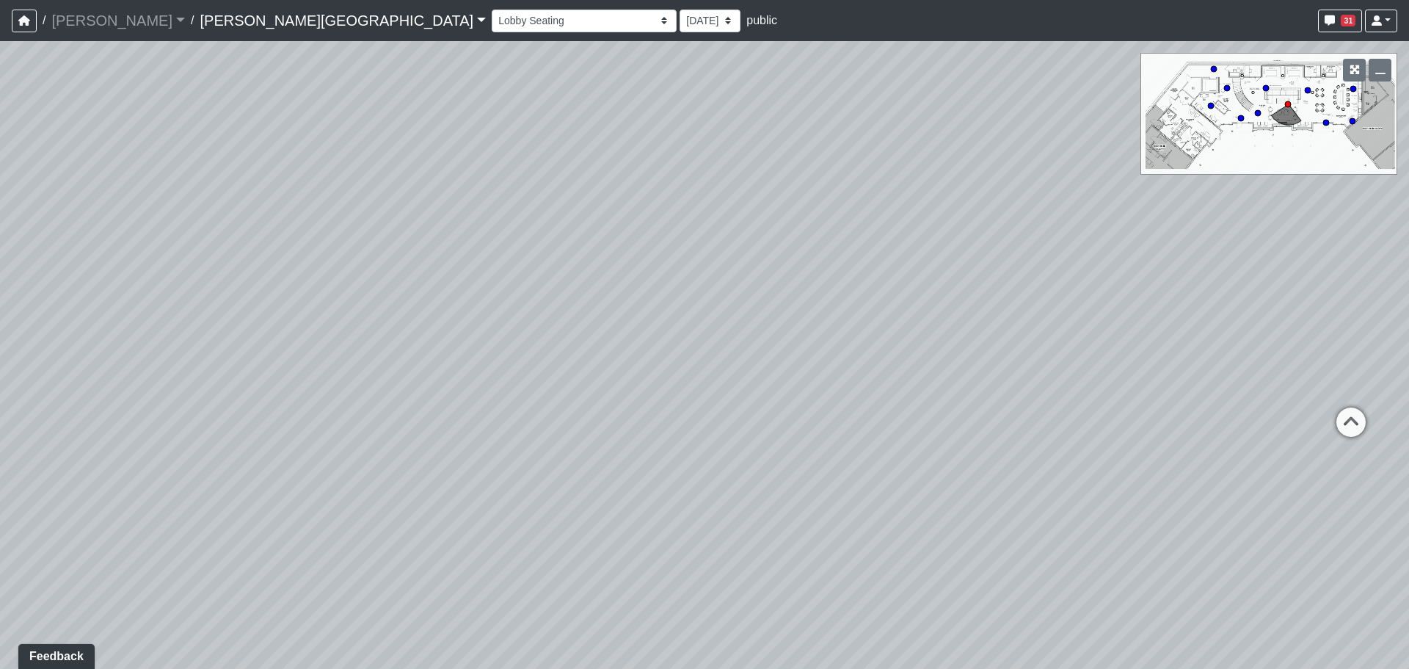
drag, startPoint x: 1007, startPoint y: 70, endPoint x: 982, endPoint y: 71, distance: 25.0
click at [982, 71] on div "Loading... Entry 1 Loading... Banquette Seating 1 Loading... Entry 2 Loading...…" at bounding box center [704, 354] width 1409 height 627
click at [492, 34] on div "Banquette Seating 1 Banquette Seating 2 Billards Lounge Billards Lounge Hallway…" at bounding box center [945, 21] width 906 height 29
click at [492, 21] on select "Banquette Seating 1 Banquette Seating 2 Billards Lounge Billards Lounge Hallway…" at bounding box center [584, 21] width 185 height 23
click at [492, 10] on select "Banquette Seating 1 Banquette Seating 2 Billards Lounge Billards Lounge Hallway…" at bounding box center [584, 21] width 185 height 23
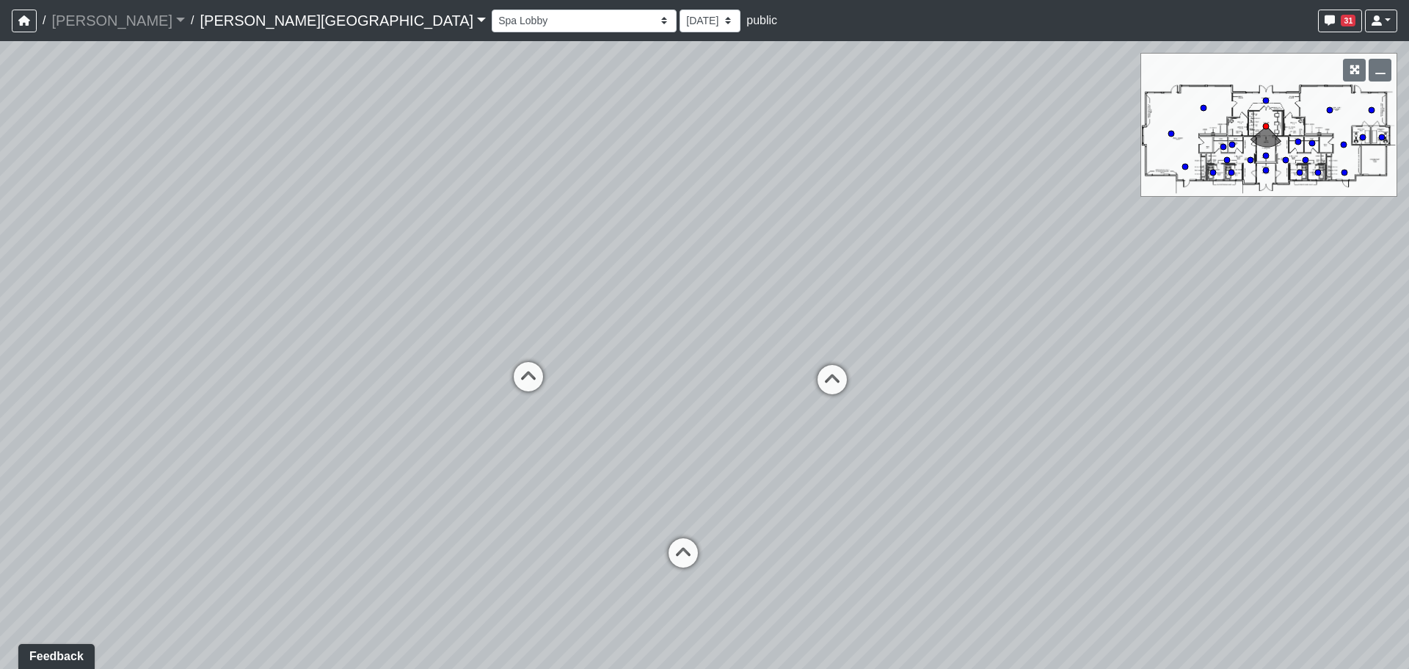
click at [1023, 441] on div "Loading... Entry 1 Loading... Banquette Seating 1 Loading... Entry 2 Loading...…" at bounding box center [704, 354] width 1409 height 627
drag, startPoint x: 644, startPoint y: 383, endPoint x: 788, endPoint y: 376, distance: 144.0
click at [788, 376] on div "Loading... Entry 1 Loading... Banquette Seating 1 Loading... Entry 2 Loading...…" at bounding box center [704, 354] width 1409 height 627
drag, startPoint x: 788, startPoint y: 376, endPoint x: 735, endPoint y: 394, distance: 55.9
click at [781, 375] on div "Loading... Entry 1 Loading... Banquette Seating 1 Loading... Entry 2 Loading...…" at bounding box center [704, 354] width 1409 height 627
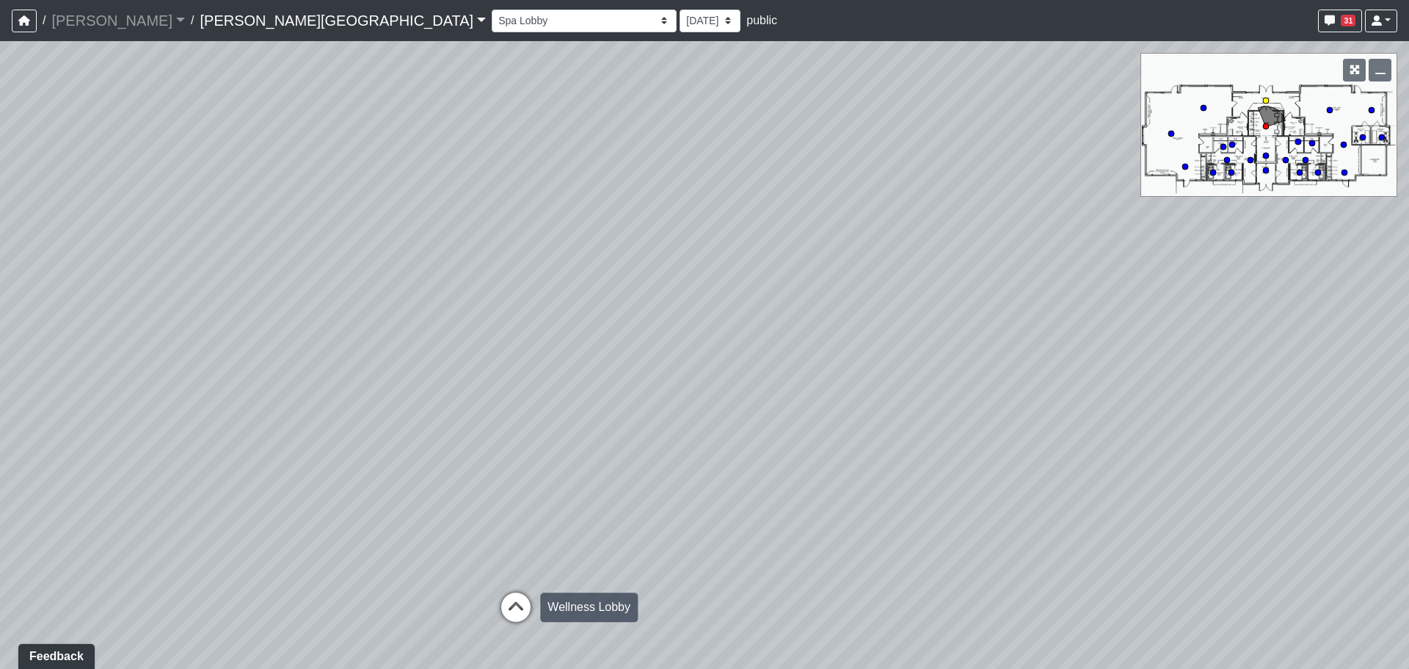
click at [529, 591] on div "Loading... Wellness Lobby" at bounding box center [516, 607] width 44 height 44
drag, startPoint x: 371, startPoint y: 498, endPoint x: 1019, endPoint y: 468, distance: 649.4
click at [998, 468] on div "Loading... Entry 1 Loading... Banquette Seating 1 Loading... Entry 2 Loading...…" at bounding box center [704, 354] width 1409 height 627
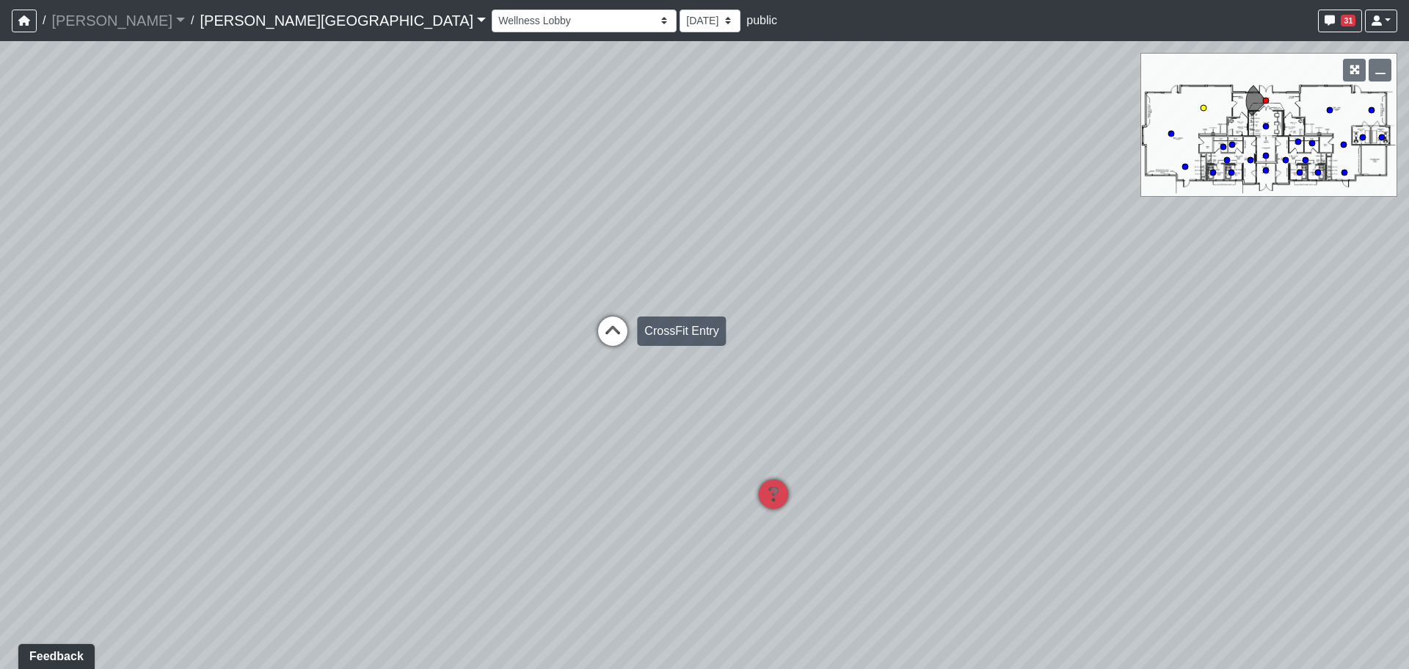
click at [596, 310] on div "Loading... CrossFit Entry" at bounding box center [613, 331] width 44 height 44
click at [340, 465] on icon at bounding box center [345, 470] width 44 height 44
drag, startPoint x: 447, startPoint y: 383, endPoint x: -93, endPoint y: 316, distance: 544.3
click at [0, 316] on html "/ [PERSON_NAME] Loading... / [PERSON_NAME][GEOGRAPHIC_DATA][PERSON_NAME] Loadin…" at bounding box center [704, 334] width 1409 height 669
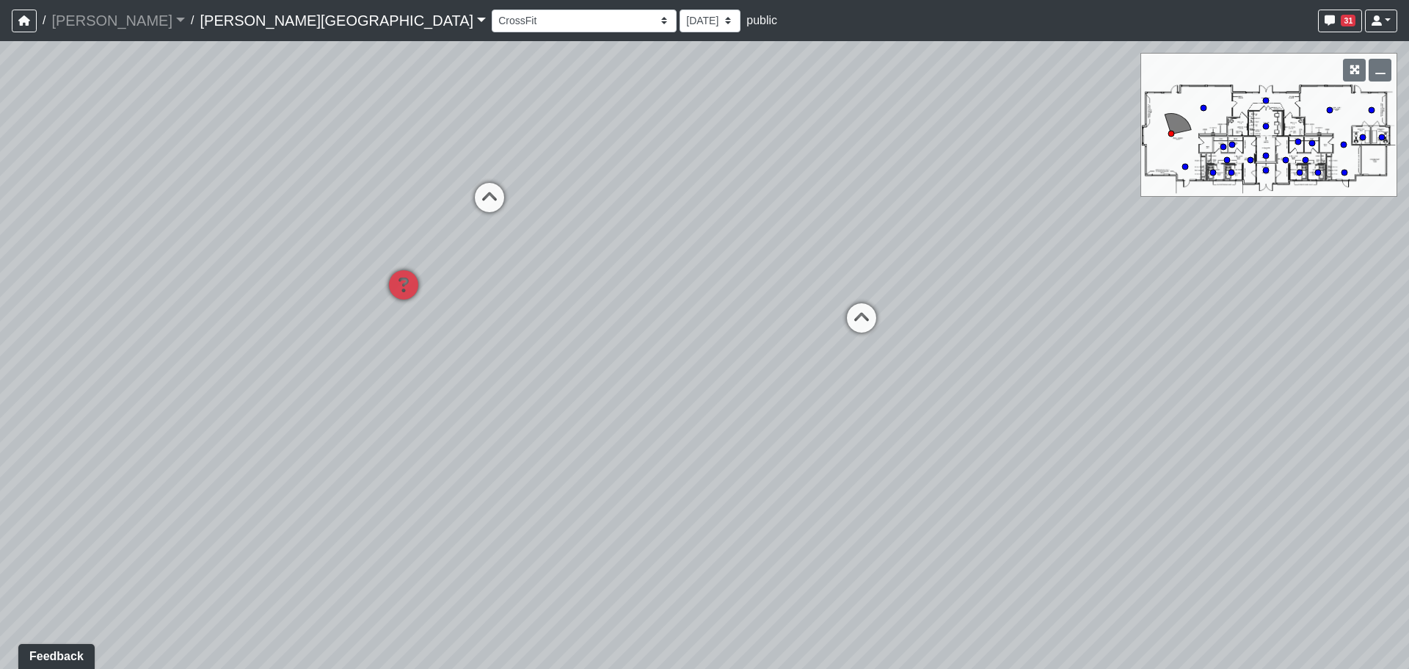
drag, startPoint x: 557, startPoint y: 255, endPoint x: 488, endPoint y: 248, distance: 69.3
click at [417, 254] on div "Loading... Entry 1 Loading... Banquette Seating 1 Loading... Entry 2 Loading...…" at bounding box center [704, 354] width 1409 height 627
click at [754, 310] on icon at bounding box center [773, 318] width 44 height 44
drag, startPoint x: 410, startPoint y: 254, endPoint x: 506, endPoint y: 120, distance: 165.2
click at [506, 120] on div "Loading... Entry 1 Loading... Banquette Seating 1 Loading... Entry 2 Loading...…" at bounding box center [704, 354] width 1409 height 627
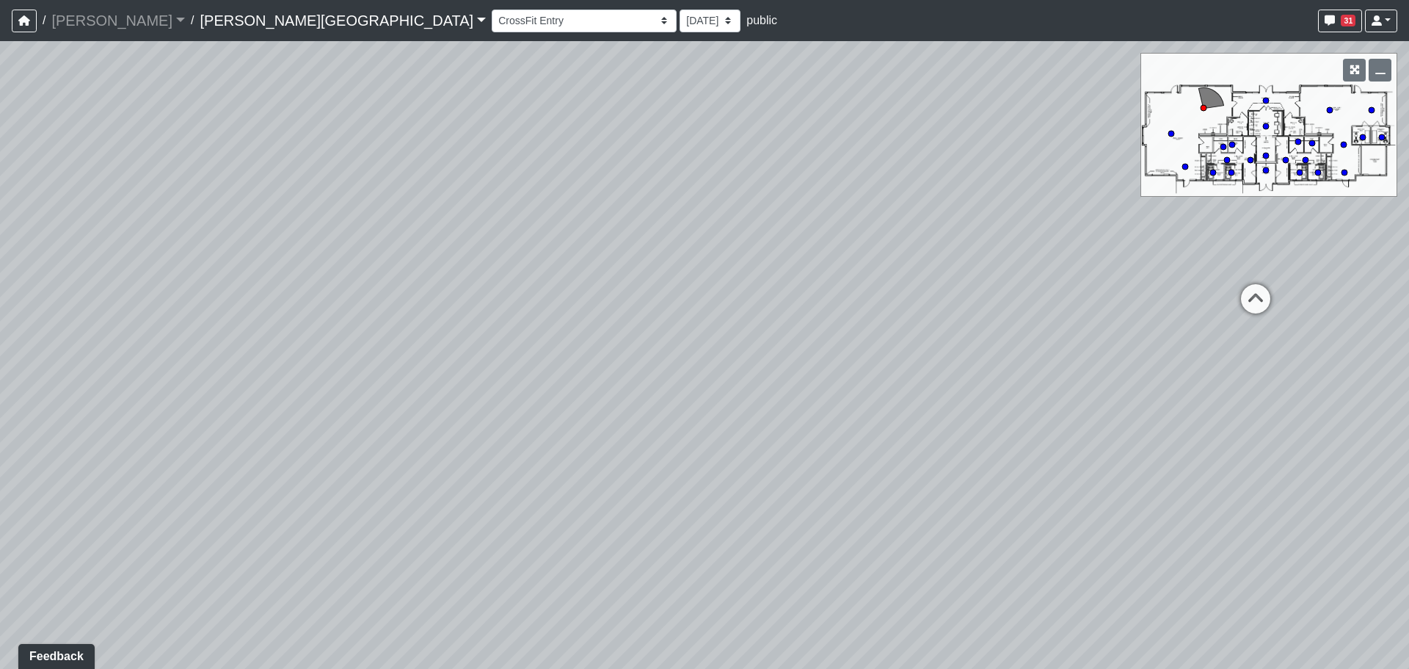
drag, startPoint x: 505, startPoint y: 257, endPoint x: 500, endPoint y: 501, distance: 244.4
click at [500, 501] on div "Loading... Entry 1 Loading... Banquette Seating 1 Loading... Entry 2 Loading...…" at bounding box center [704, 354] width 1409 height 627
drag, startPoint x: 479, startPoint y: 232, endPoint x: 79, endPoint y: 225, distance: 400.8
click at [92, 225] on div "Loading... Entry 1 Loading... Banquette Seating 1 Loading... Entry 2 Loading...…" at bounding box center [704, 354] width 1409 height 627
drag, startPoint x: 611, startPoint y: 337, endPoint x: 332, endPoint y: 337, distance: 278.9
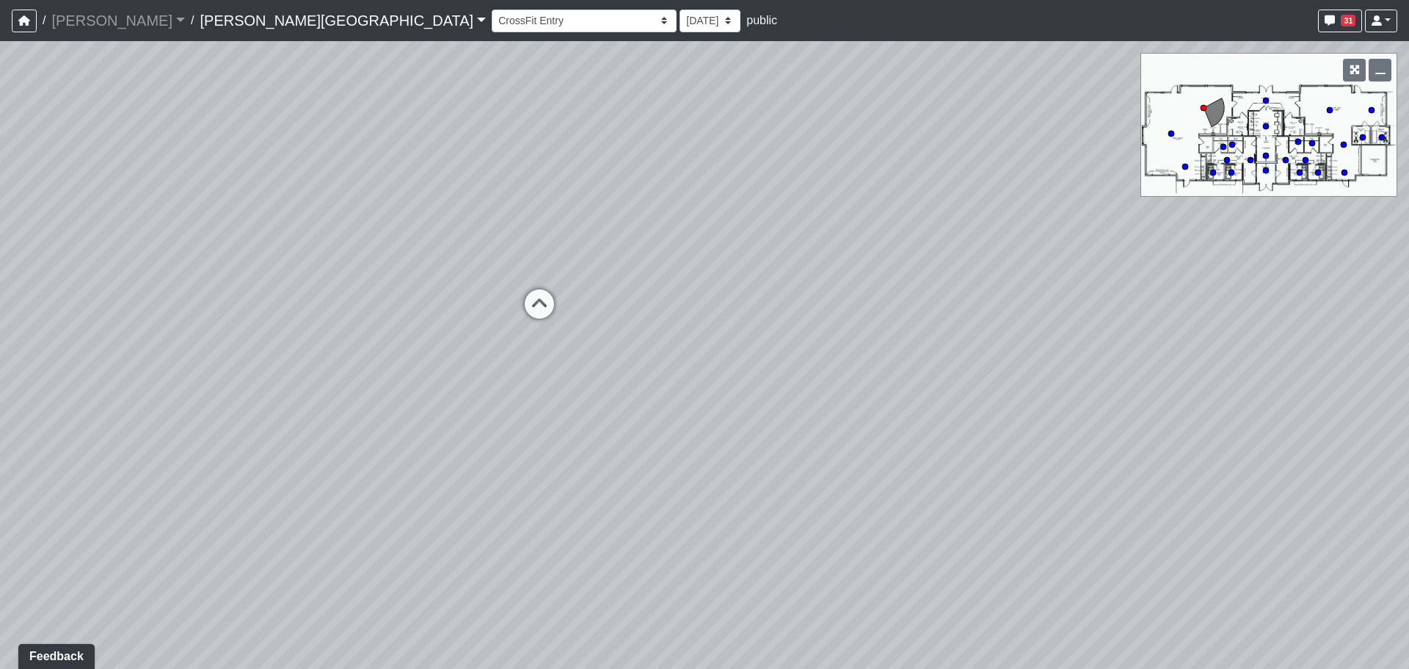
click at [307, 343] on div "Loading... Entry 1 Loading... Banquette Seating 1 Loading... Entry 2 Loading...…" at bounding box center [704, 354] width 1409 height 627
drag, startPoint x: 553, startPoint y: 375, endPoint x: 335, endPoint y: 361, distance: 218.4
click at [330, 360] on div "Loading... Entry 1 Loading... Banquette Seating 1 Loading... Entry 2 Loading...…" at bounding box center [704, 354] width 1409 height 627
click at [195, 300] on icon at bounding box center [192, 294] width 44 height 44
click at [368, 334] on icon at bounding box center [373, 327] width 44 height 44
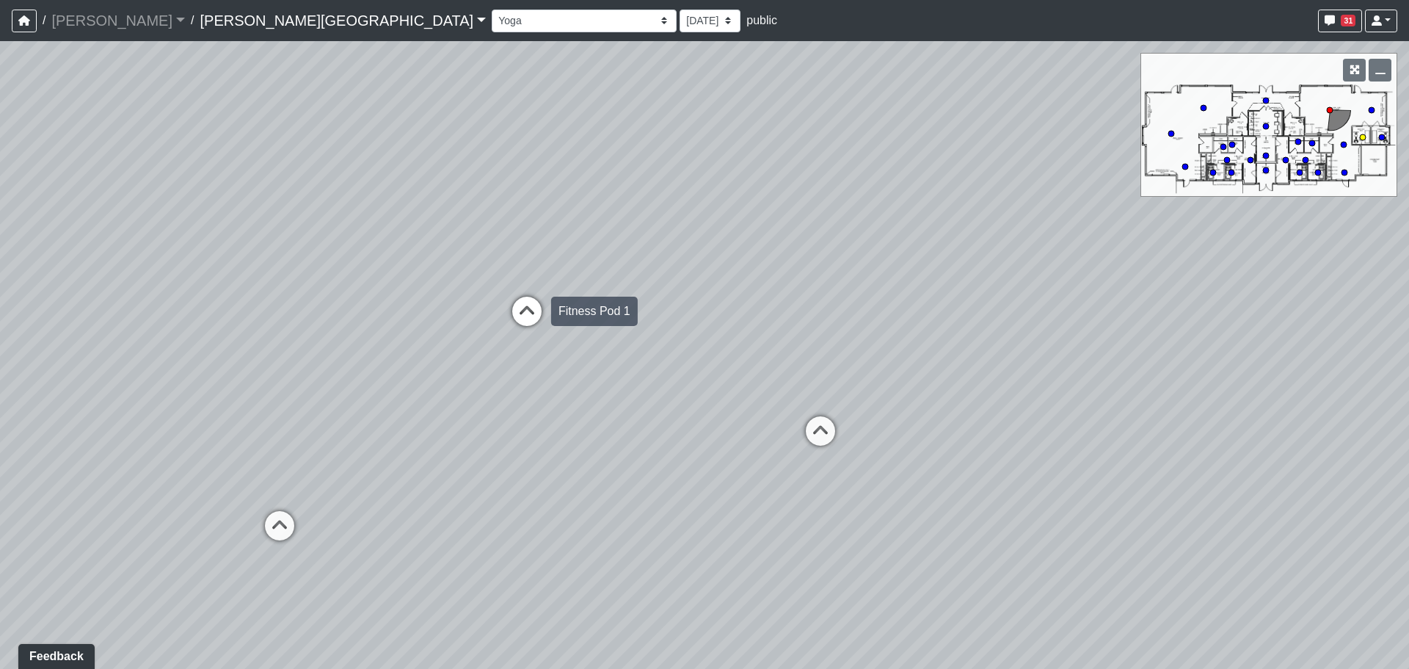
click at [517, 322] on icon at bounding box center [527, 318] width 44 height 44
drag, startPoint x: 699, startPoint y: 368, endPoint x: 118, endPoint y: 403, distance: 581.5
click at [117, 403] on div "Loading... Entry 1 Loading... Banquette Seating 1 Loading... Entry 2 Loading...…" at bounding box center [704, 354] width 1409 height 627
drag, startPoint x: 880, startPoint y: 407, endPoint x: 616, endPoint y: 387, distance: 264.1
click at [610, 386] on div "Loading... Entry 1 Loading... Banquette Seating 1 Loading... Entry 2 Loading...…" at bounding box center [704, 354] width 1409 height 627
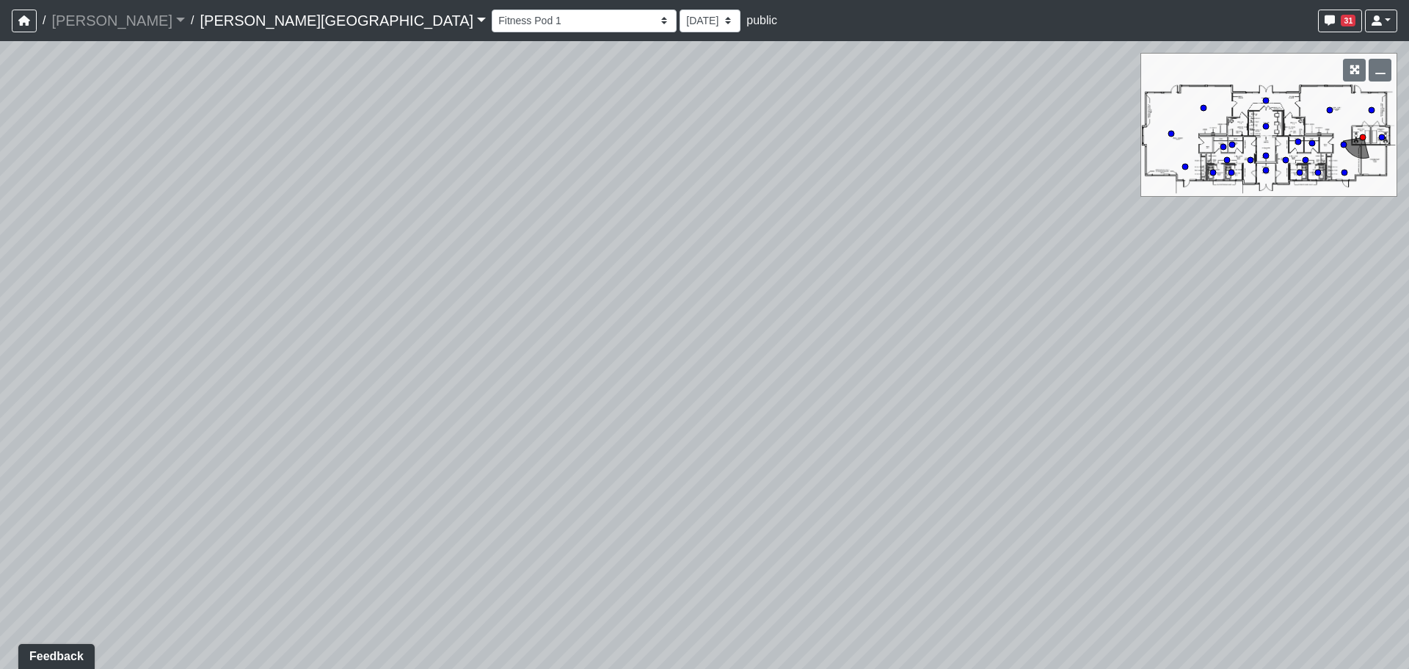
drag, startPoint x: 1011, startPoint y: 393, endPoint x: 473, endPoint y: 343, distance: 540.3
click at [427, 353] on div "Loading... Entry 1 Loading... Banquette Seating 1 Loading... Entry 2 Loading...…" at bounding box center [704, 354] width 1409 height 627
click at [788, 369] on div "Loading... Entry 1 Loading... Banquette Seating 1 Loading... Entry 2 Loading...…" at bounding box center [704, 354] width 1409 height 627
drag, startPoint x: 622, startPoint y: 307, endPoint x: 755, endPoint y: 313, distance: 133.0
click at [620, 307] on div "Loading... Entry 1 Loading... Banquette Seating 1 Loading... Entry 2 Loading...…" at bounding box center [704, 354] width 1409 height 627
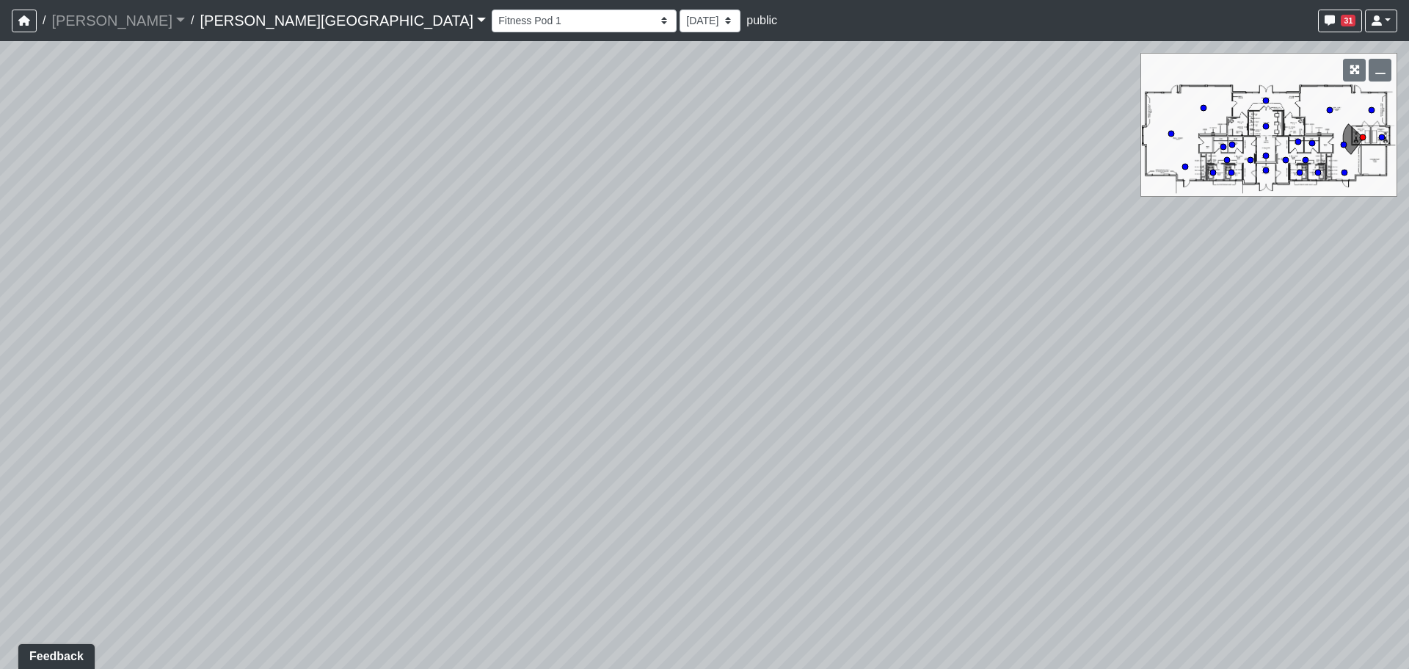
click at [170, 271] on div "Loading... Entry 1 Loading... Banquette Seating 1 Loading... Entry 2 Loading...…" at bounding box center [704, 354] width 1409 height 627
drag, startPoint x: 839, startPoint y: 404, endPoint x: 757, endPoint y: 398, distance: 82.4
click at [755, 401] on div "Loading... Entry 1 Loading... Banquette Seating 1 Loading... Entry 2 Loading...…" at bounding box center [704, 354] width 1409 height 627
click at [692, 305] on div "Loading... Entry 1 Loading... Banquette Seating 1 Loading... Entry 2 Loading...…" at bounding box center [704, 354] width 1409 height 627
click at [669, 291] on icon at bounding box center [655, 288] width 44 height 44
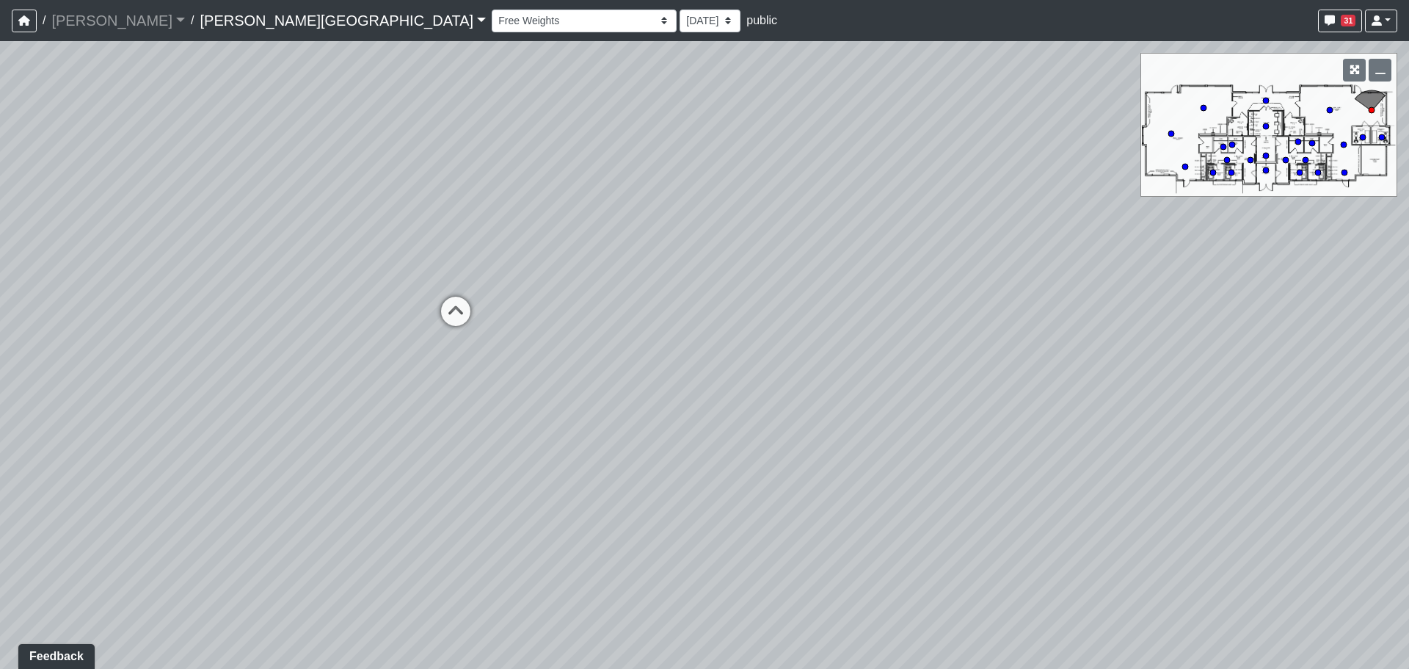
drag, startPoint x: 352, startPoint y: 409, endPoint x: 415, endPoint y: 364, distance: 78.0
click at [631, 429] on div "Loading... Entry 1 Loading... Banquette Seating 1 Loading... Entry 2 Loading...…" at bounding box center [704, 354] width 1409 height 627
drag, startPoint x: 757, startPoint y: 473, endPoint x: 744, endPoint y: 473, distance: 12.5
click at [751, 473] on icon at bounding box center [749, 487] width 44 height 44
select select "5dekamSMZezn2565k2aXDY"
